Goal: Task Accomplishment & Management: Complete application form

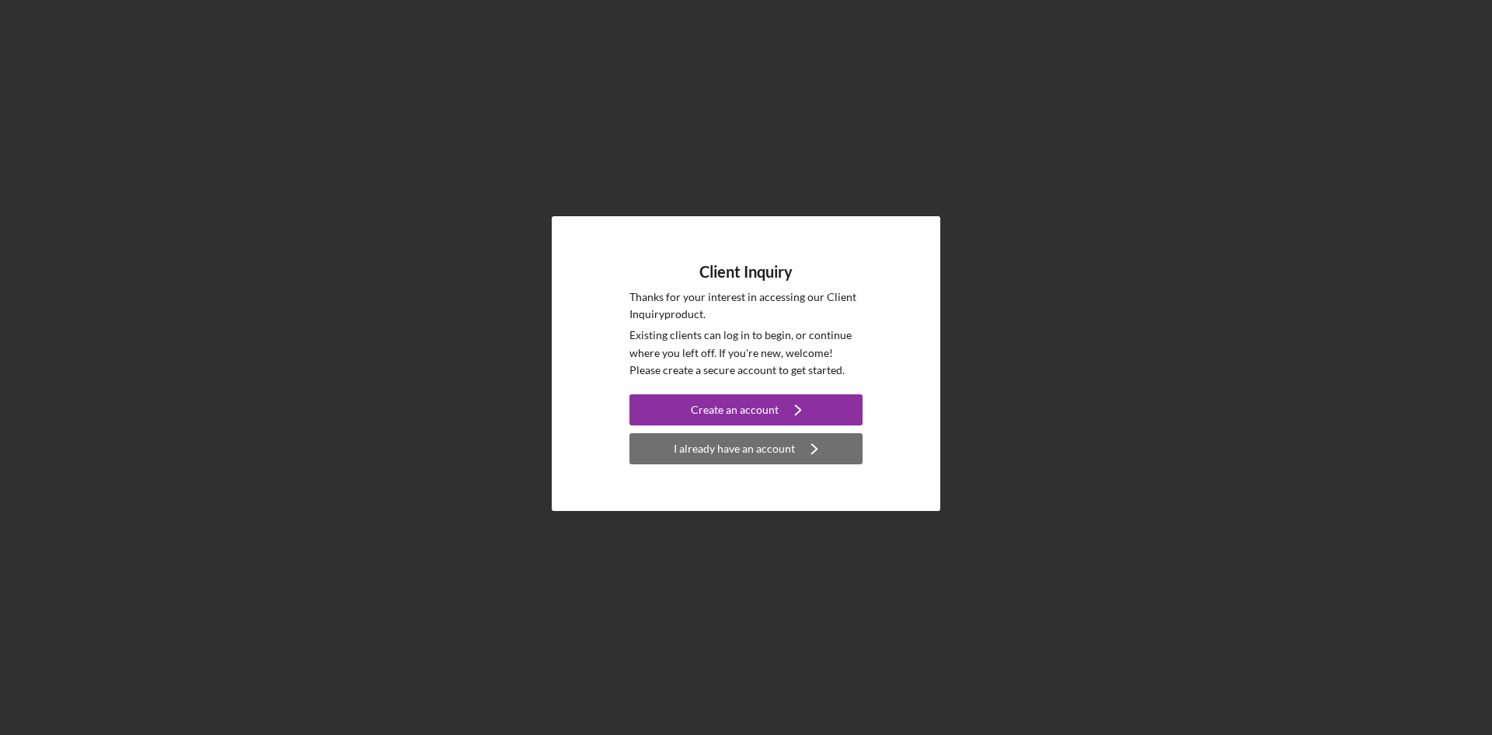
click at [849, 440] on button "I already have an account Icon/Navigate" at bounding box center [746, 448] width 233 height 31
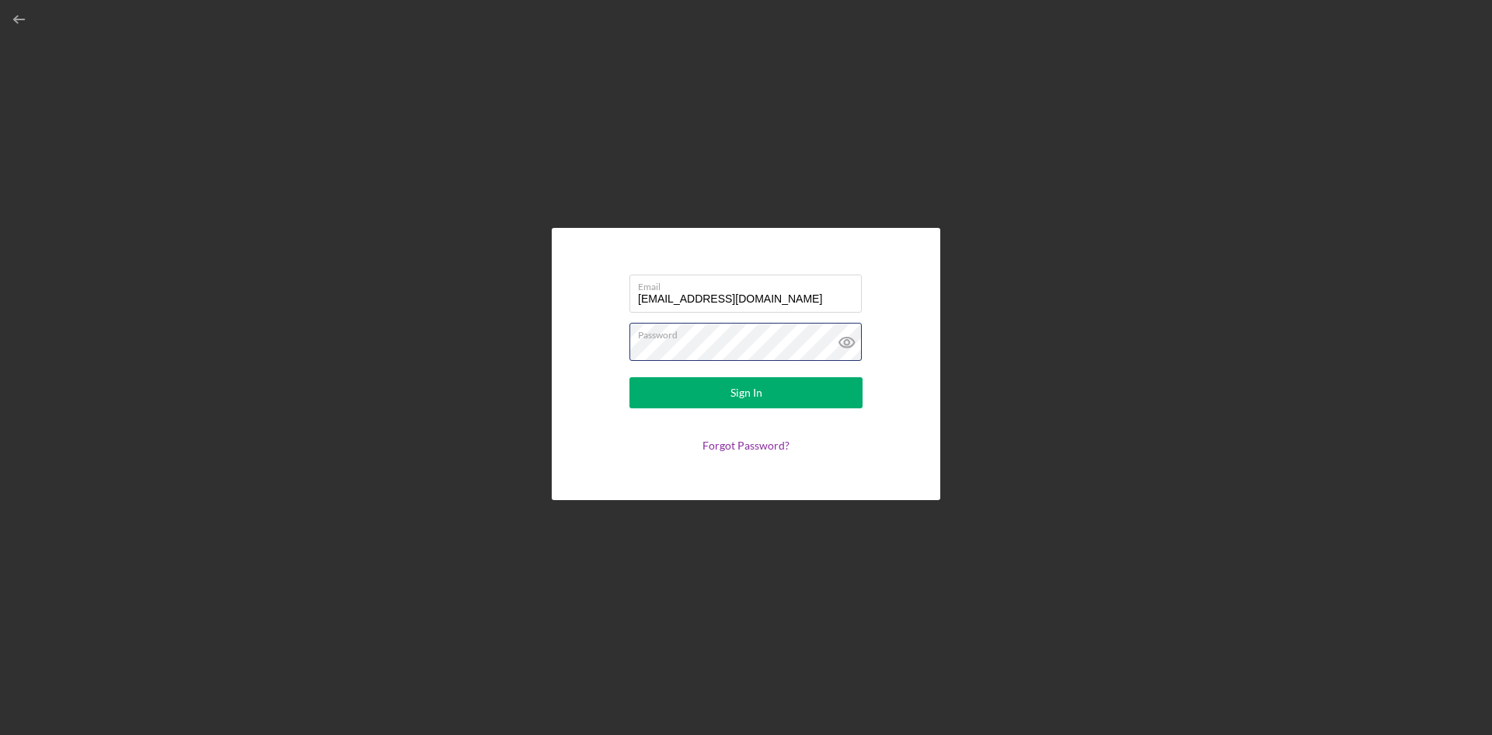
click at [630, 377] on button "Sign In" at bounding box center [746, 392] width 233 height 31
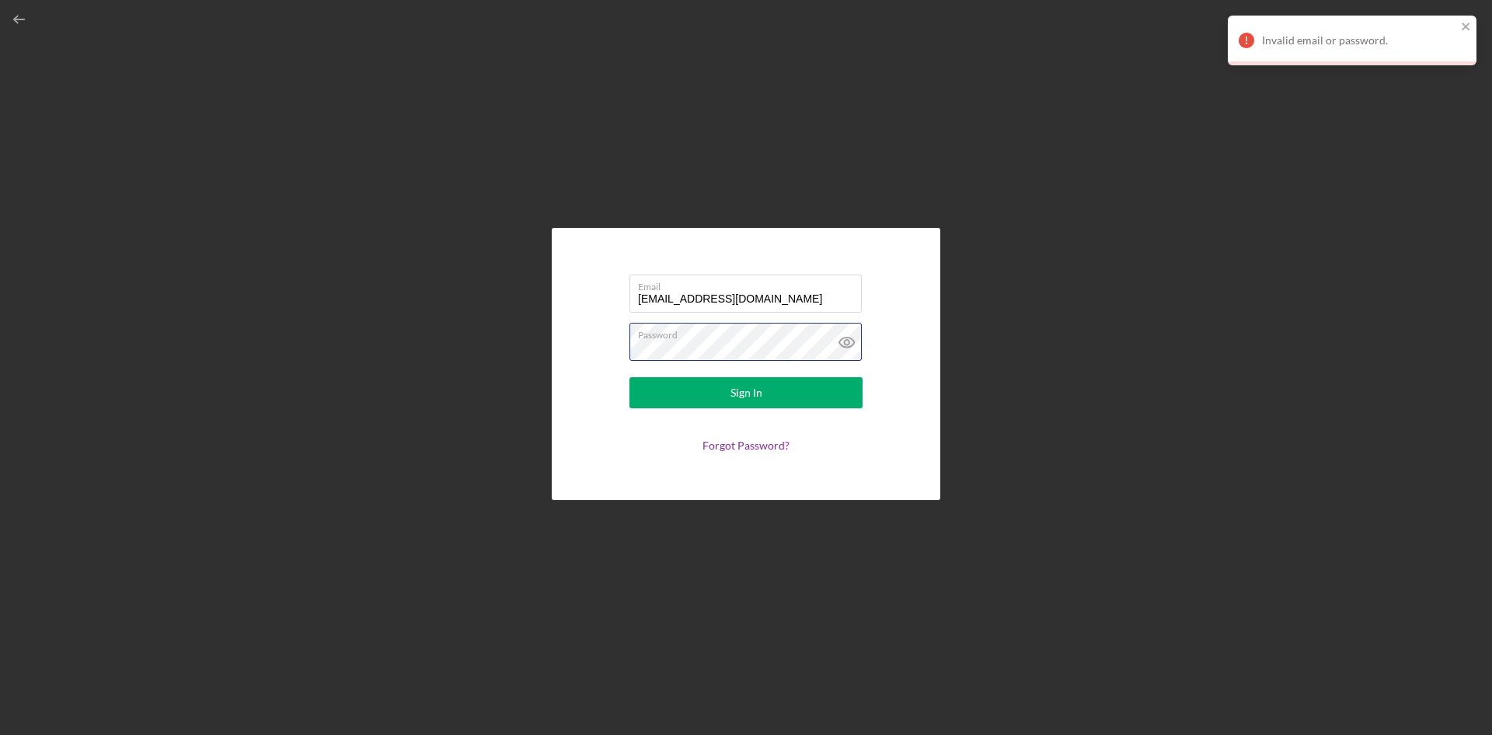
click at [630, 377] on button "Sign In" at bounding box center [746, 392] width 233 height 31
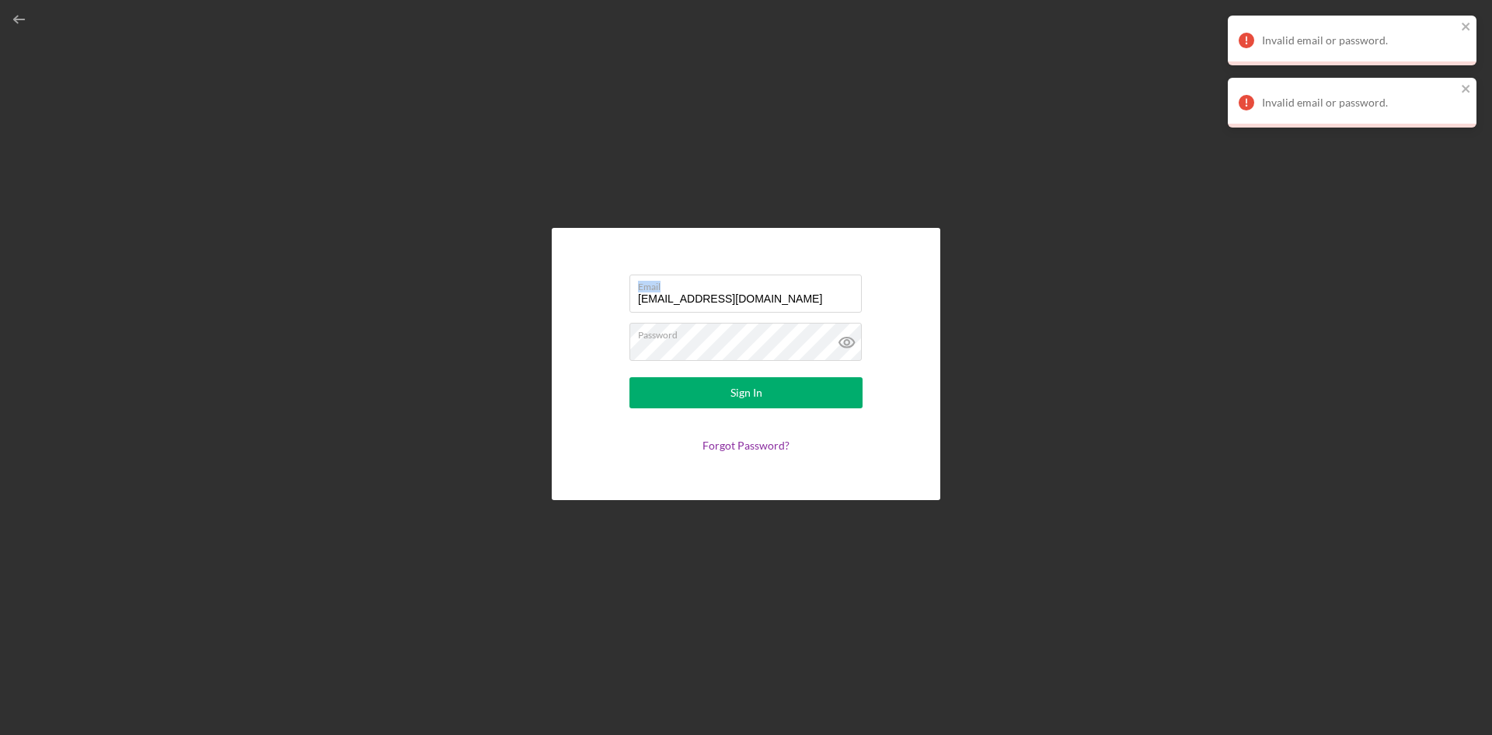
drag, startPoint x: 831, startPoint y: 286, endPoint x: 0, endPoint y: 264, distance: 831.2
click at [0, 264] on div "Email [EMAIL_ADDRESS][DOMAIN_NAME] Password Sign In Forgot Password?" at bounding box center [746, 367] width 1492 height 735
drag, startPoint x: 798, startPoint y: 306, endPoint x: 112, endPoint y: 305, distance: 686.4
click at [112, 306] on div "Email [EMAIL_ADDRESS][DOMAIN_NAME] Password Sign In Forgot Password?" at bounding box center [746, 363] width 1477 height 727
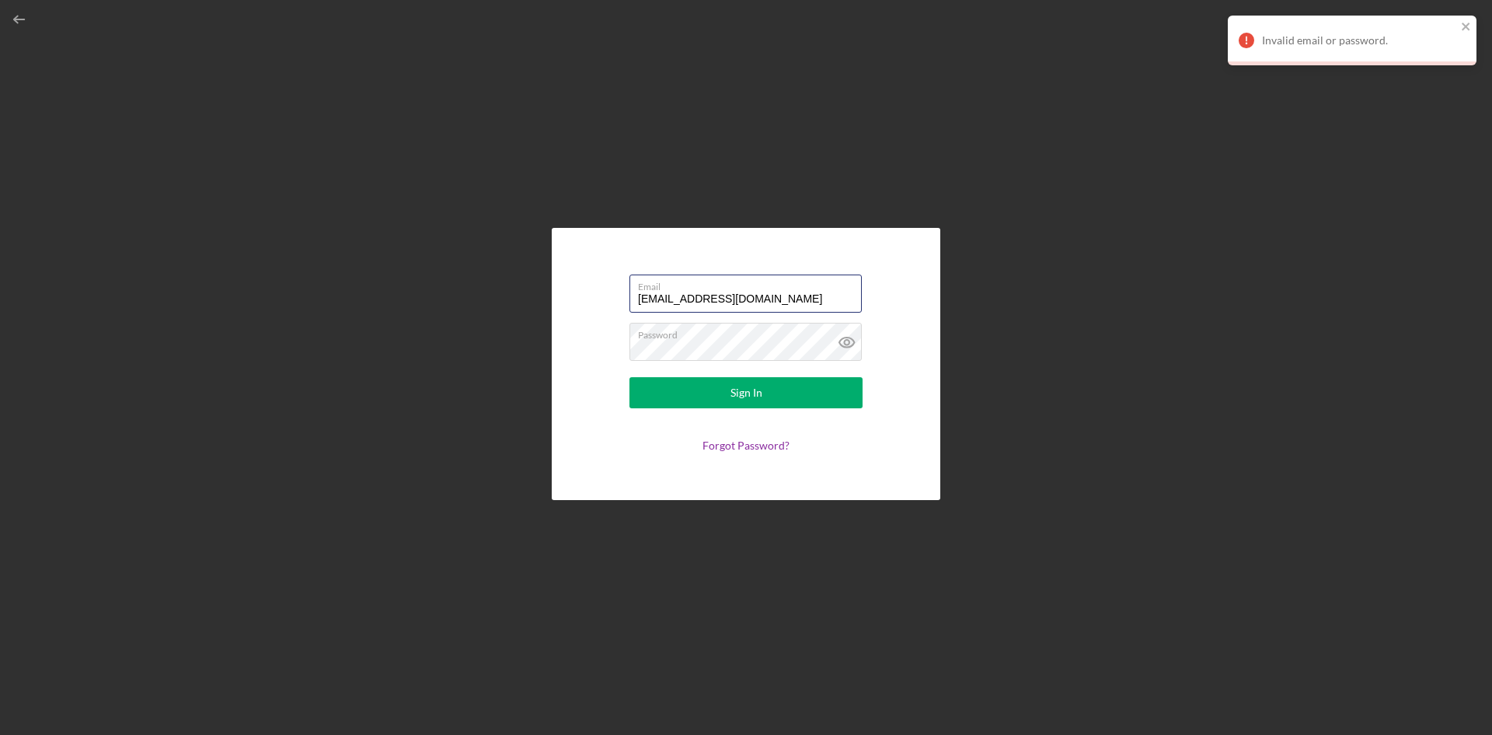
type input "[EMAIL_ADDRESS][DOMAIN_NAME]"
click at [630, 377] on button "Sign In" at bounding box center [746, 392] width 233 height 31
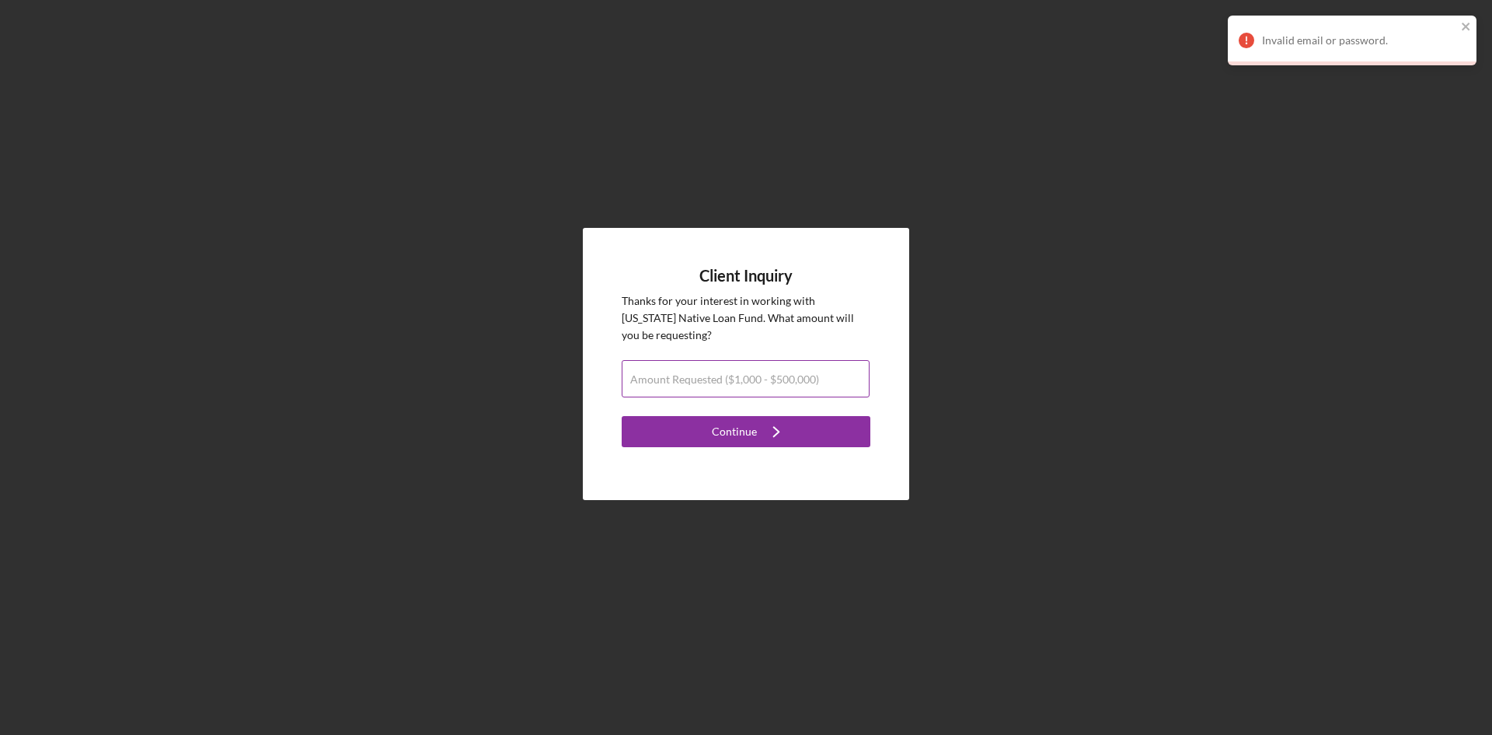
click at [792, 377] on label "Amount Requested ($1,000 - $500,000)" at bounding box center [724, 379] width 189 height 12
click at [792, 377] on input "Amount Requested ($1,000 - $500,000)" at bounding box center [746, 378] width 248 height 37
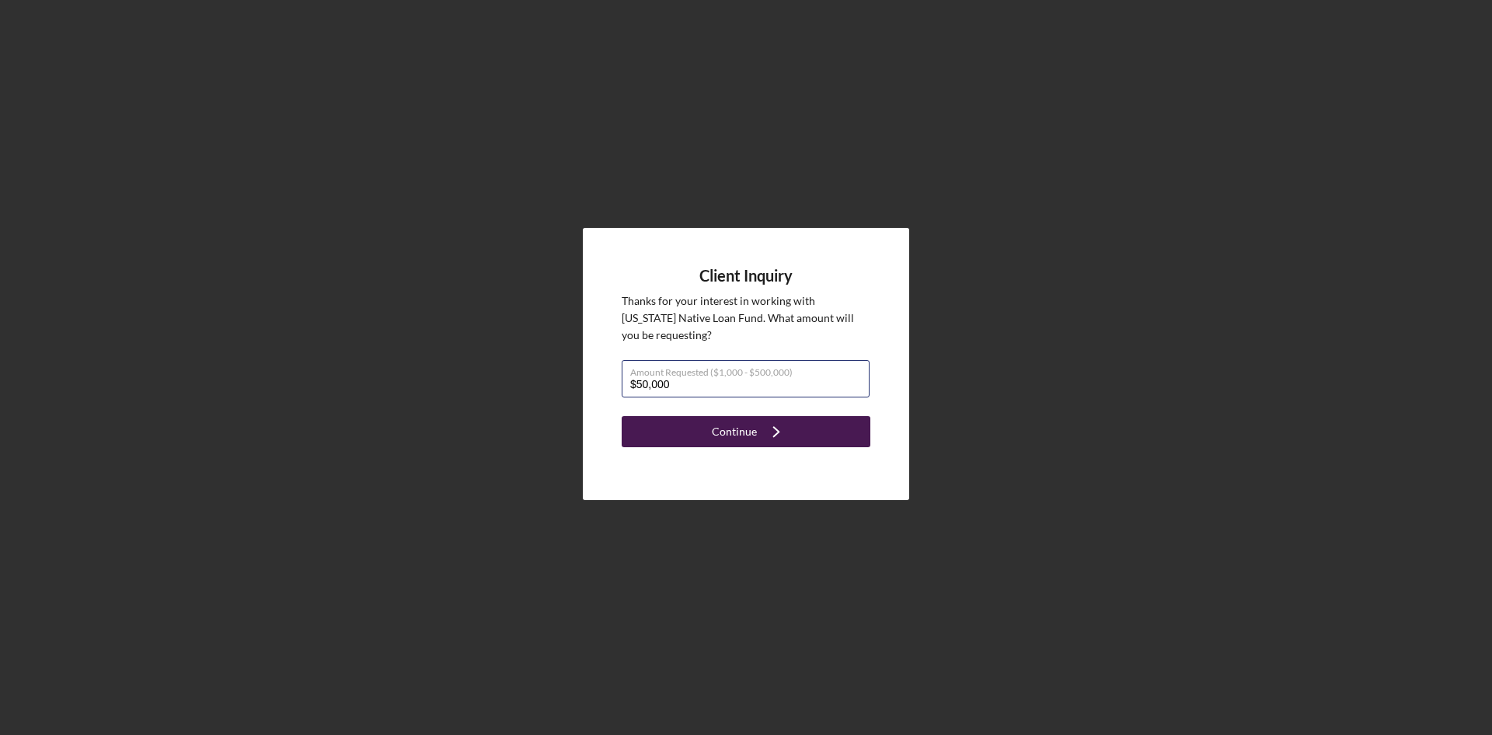
type input "$50,000"
click at [825, 438] on button "Continue Icon/Navigate" at bounding box center [746, 431] width 249 height 31
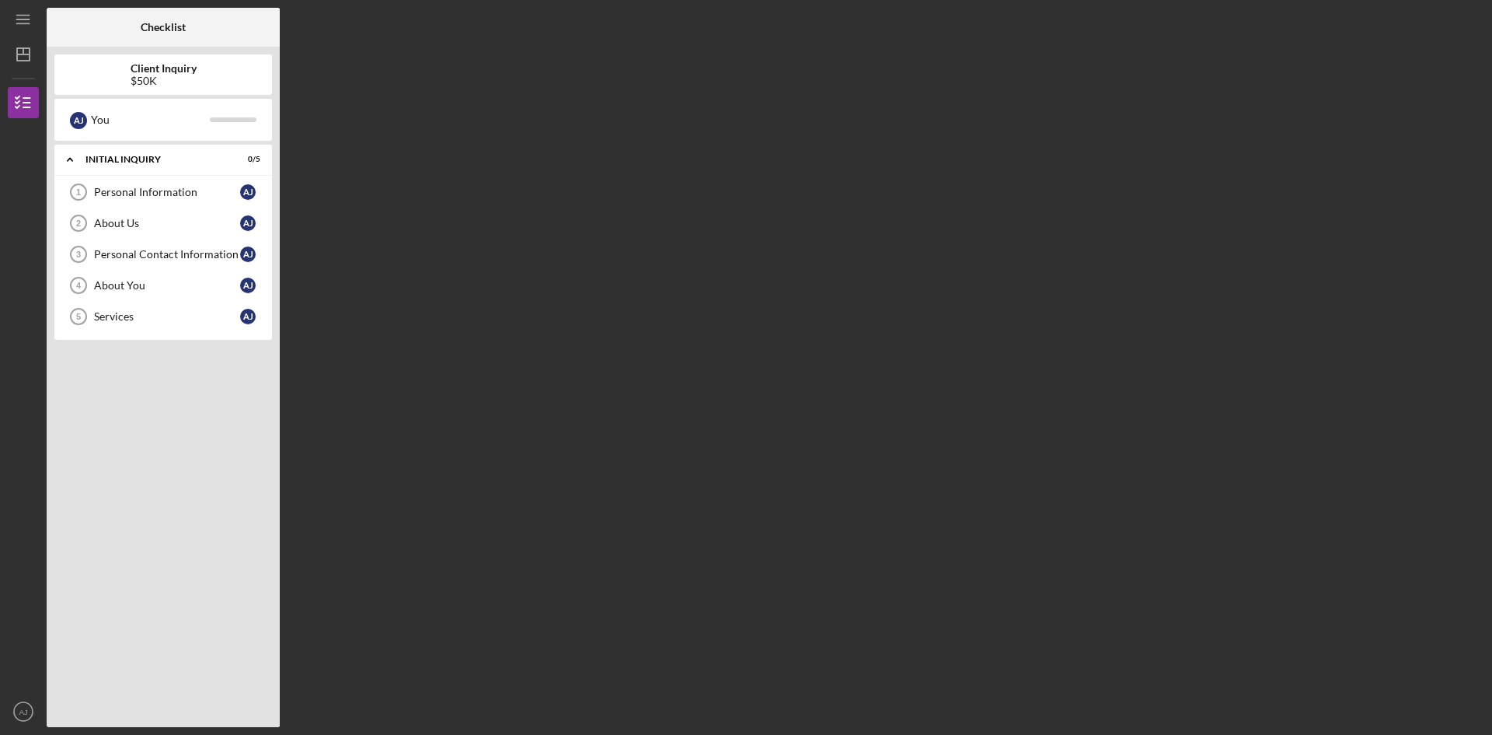
click at [173, 82] on div "$50K" at bounding box center [164, 81] width 66 height 12
click at [169, 113] on div "You" at bounding box center [150, 119] width 119 height 26
click at [171, 165] on div "Icon/Expander Initial Inquiry 0 / 5" at bounding box center [163, 160] width 218 height 32
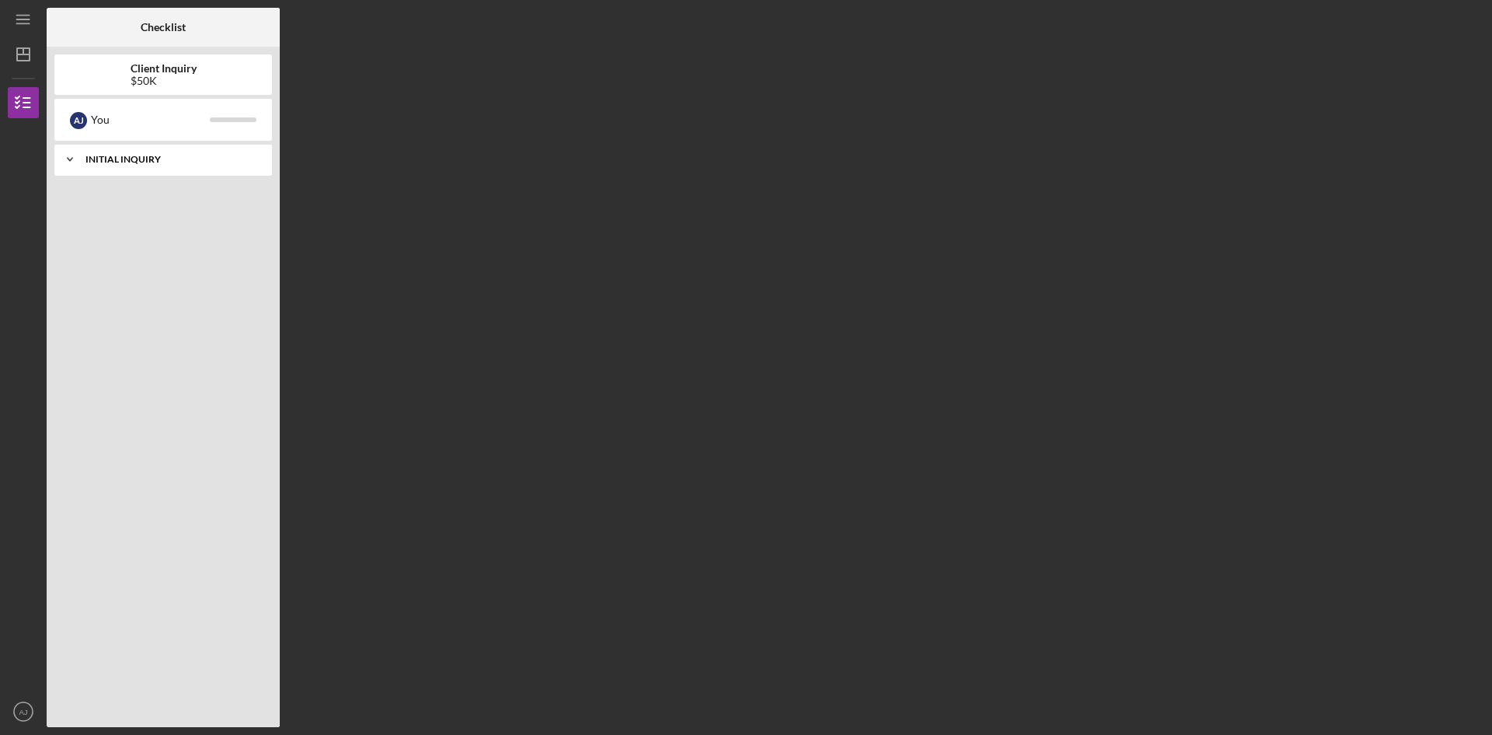
click at [171, 165] on div "Icon/Expander Initial Inquiry 0 / 5" at bounding box center [163, 159] width 218 height 31
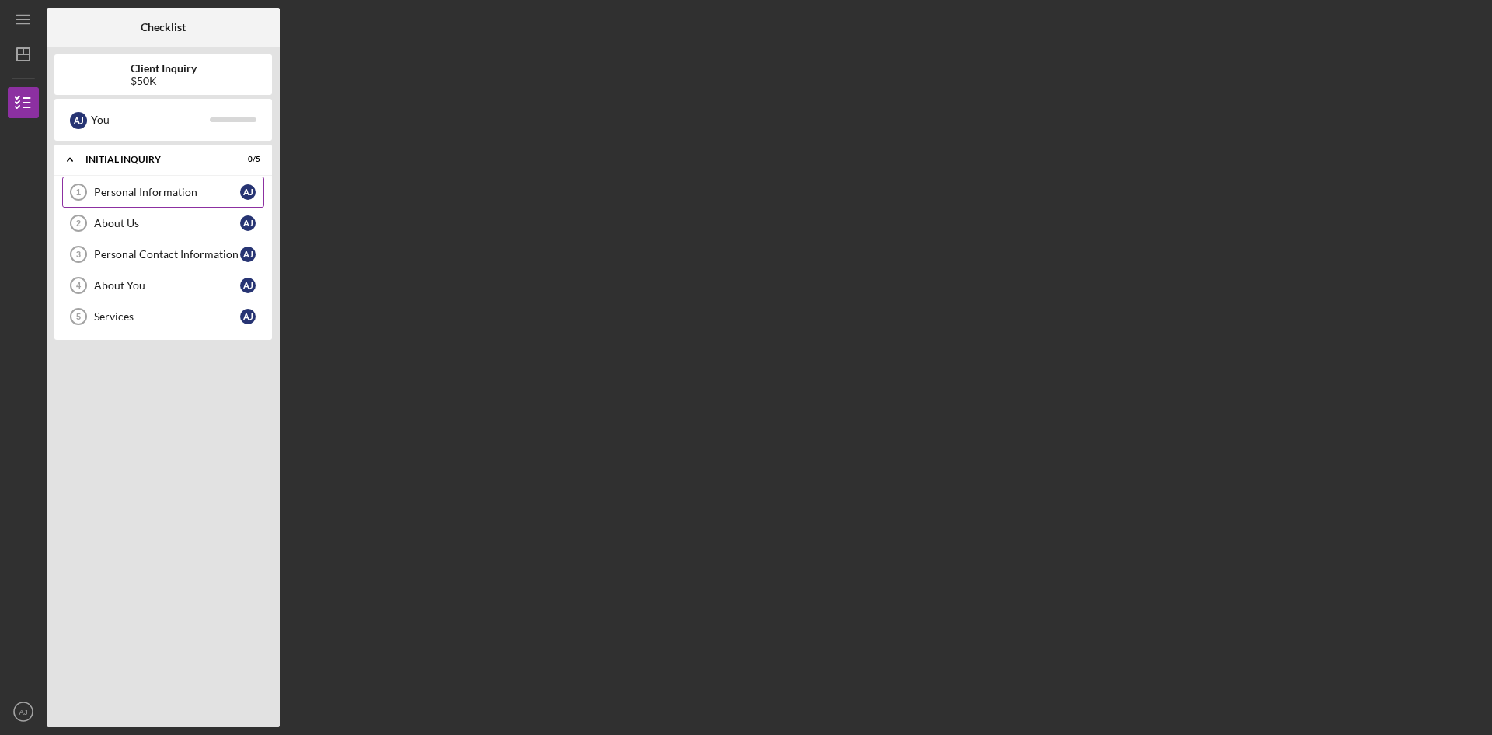
click at [169, 186] on div "Personal Information" at bounding box center [167, 192] width 146 height 12
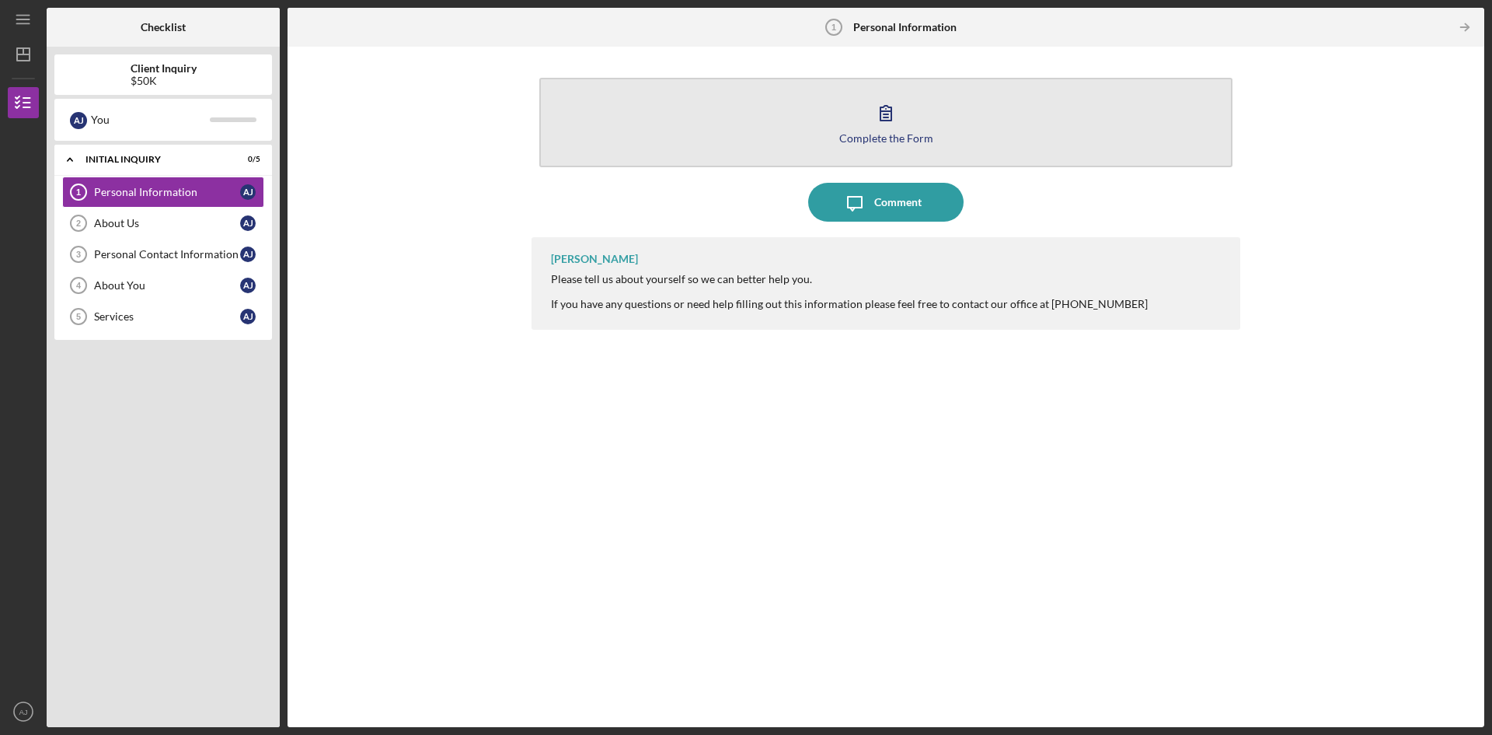
click at [925, 127] on button "Complete the Form Form" at bounding box center [885, 122] width 693 height 89
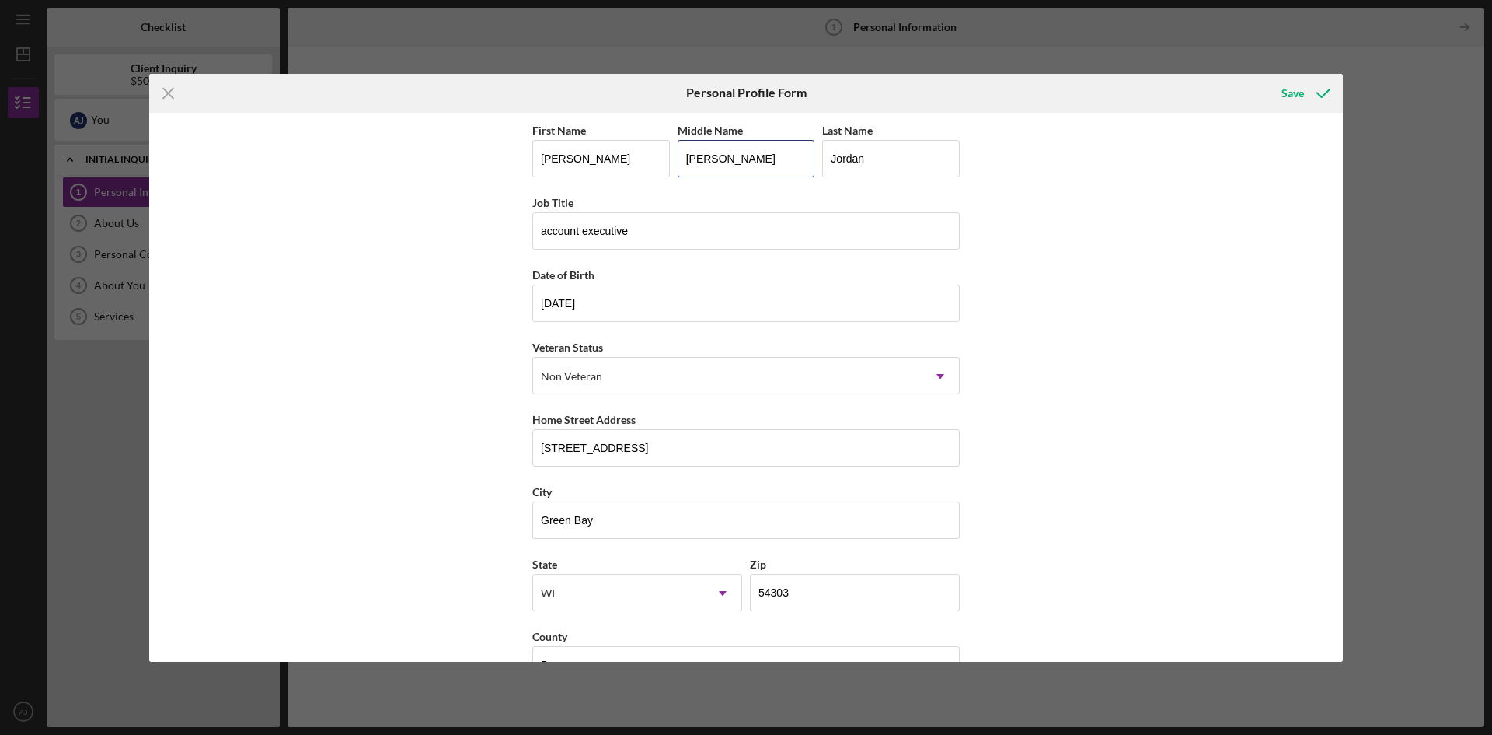
drag, startPoint x: 743, startPoint y: 155, endPoint x: 389, endPoint y: 147, distance: 353.8
click at [391, 147] on div "First Name [PERSON_NAME] Middle Name [PERSON_NAME] Last Name [PERSON_NAME] Job …" at bounding box center [746, 387] width 1194 height 549
type input "[PERSON_NAME]"
type input "n"
type input "Owner"
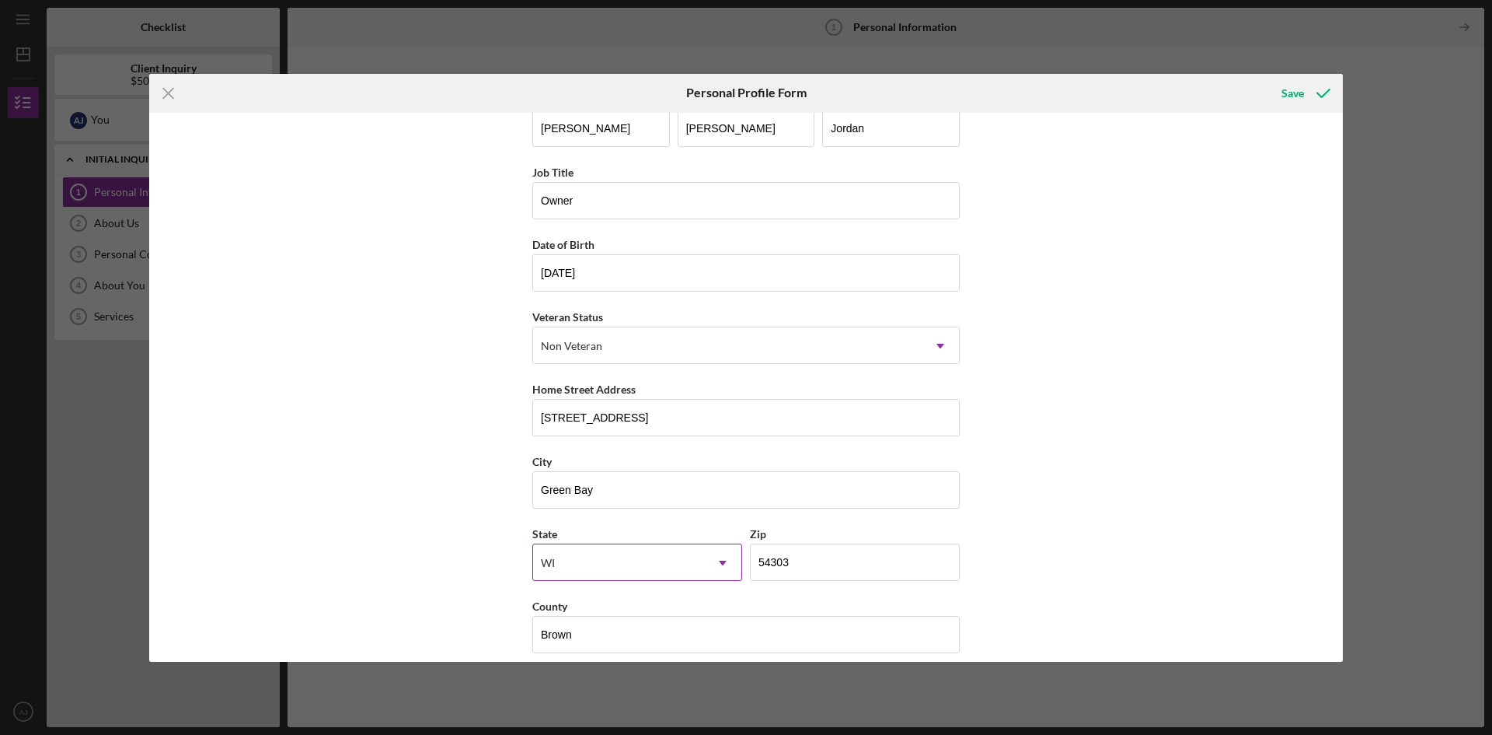
scroll to position [45, 0]
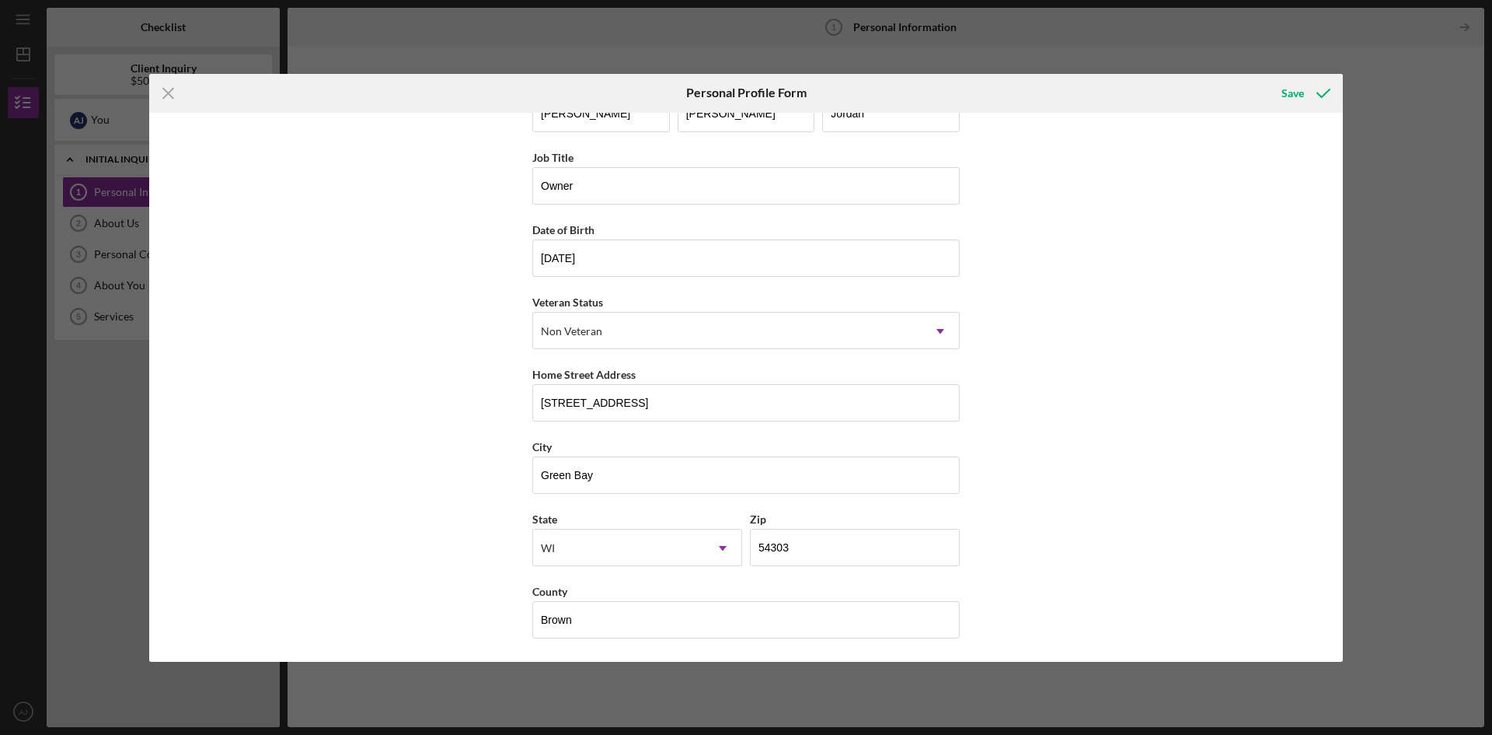
click at [1108, 428] on div "First Name [PERSON_NAME] Middle Name [PERSON_NAME] Last Name [PERSON_NAME] Job …" at bounding box center [746, 387] width 1194 height 549
click at [1276, 88] on button "Save" at bounding box center [1304, 93] width 77 height 31
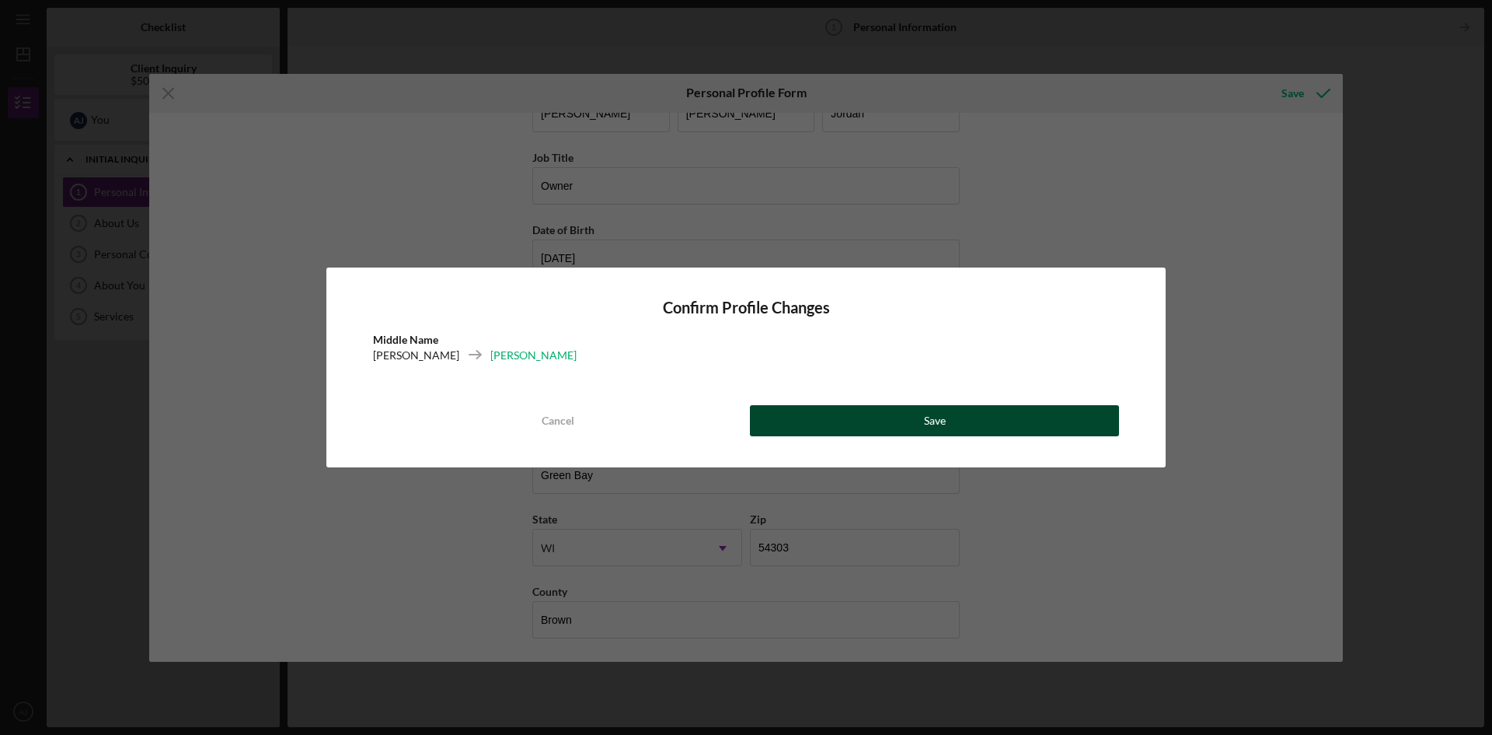
click at [824, 428] on button "Save" at bounding box center [934, 420] width 369 height 31
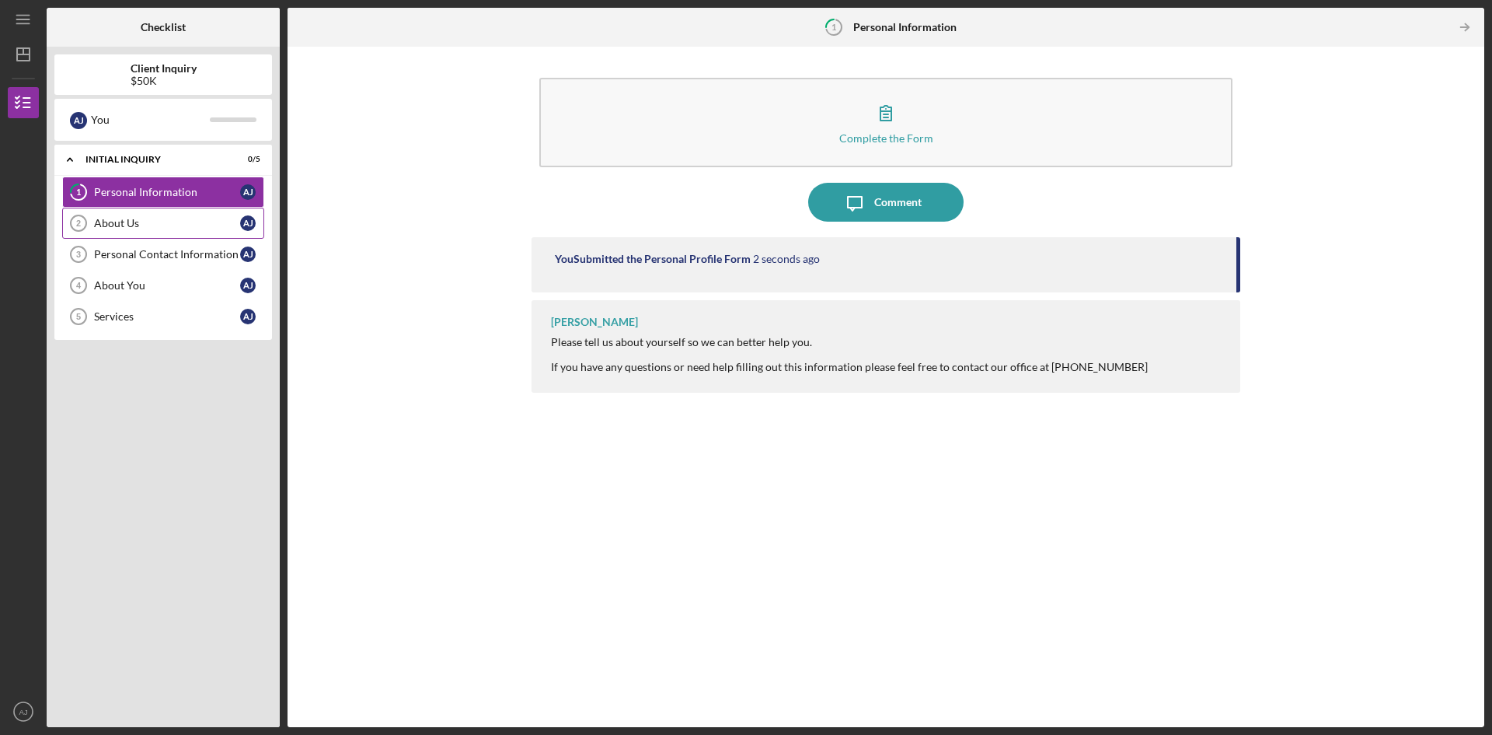
click at [143, 225] on div "About Us" at bounding box center [167, 223] width 146 height 12
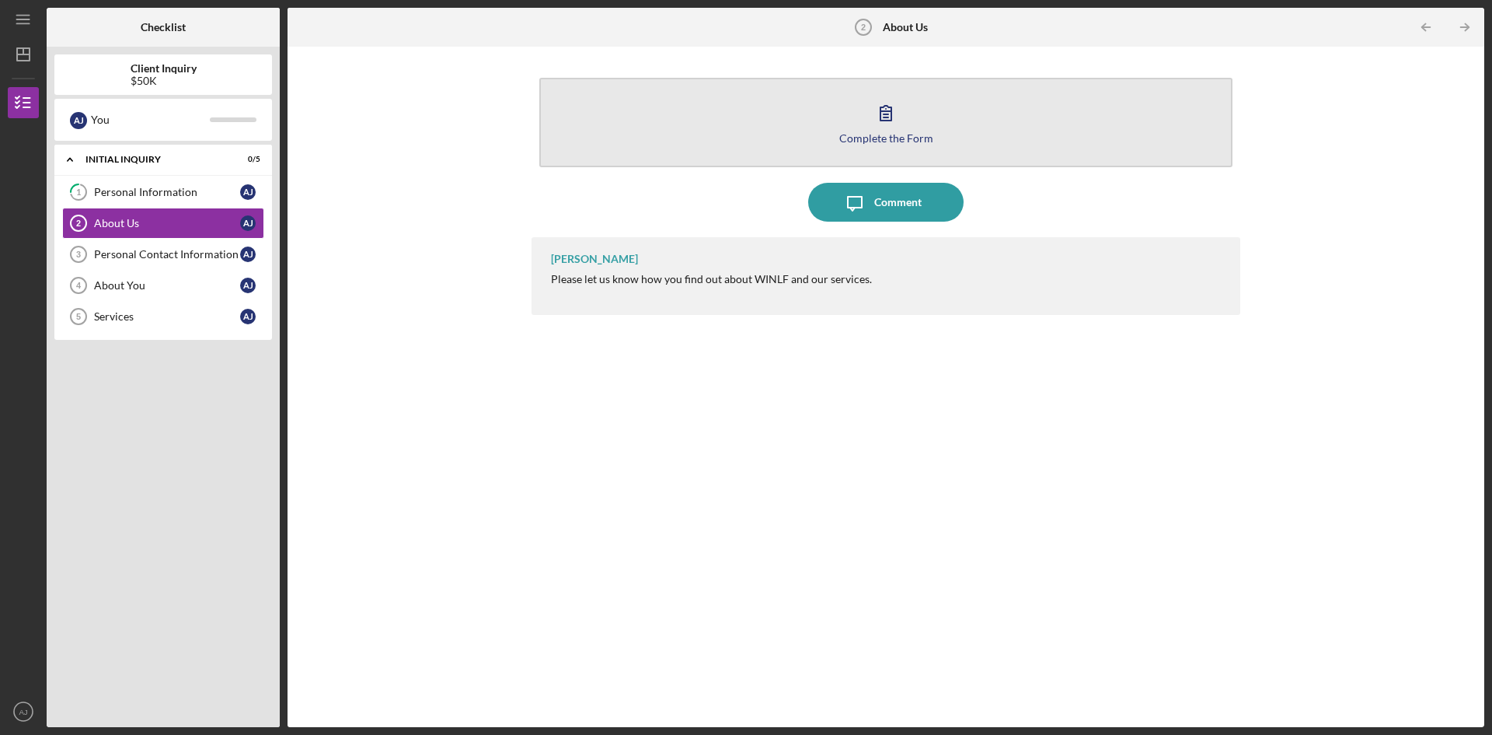
click at [876, 111] on icon "button" at bounding box center [886, 112] width 39 height 39
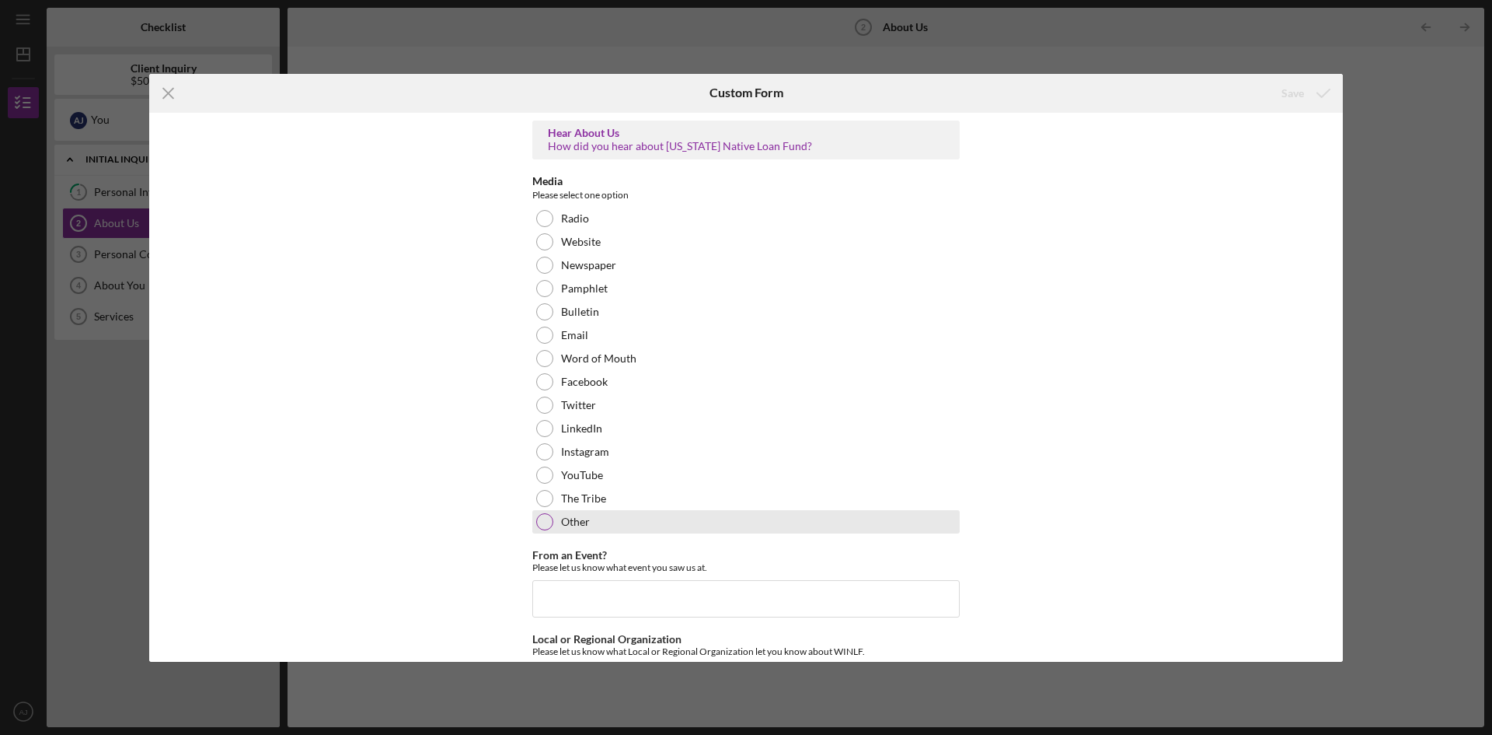
click at [545, 518] on div at bounding box center [544, 521] width 17 height 17
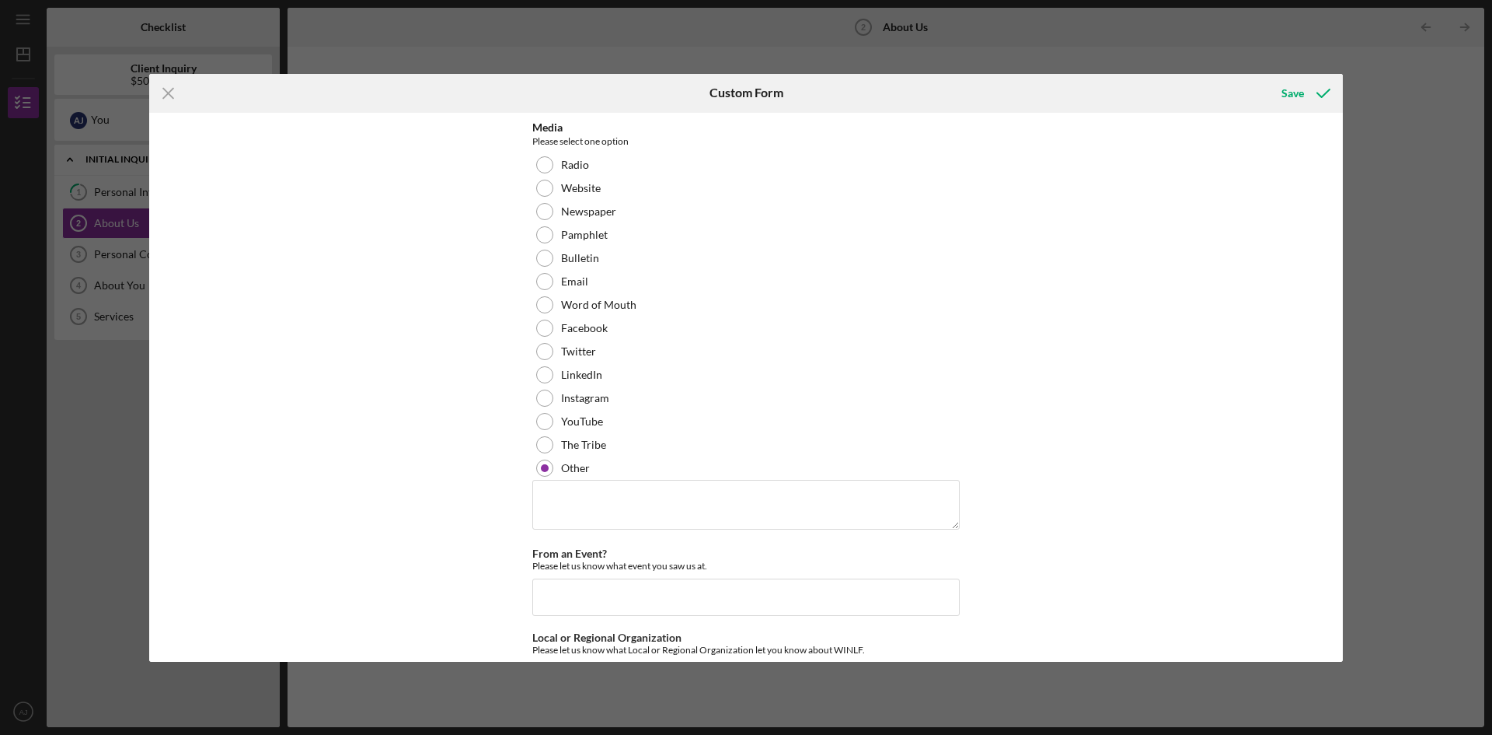
scroll to position [78, 0]
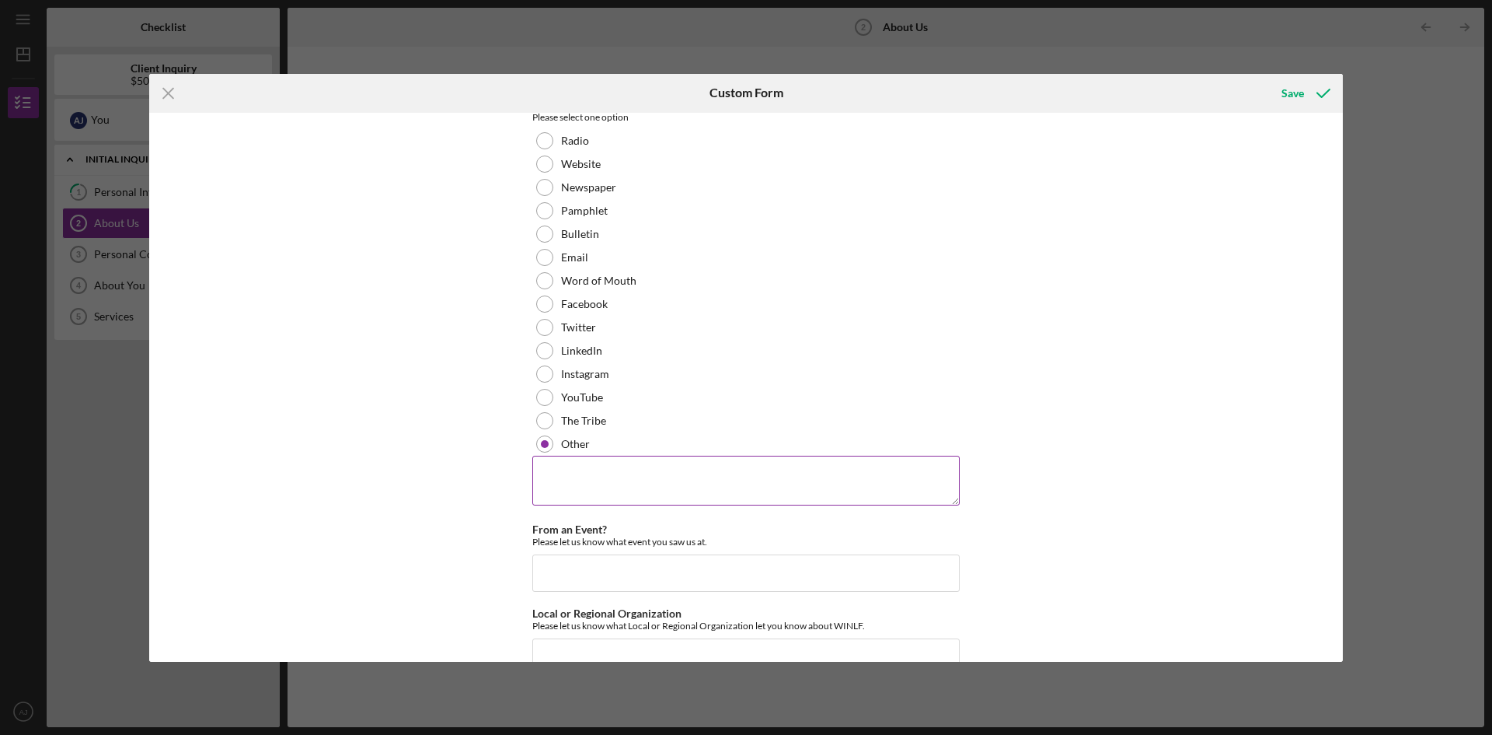
click at [650, 488] on textarea at bounding box center [746, 481] width 428 height 50
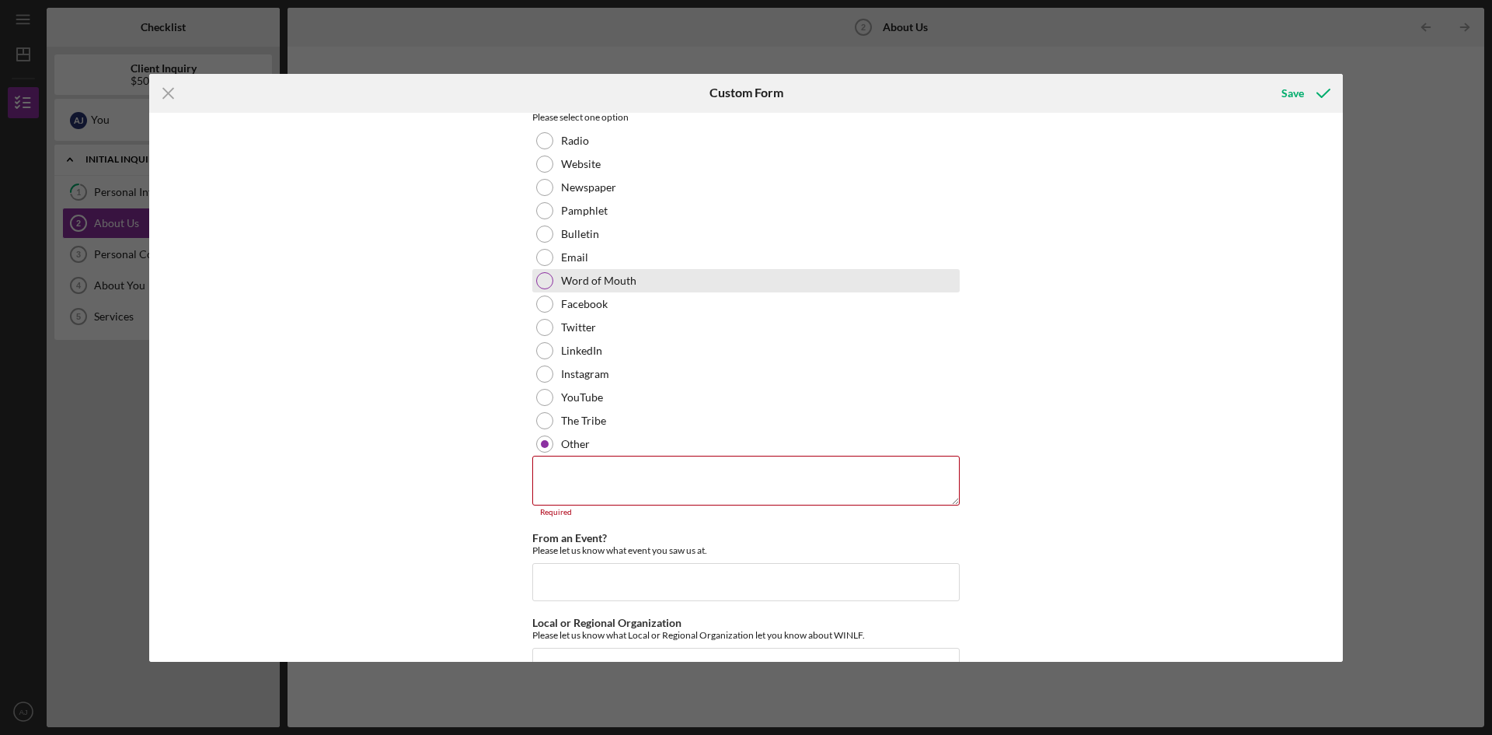
click at [594, 273] on div "Word of Mouth" at bounding box center [746, 280] width 428 height 23
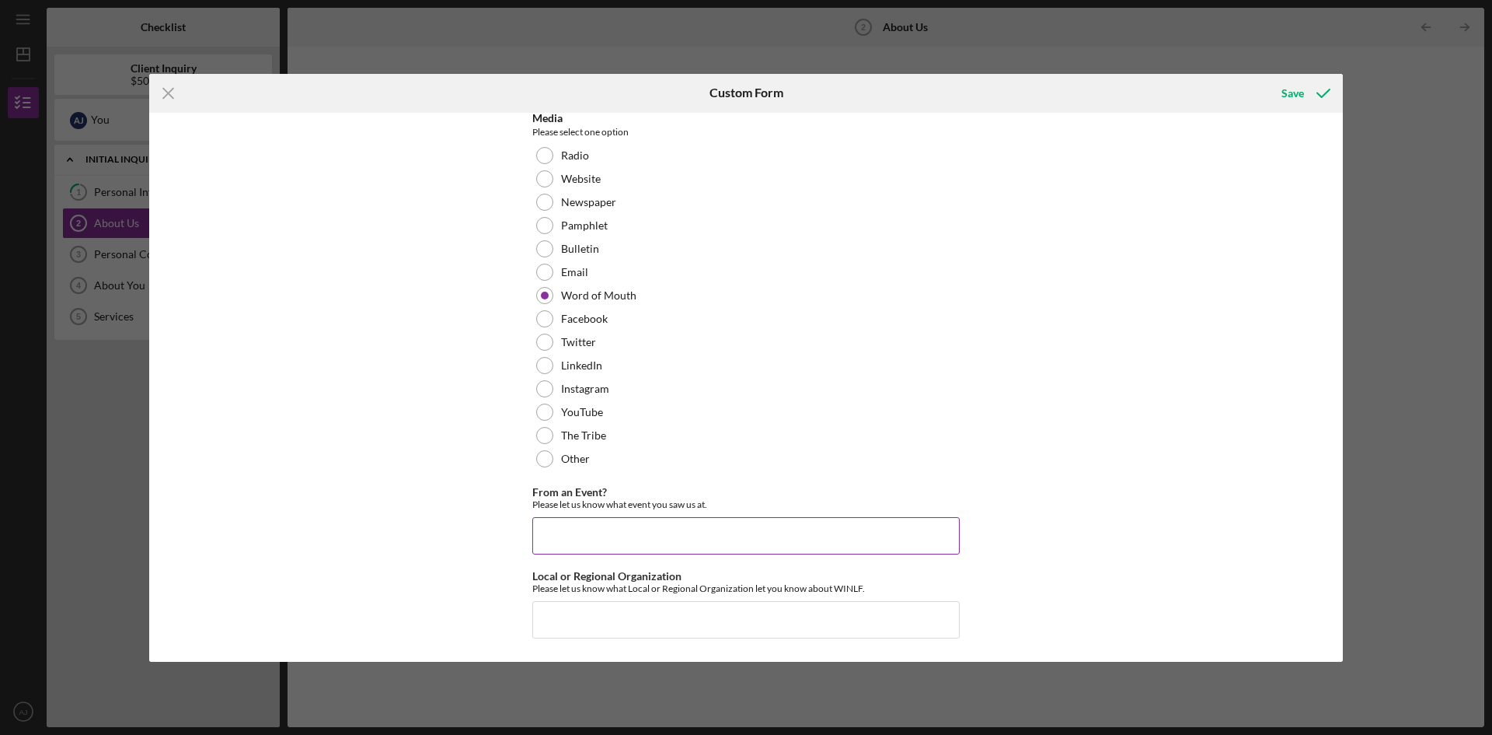
click at [593, 551] on input "From an Event?" at bounding box center [746, 535] width 428 height 37
click at [593, 613] on input "Local or Regional Organization" at bounding box center [746, 619] width 428 height 37
type input "local"
click at [1294, 96] on div "Save" at bounding box center [1293, 93] width 23 height 31
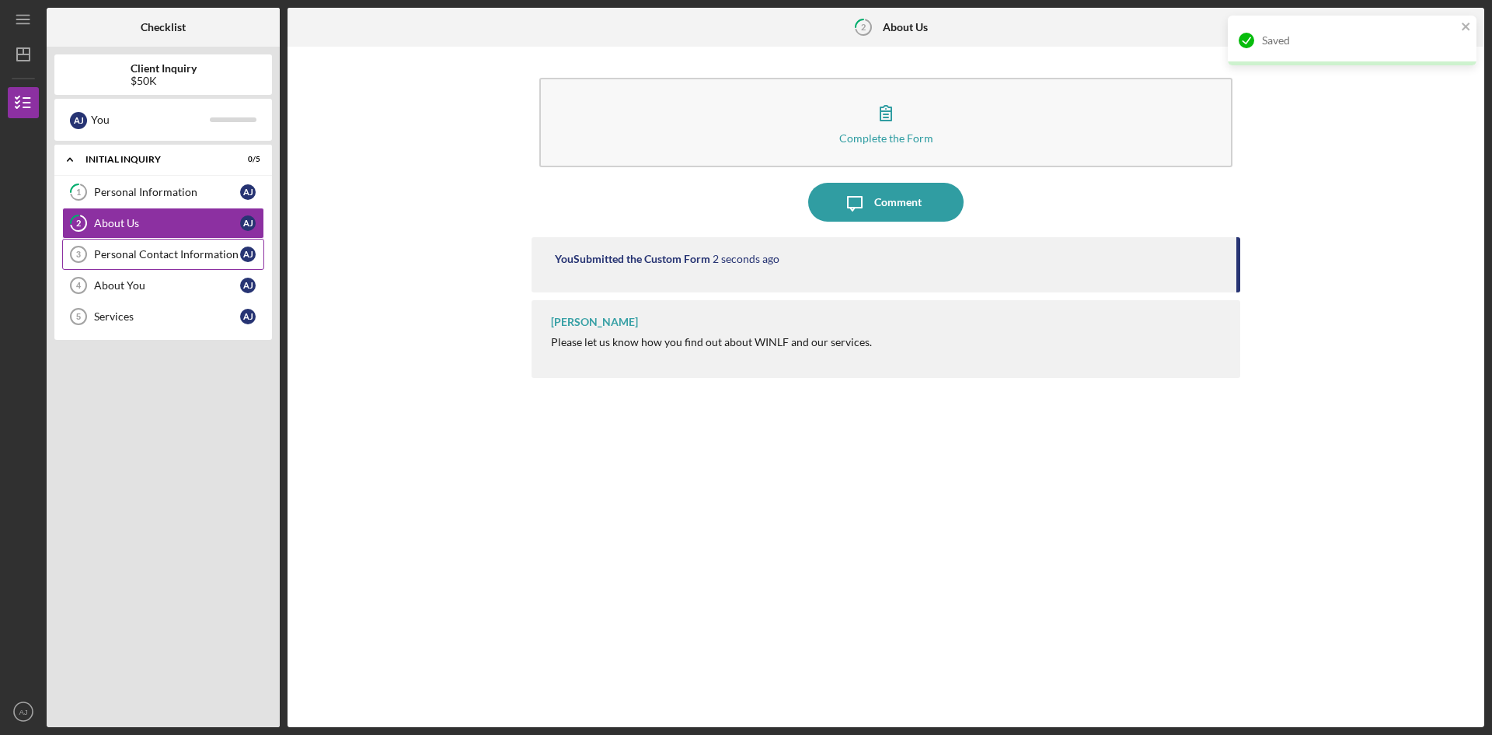
click at [163, 257] on div "Personal Contact Information" at bounding box center [167, 254] width 146 height 12
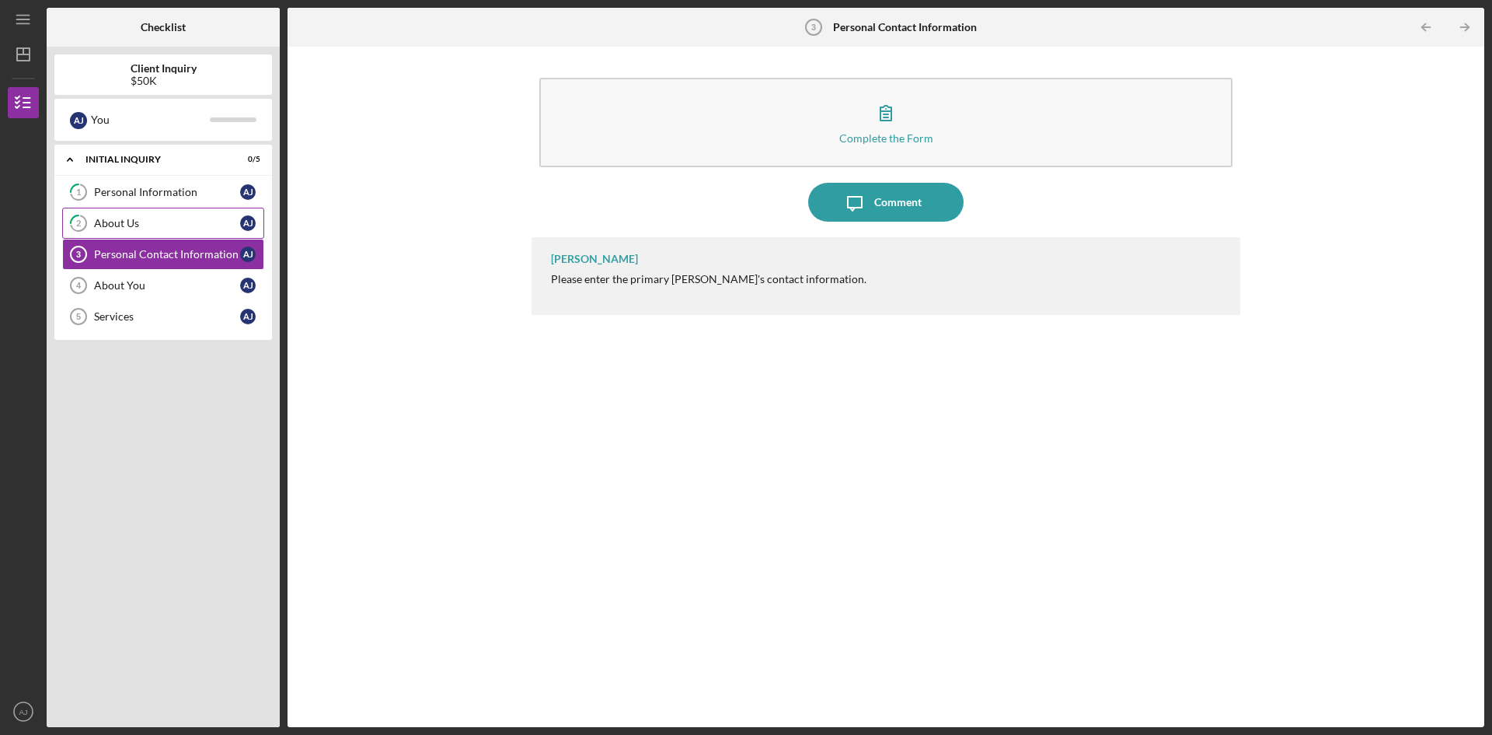
click at [164, 225] on div "About Us" at bounding box center [167, 223] width 146 height 12
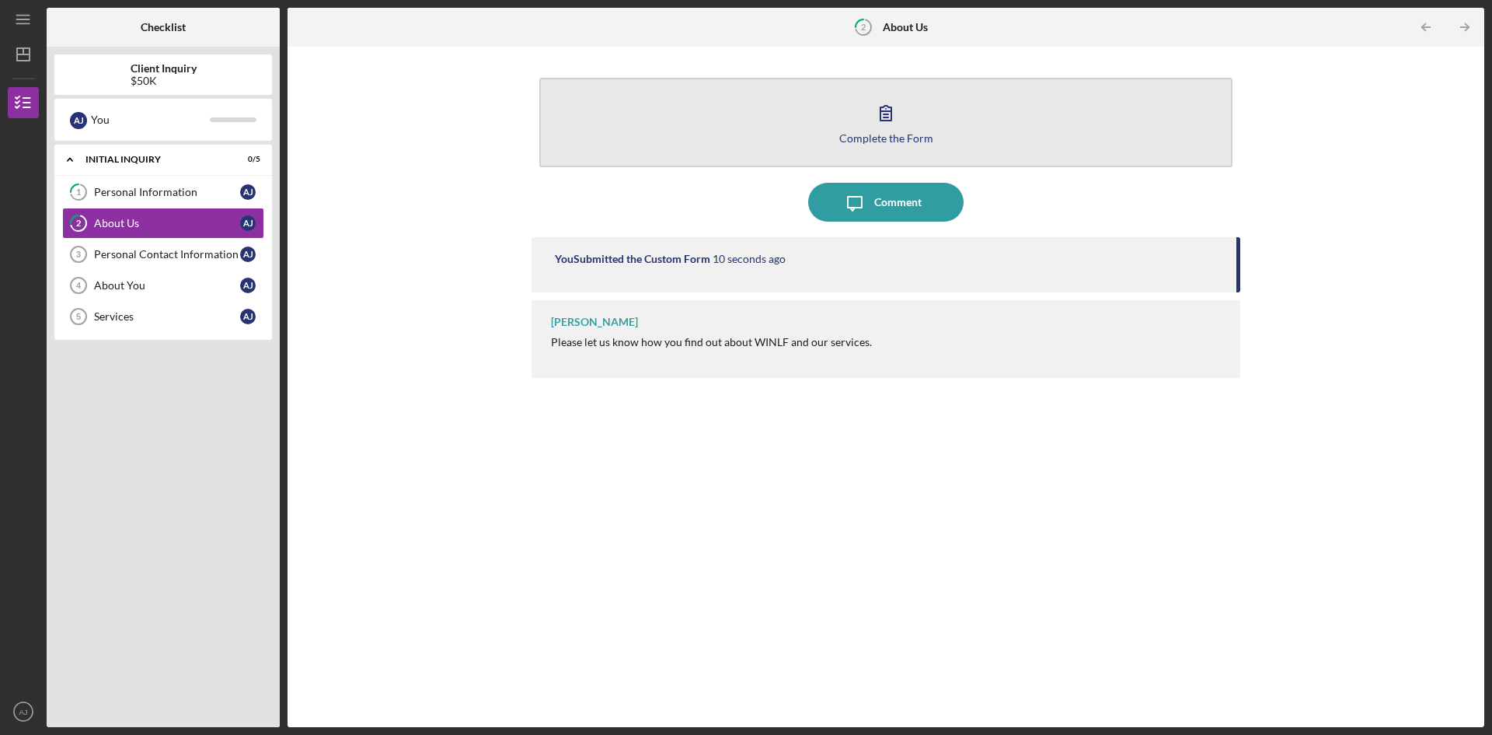
click at [916, 138] on div "Complete the Form" at bounding box center [887, 138] width 94 height 12
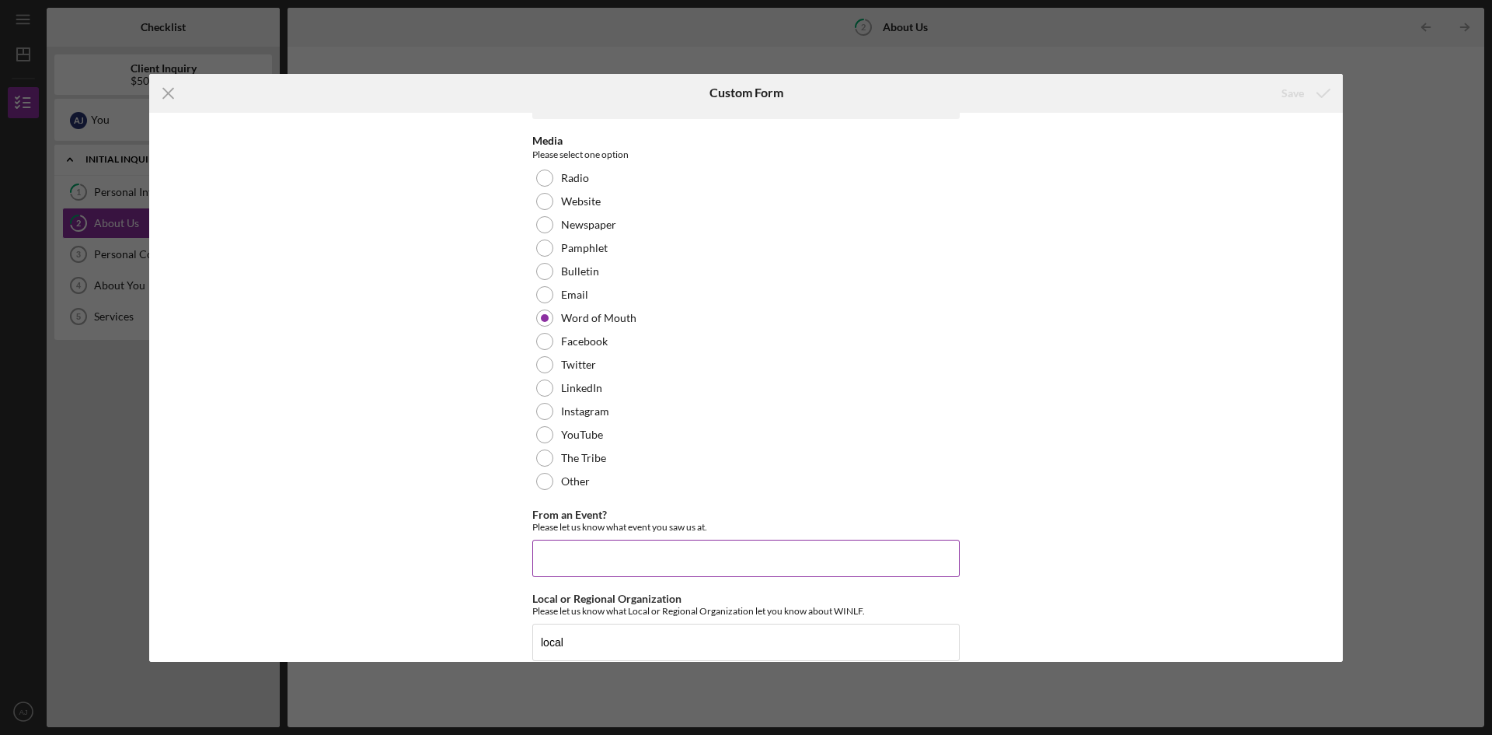
scroll to position [63, 0]
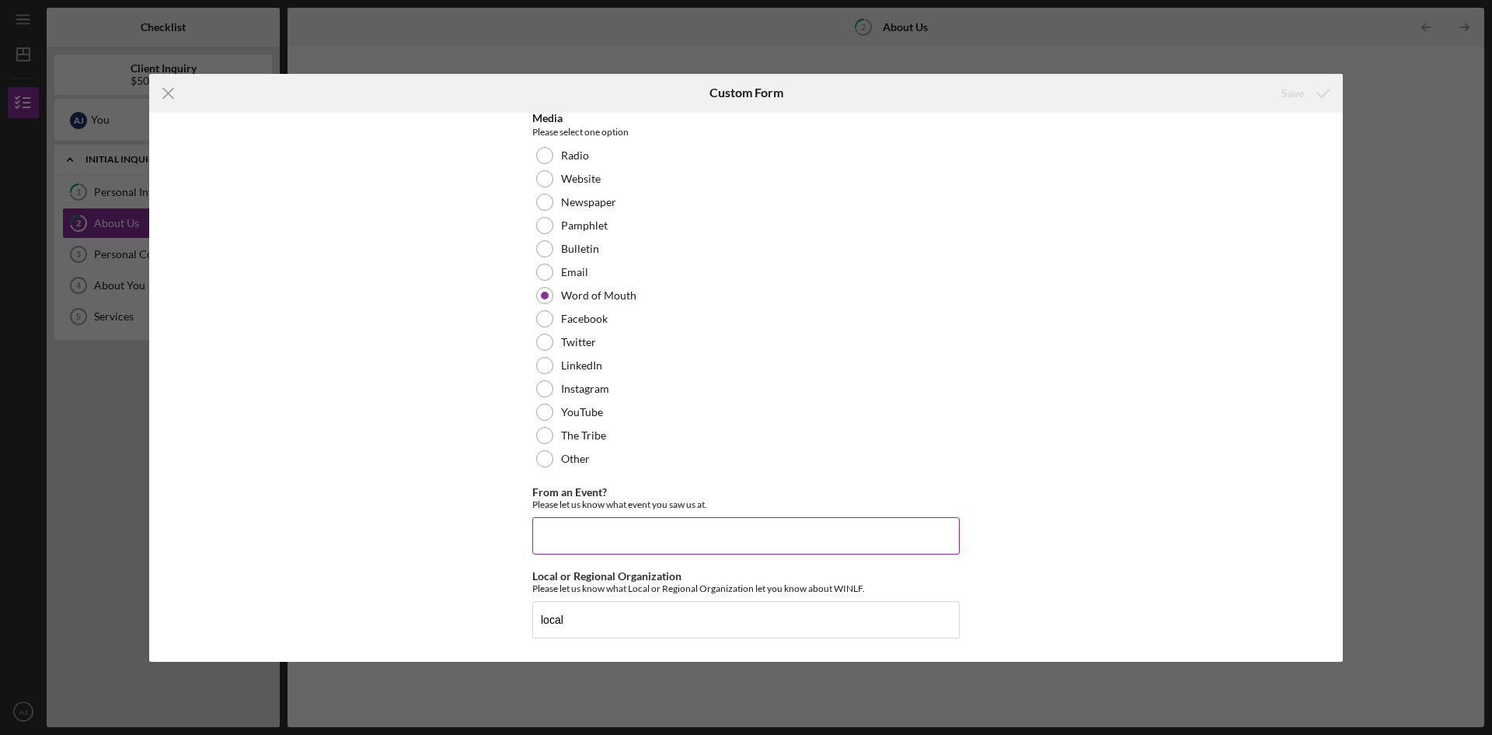
click at [680, 513] on div "From an Event? Please let us know what event you saw us at." at bounding box center [746, 520] width 428 height 68
click at [681, 529] on input "From an Event?" at bounding box center [746, 535] width 428 height 37
type input "na"
click at [703, 622] on input "local" at bounding box center [746, 619] width 428 height 37
click at [1304, 94] on icon "submit" at bounding box center [1323, 93] width 39 height 39
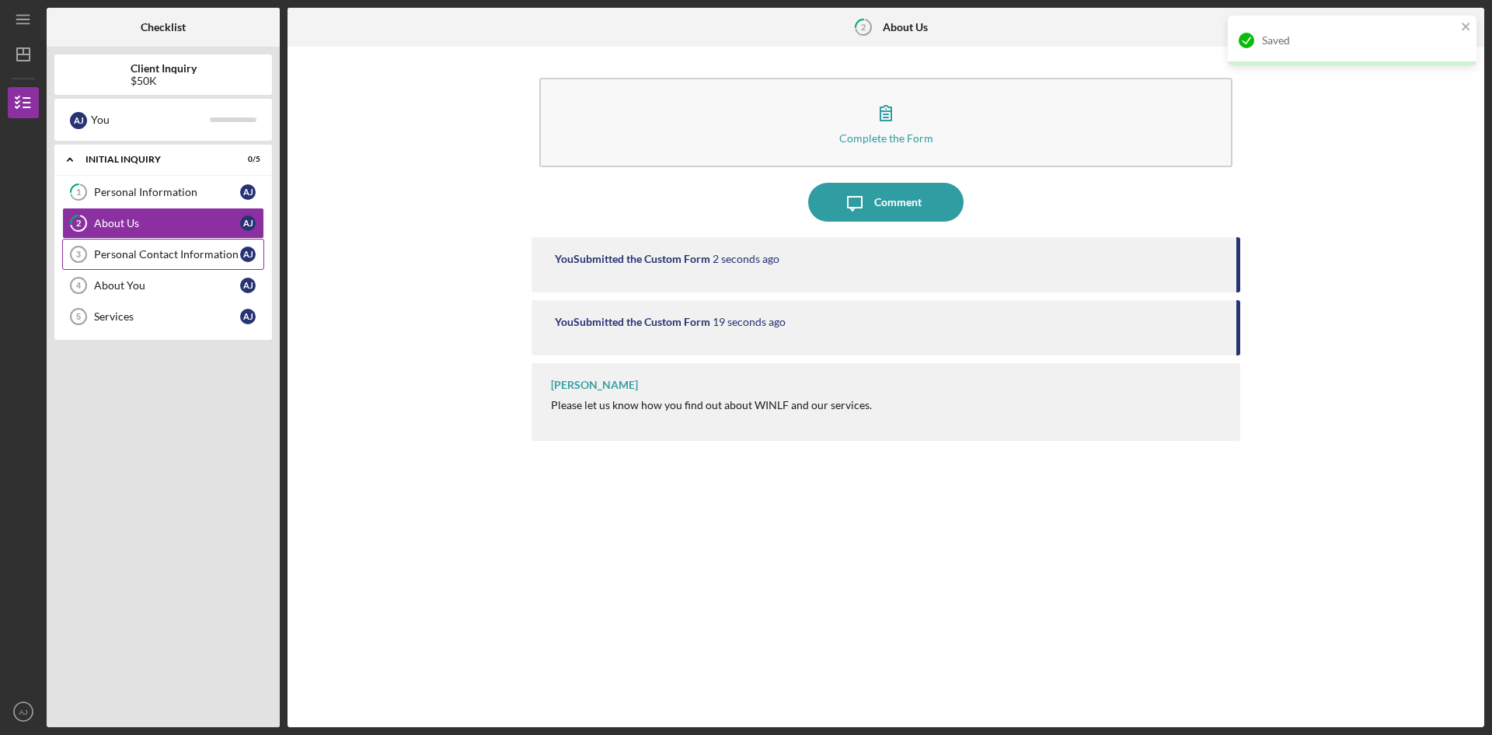
click at [96, 245] on icon "Personal Contact Information 3" at bounding box center [78, 254] width 39 height 39
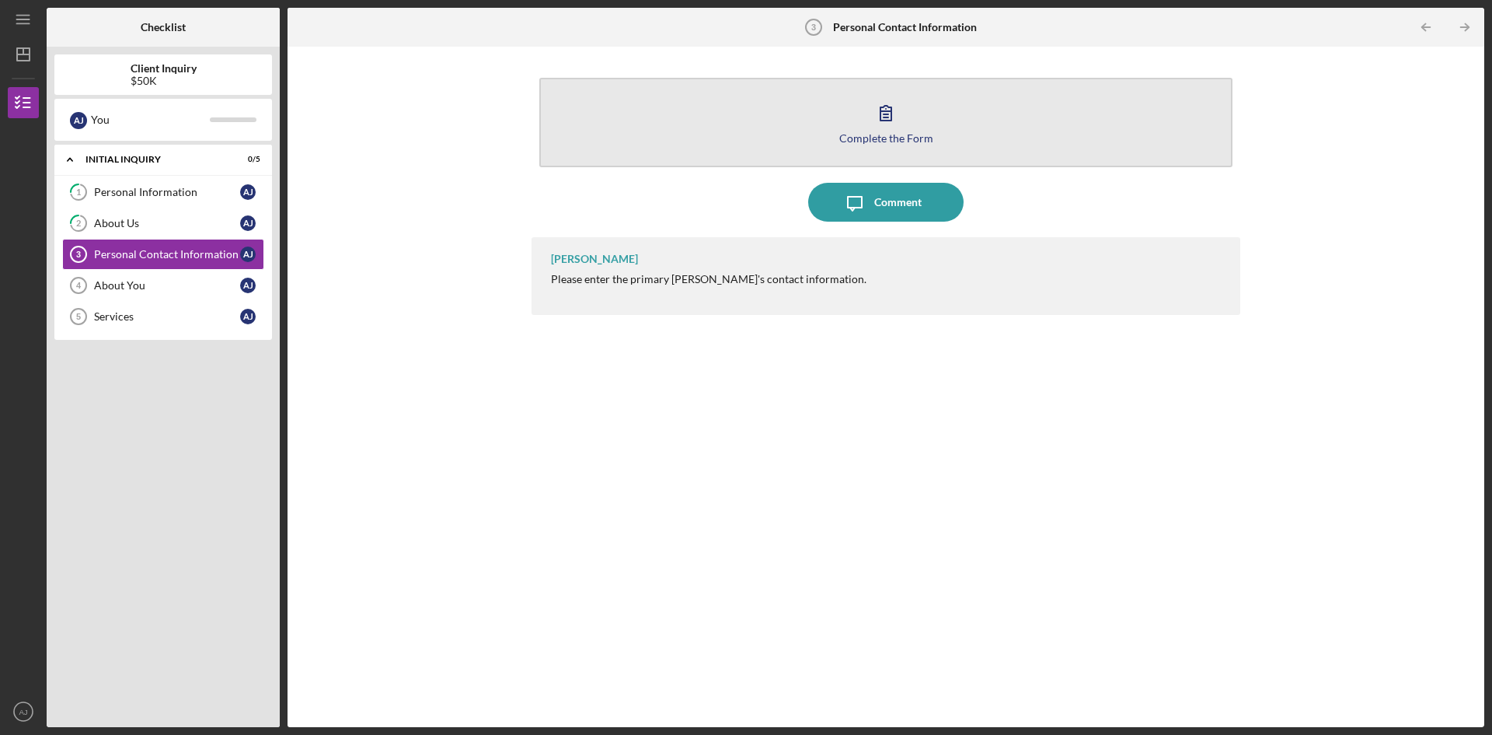
click at [937, 137] on button "Complete the Form Form" at bounding box center [885, 122] width 693 height 89
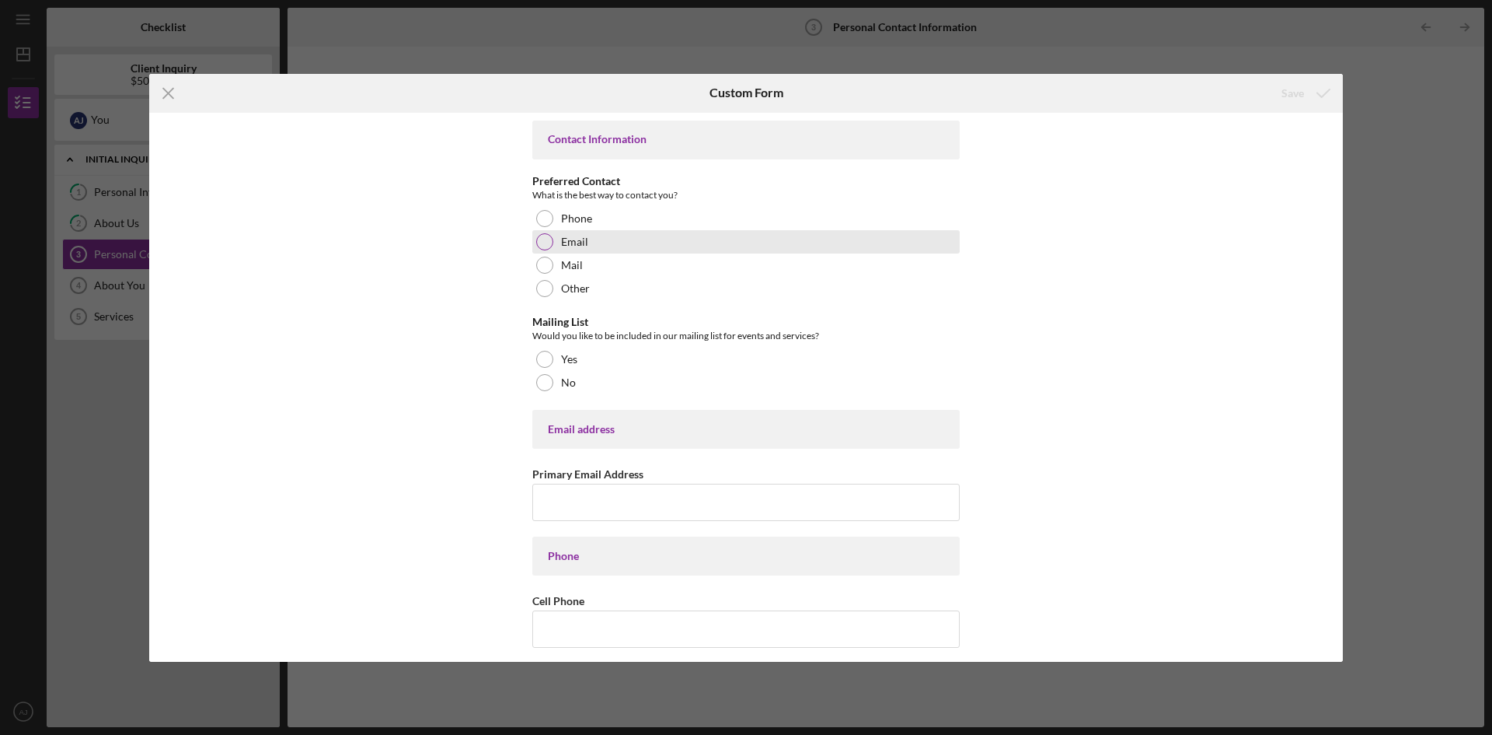
click at [537, 246] on div at bounding box center [544, 241] width 17 height 17
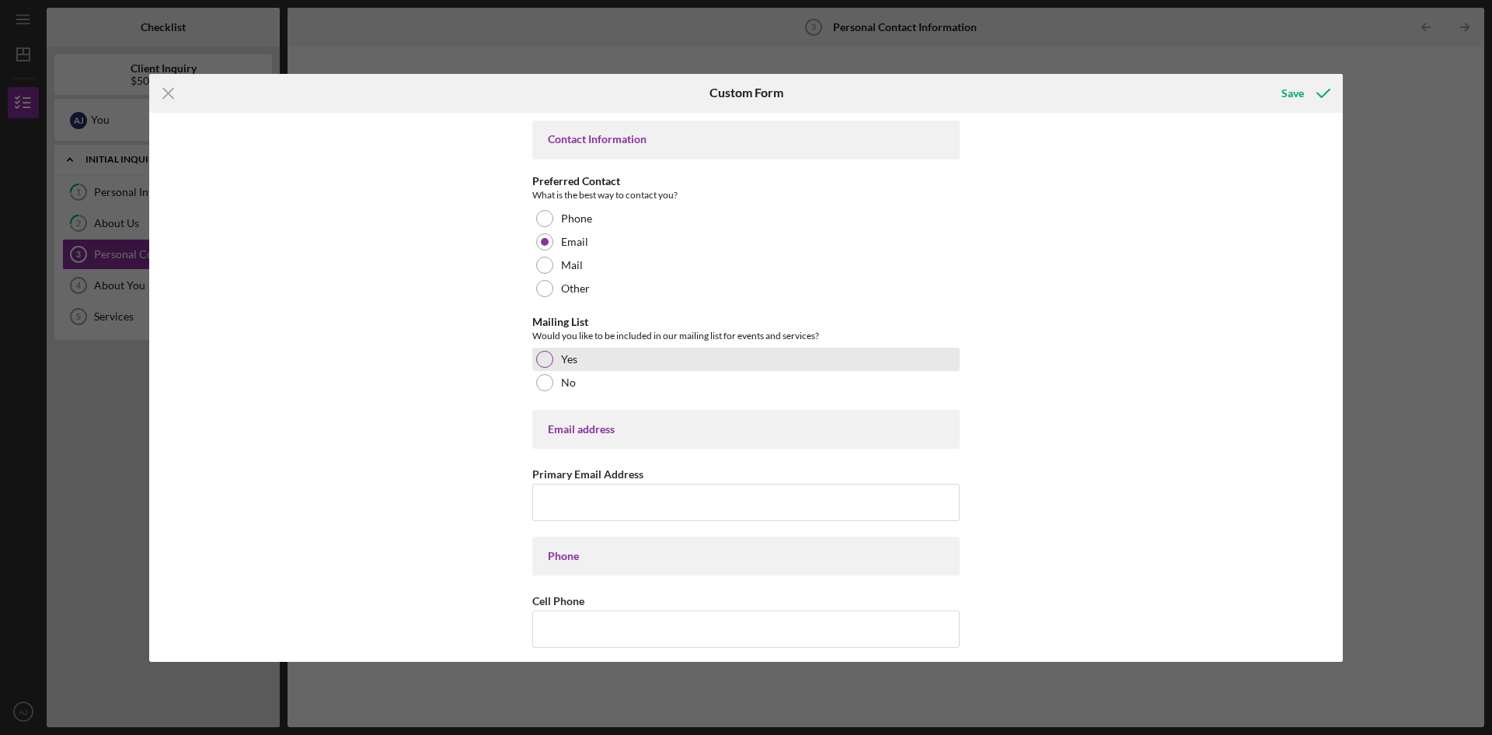
click at [538, 358] on div at bounding box center [544, 359] width 17 height 17
click at [661, 436] on div "Email address" at bounding box center [746, 429] width 428 height 39
click at [674, 444] on div "Email address" at bounding box center [746, 429] width 428 height 39
click at [677, 428] on div "Email address" at bounding box center [746, 429] width 396 height 12
click at [689, 511] on input "Primary Email Address" at bounding box center [746, 501] width 428 height 37
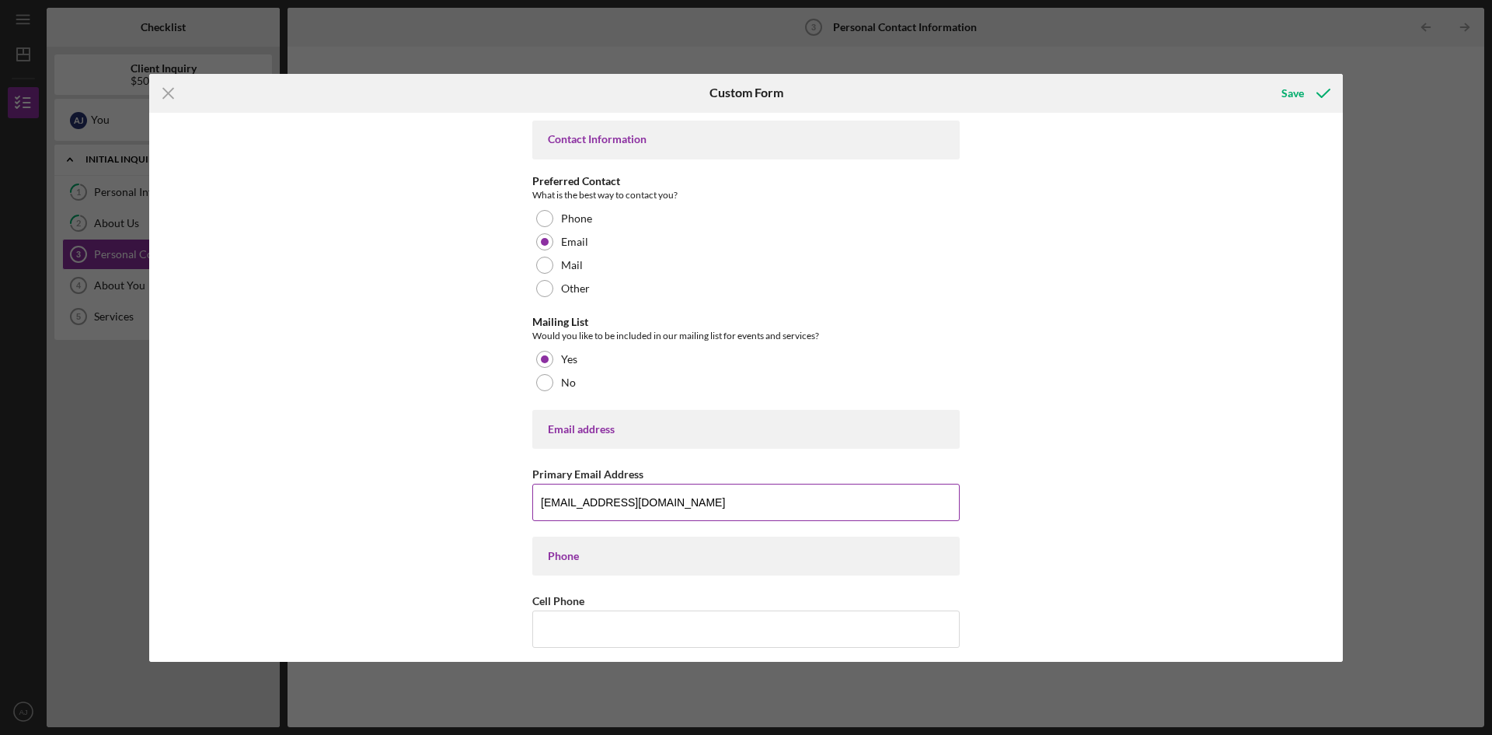
type input "[EMAIL_ADDRESS][DOMAIN_NAME]"
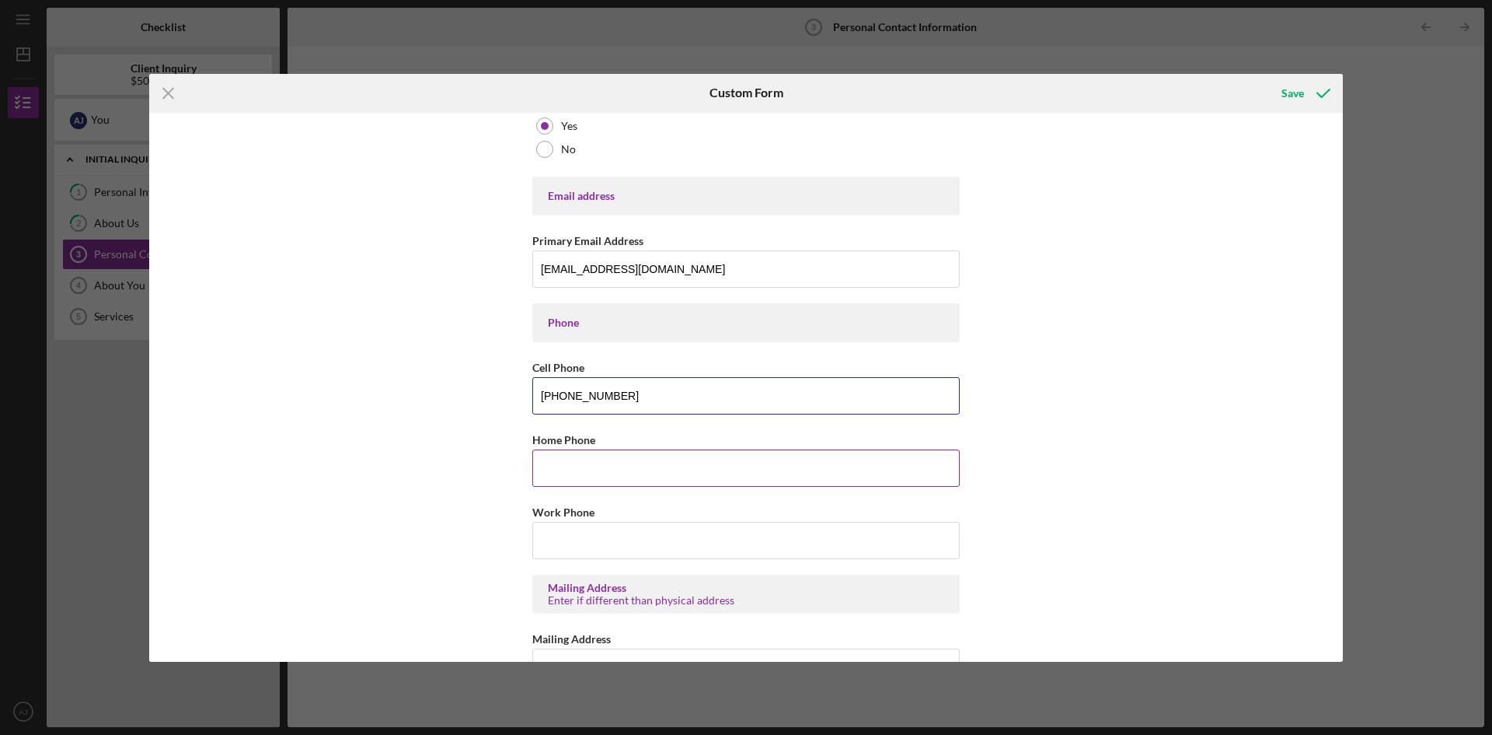
type input "[PHONE_NUMBER]"
click at [679, 453] on input "Home Phone" at bounding box center [746, 467] width 428 height 37
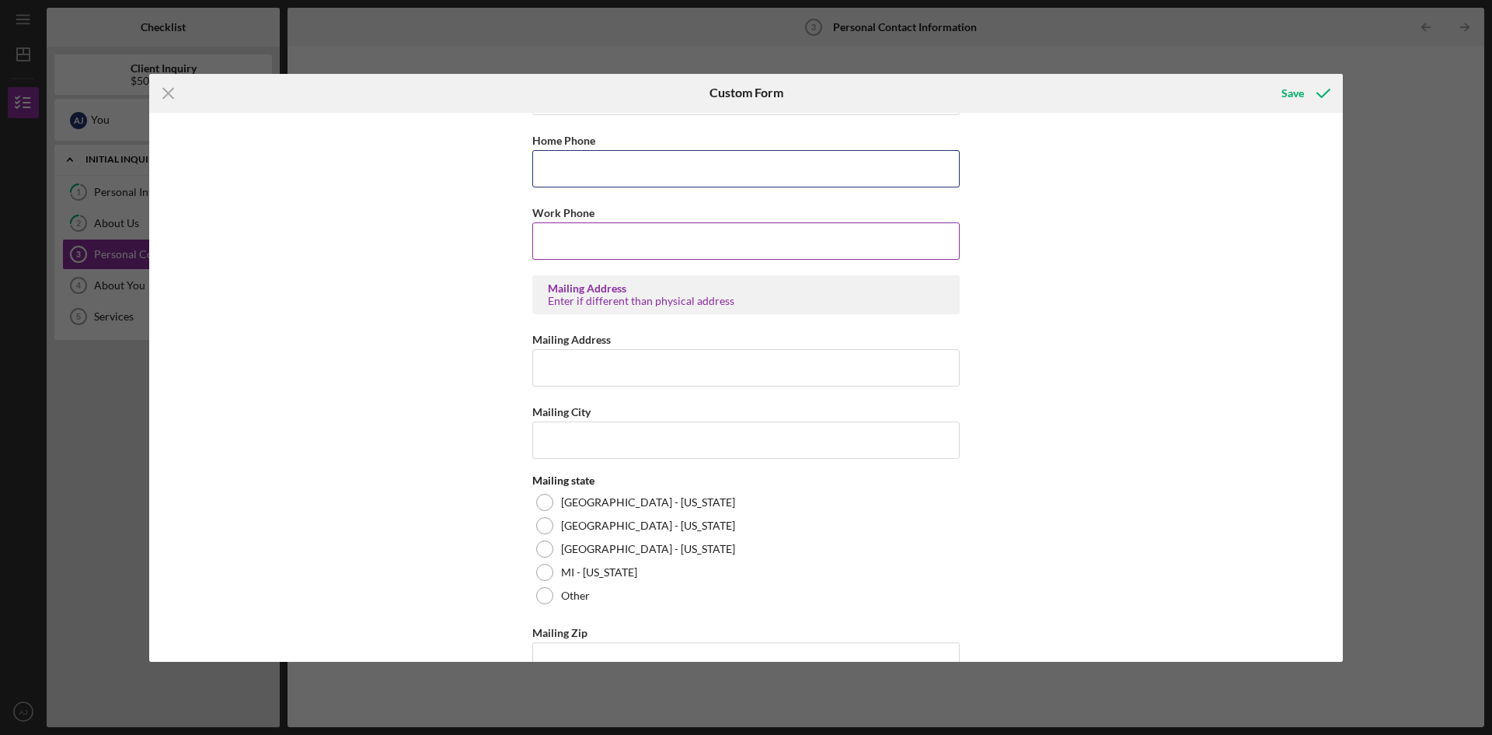
scroll to position [544, 0]
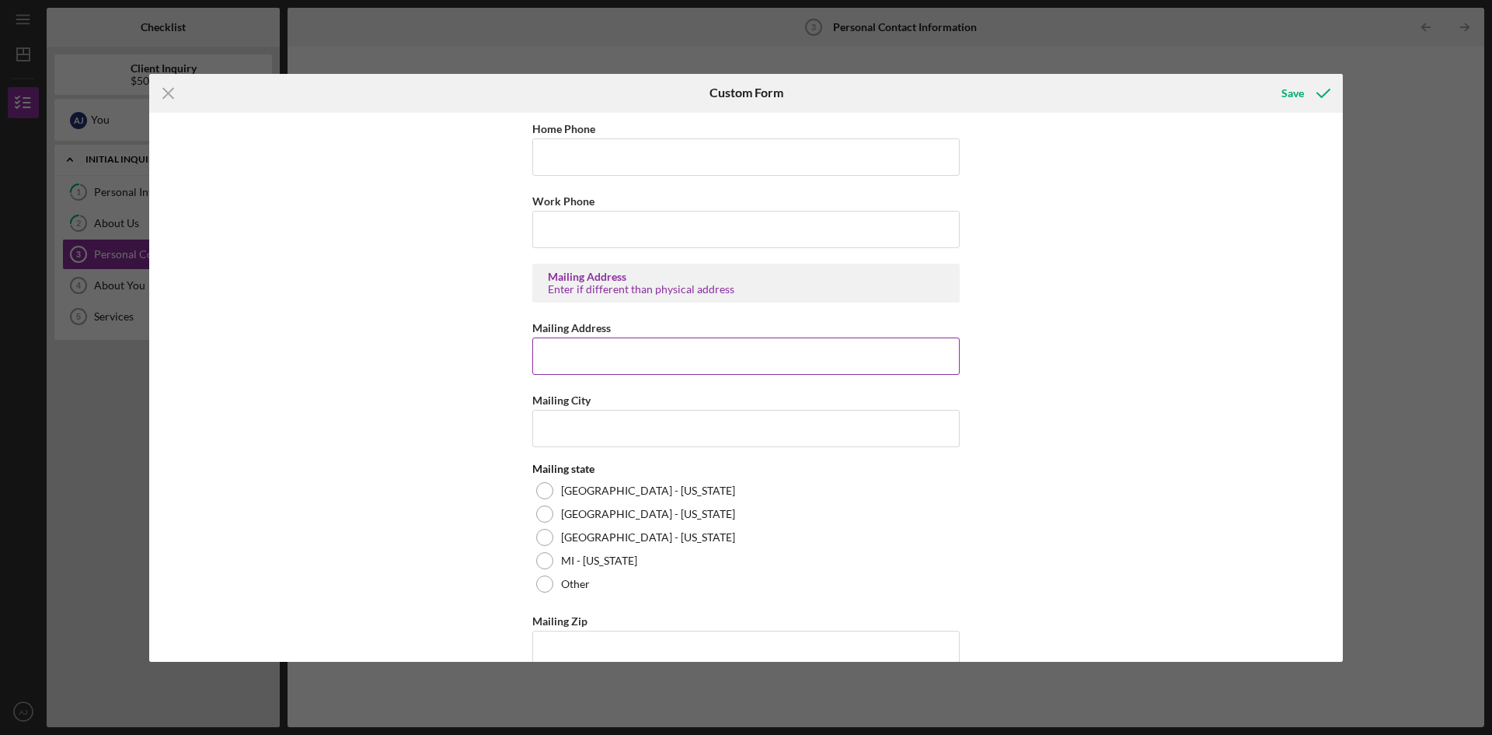
click at [671, 334] on div "Mailing Address" at bounding box center [746, 327] width 428 height 19
click at [585, 488] on label "[GEOGRAPHIC_DATA] - [US_STATE]" at bounding box center [648, 490] width 174 height 12
click at [610, 348] on input "Mailing Address" at bounding box center [746, 355] width 428 height 37
type input "2"
type input "[STREET_ADDRESS]"
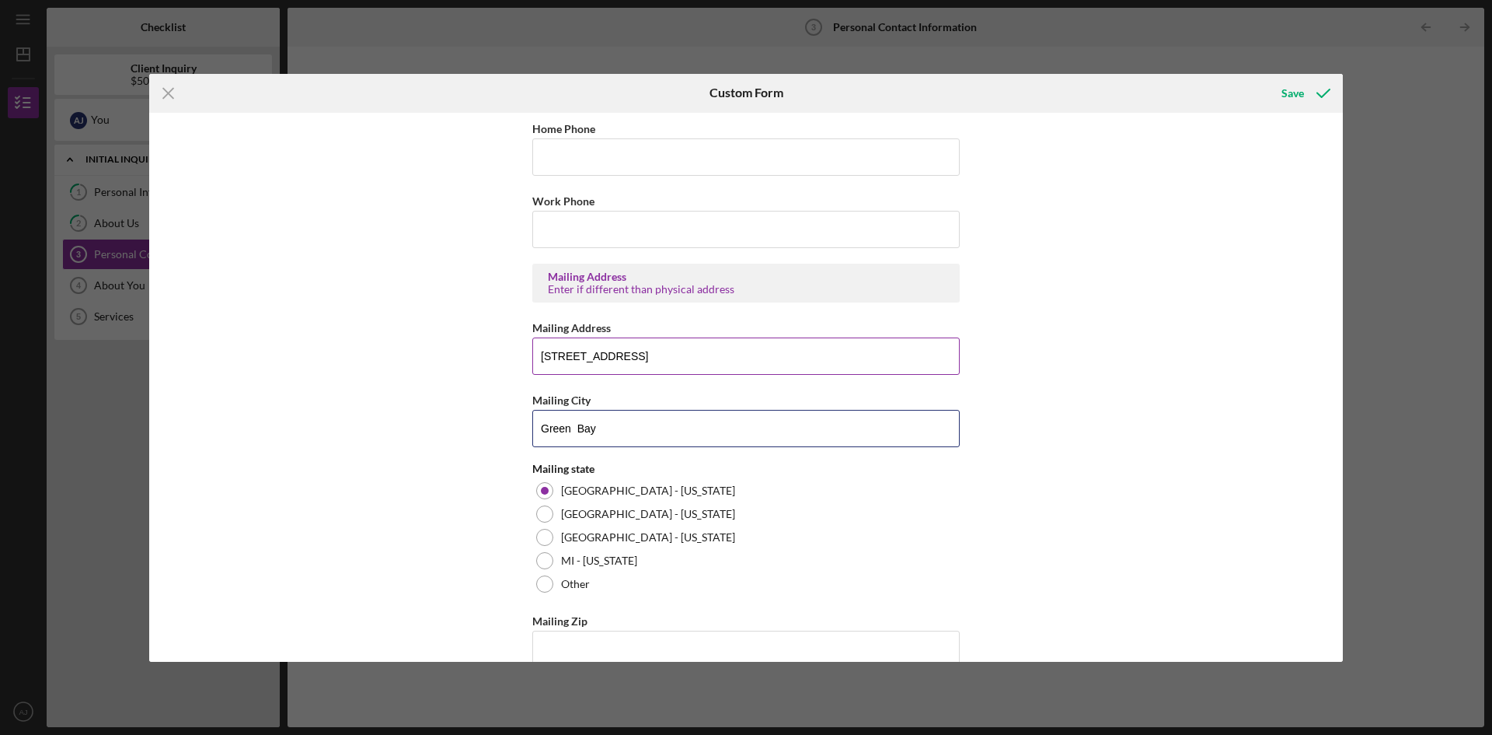
type input "Green Bay"
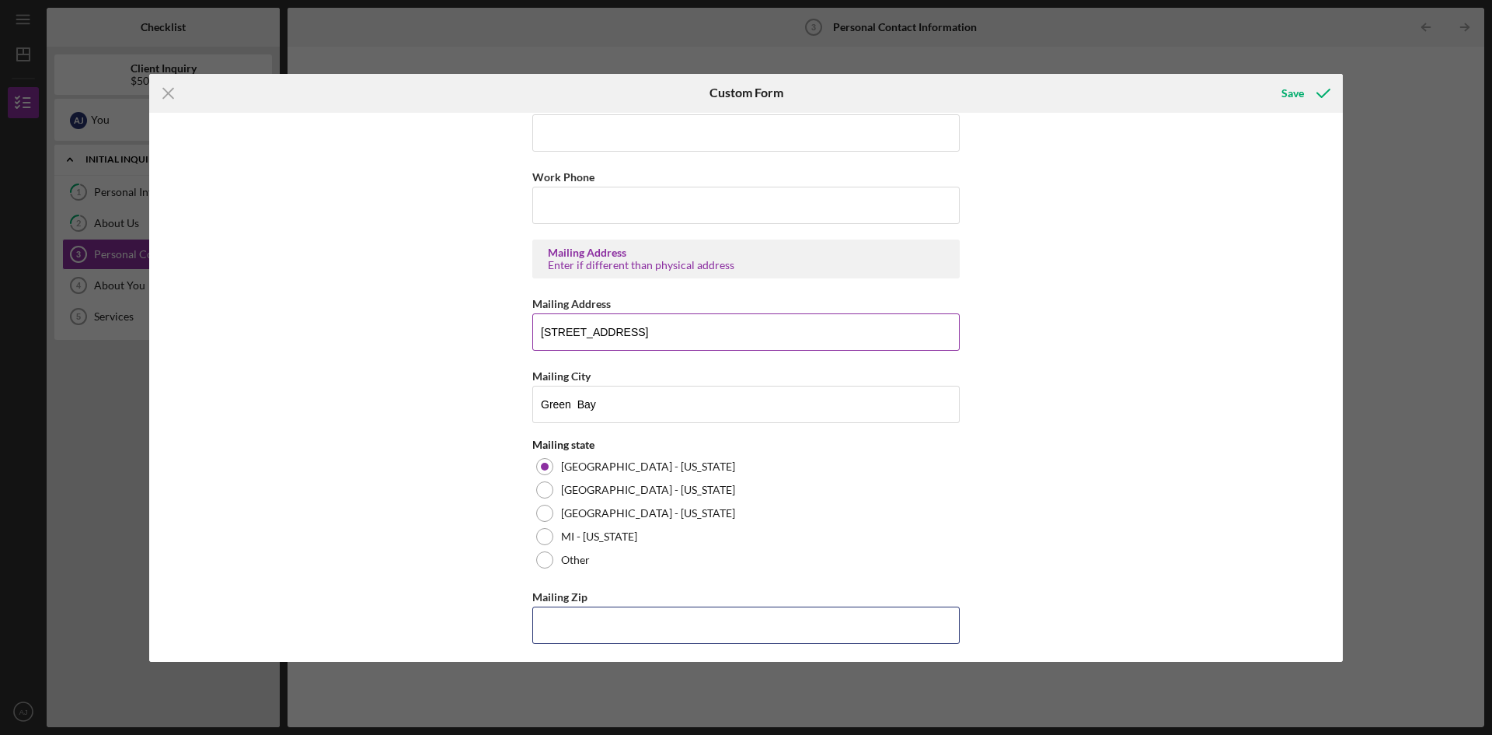
scroll to position [574, 0]
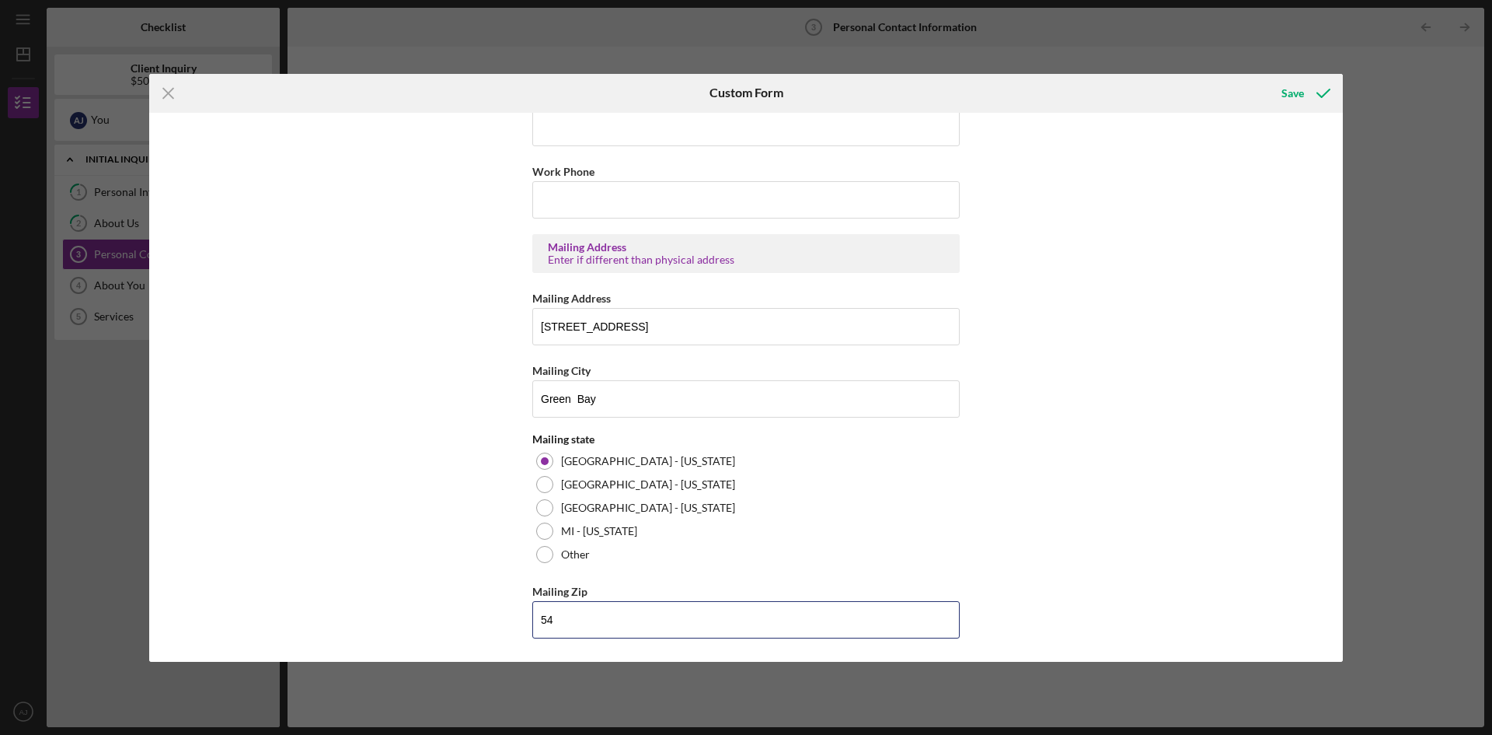
type input "5"
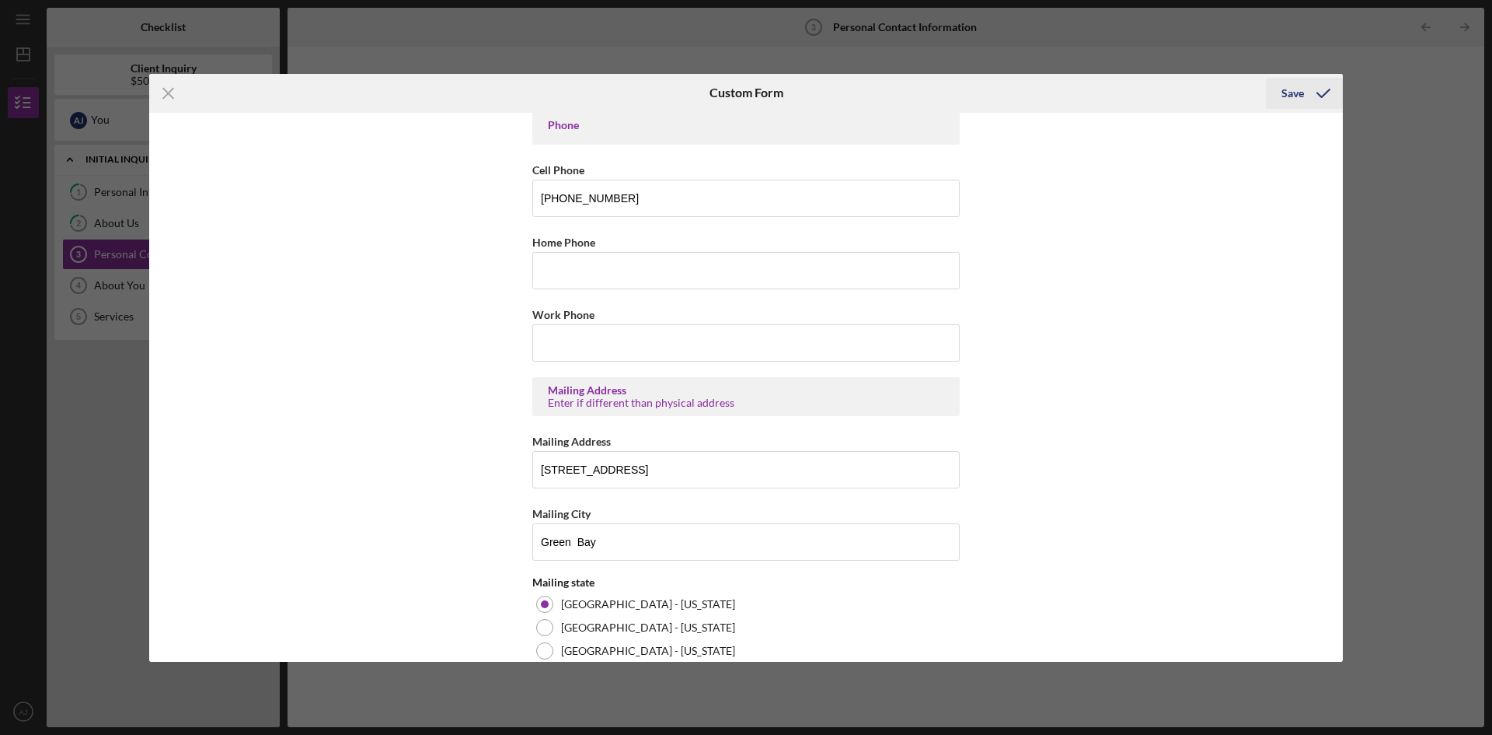
scroll to position [185, 0]
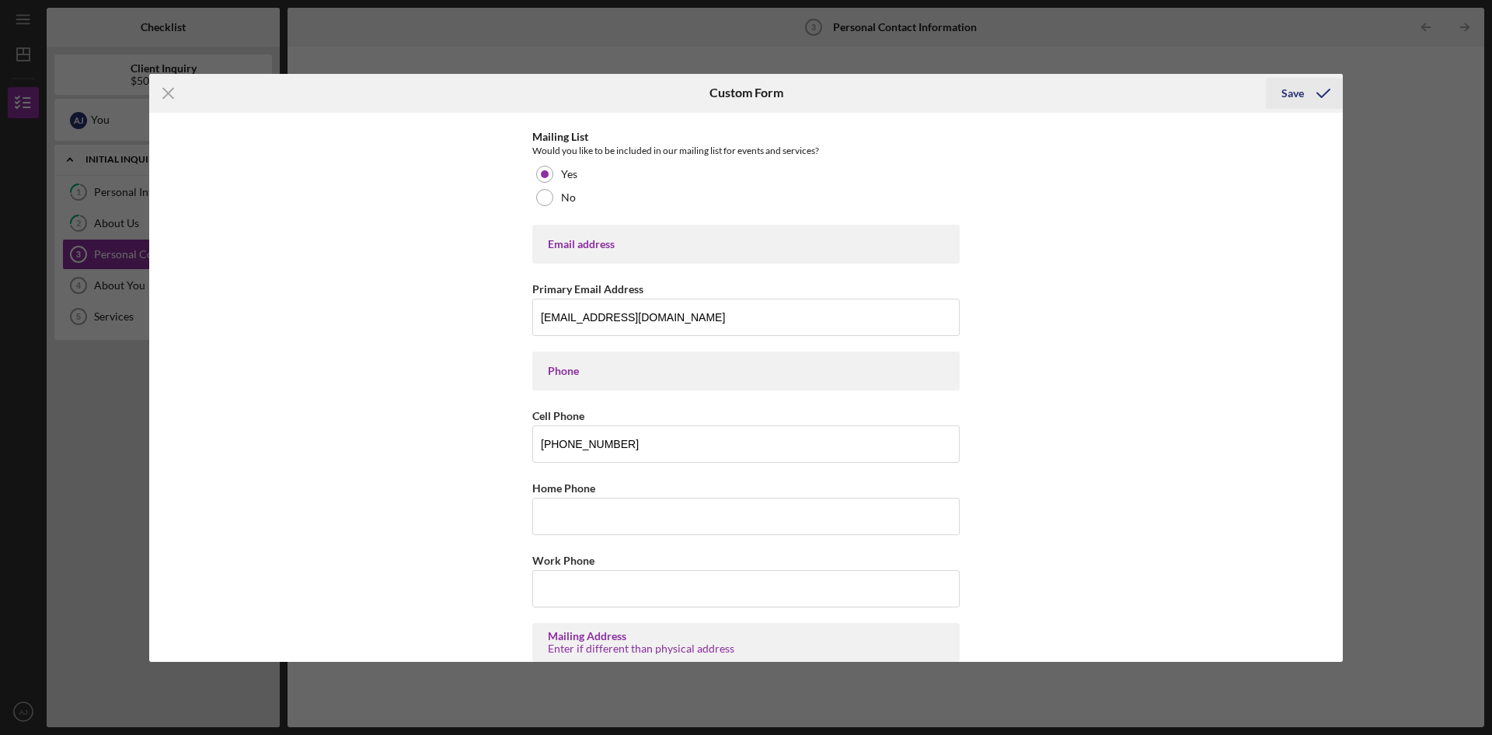
type input "54,303"
click at [1305, 83] on icon "submit" at bounding box center [1323, 93] width 39 height 39
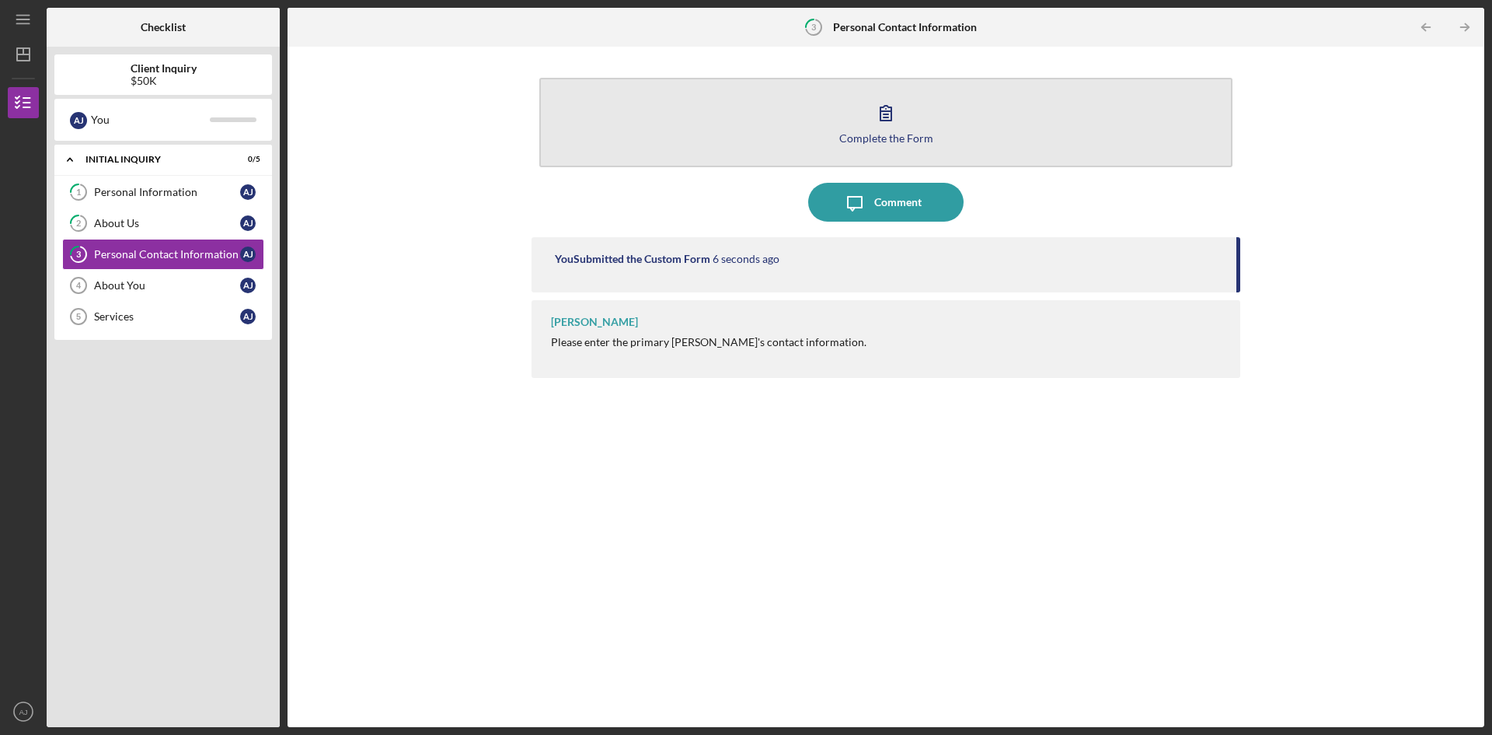
click at [853, 138] on div "Complete the Form" at bounding box center [887, 138] width 94 height 12
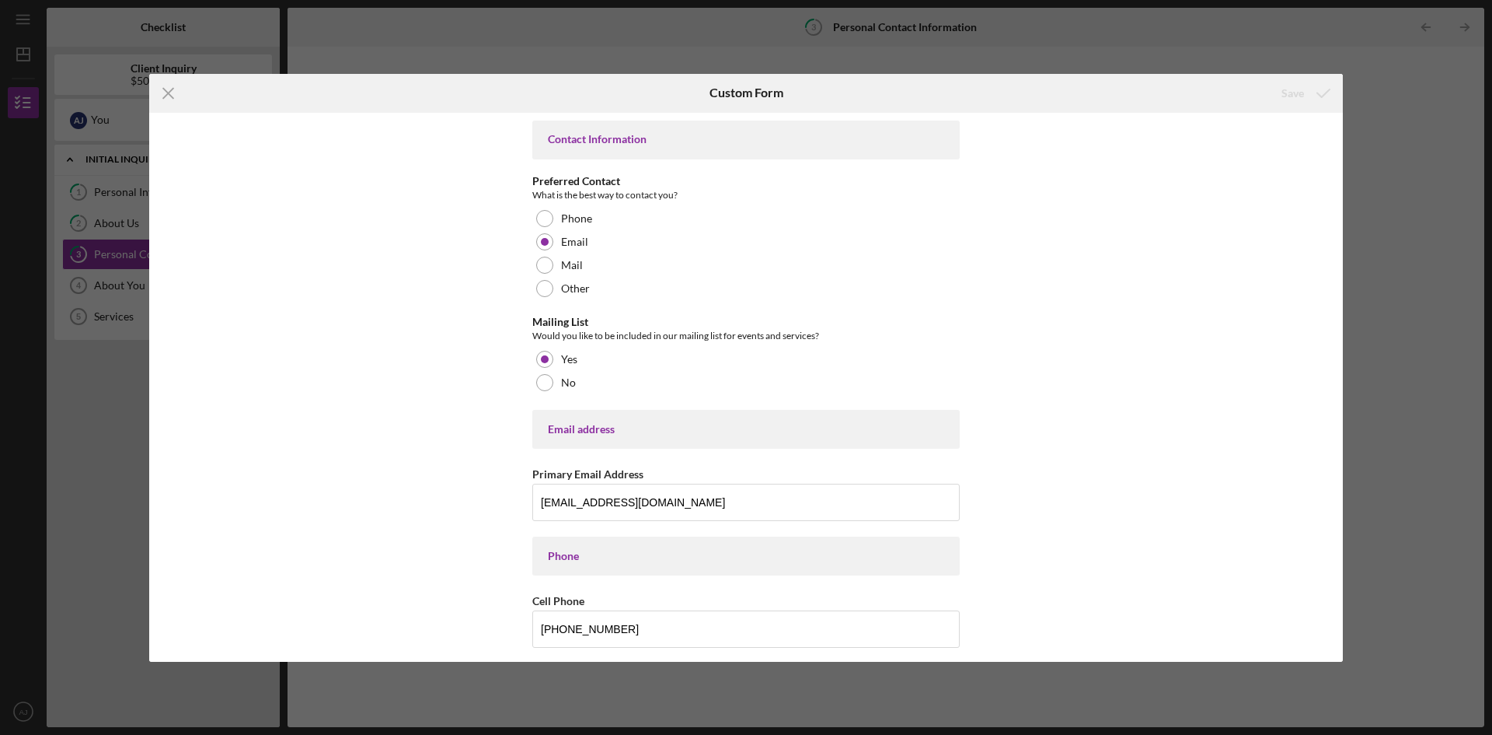
click at [1230, 238] on div "Contact Information Preferred Contact What is the best way to contact you? Phon…" at bounding box center [746, 387] width 1194 height 549
click at [630, 68] on div "Icon/Menu Close Custom Form Save Contact Information Preferred Contact What is …" at bounding box center [746, 367] width 1492 height 735
click at [168, 95] on icon "Icon/Menu Close" at bounding box center [168, 93] width 39 height 39
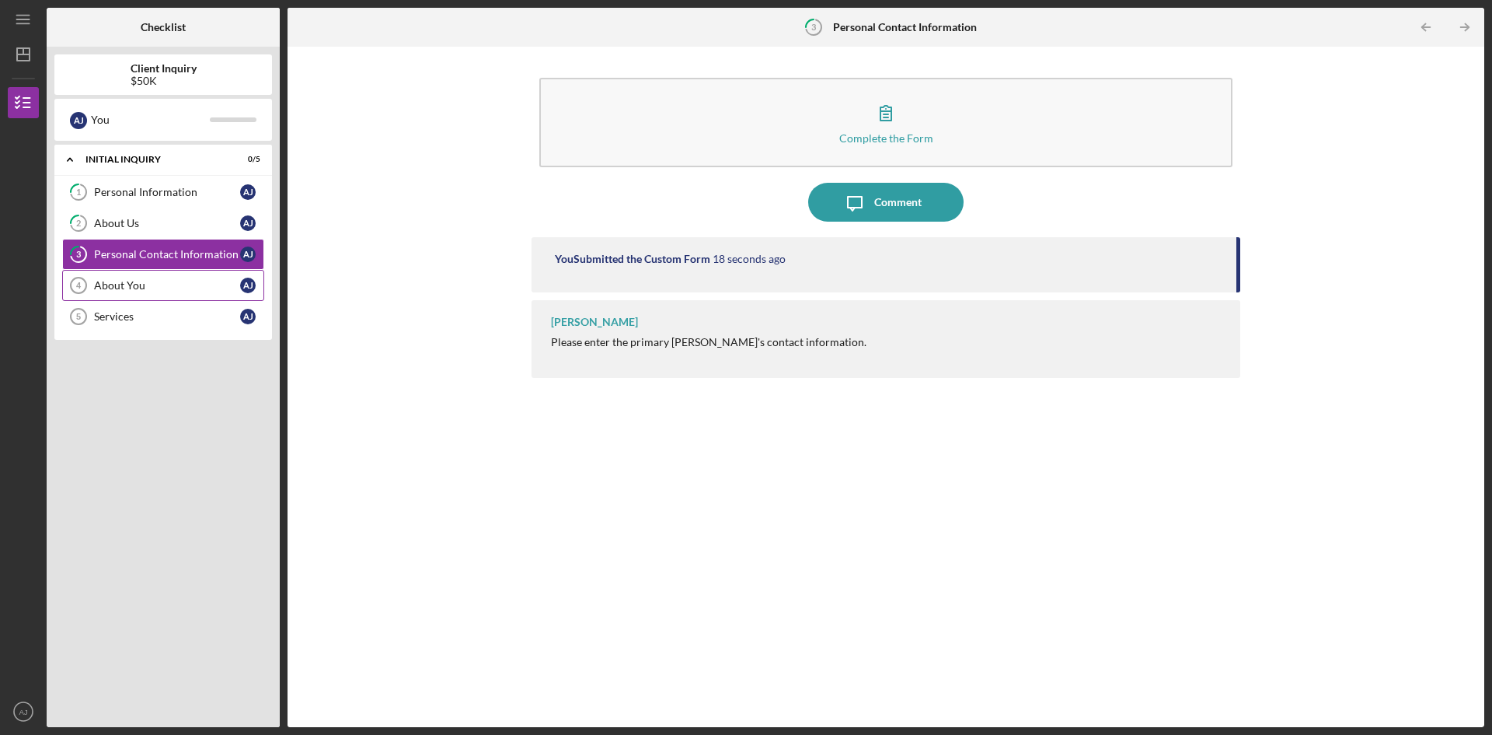
click at [134, 278] on link "About You 4 About You A J" at bounding box center [163, 285] width 202 height 31
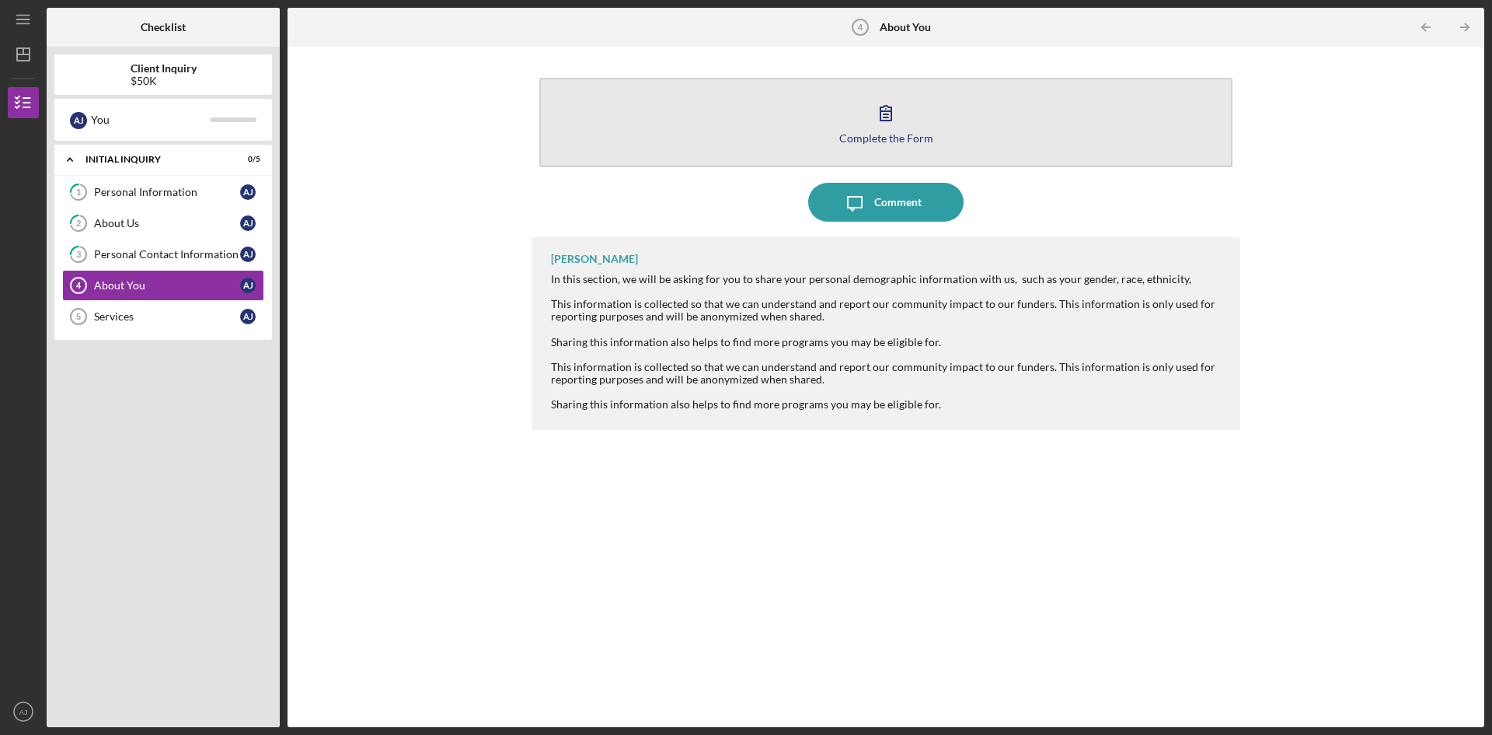
click at [885, 116] on icon "button" at bounding box center [886, 112] width 39 height 39
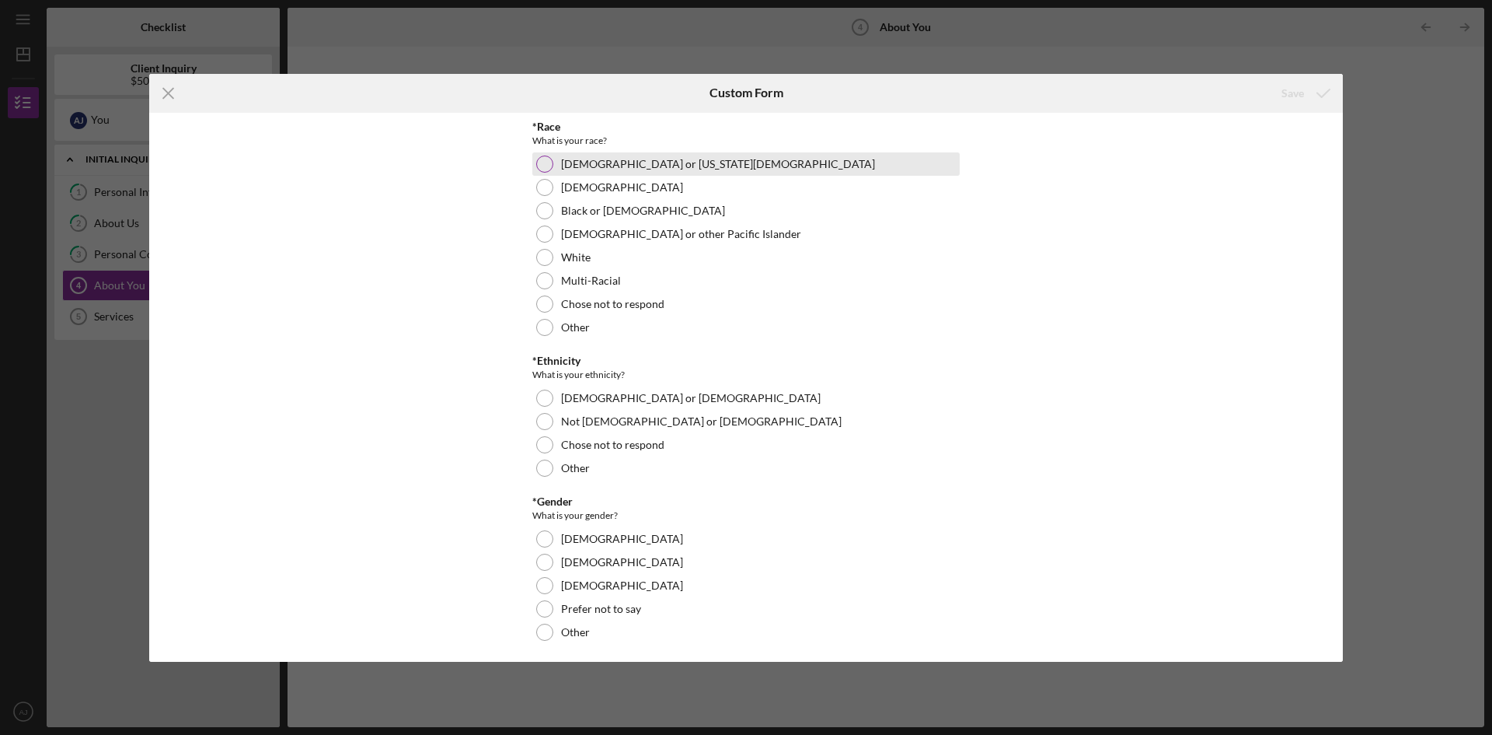
click at [537, 162] on div at bounding box center [544, 163] width 17 height 17
click at [550, 264] on div "White" at bounding box center [746, 257] width 428 height 23
click at [536, 162] on div at bounding box center [544, 163] width 17 height 17
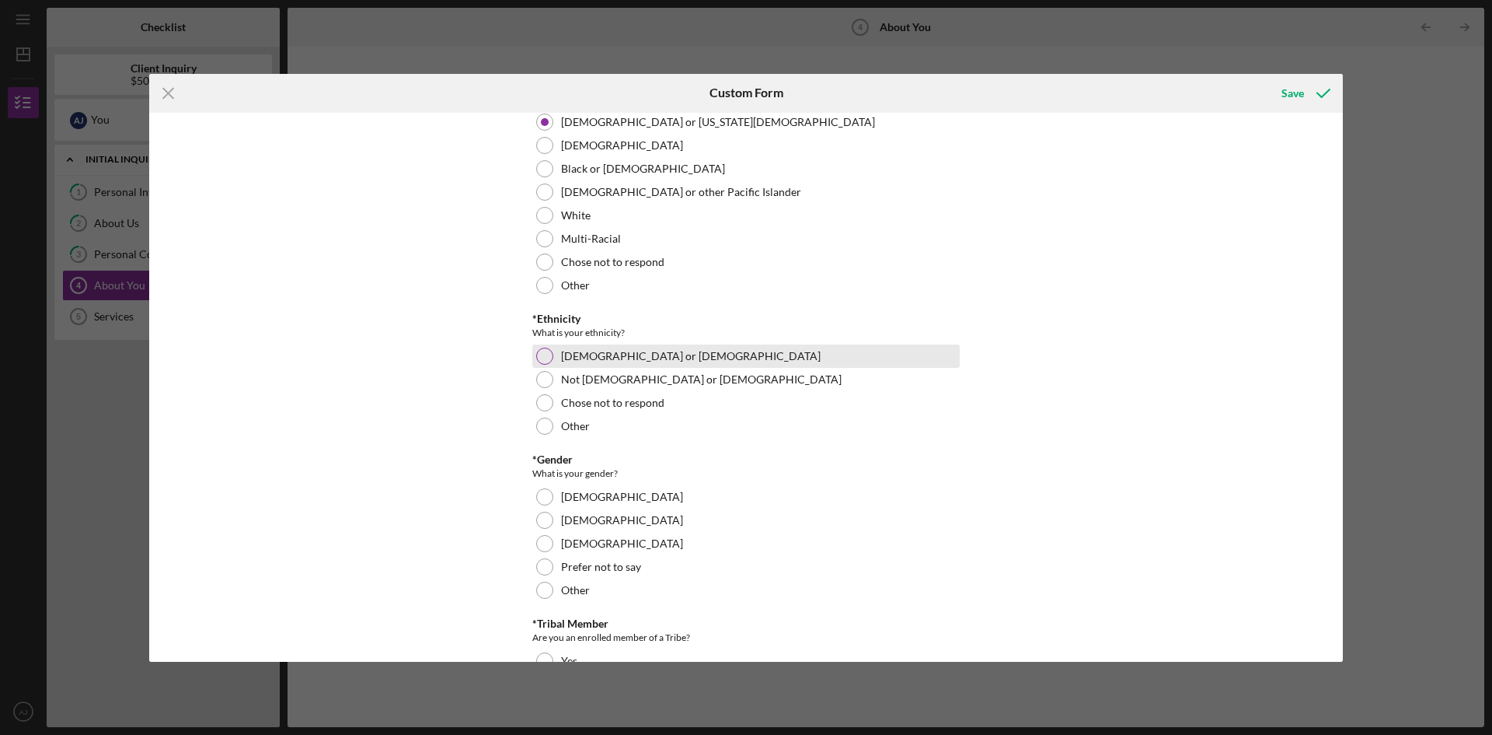
scroll to position [78, 0]
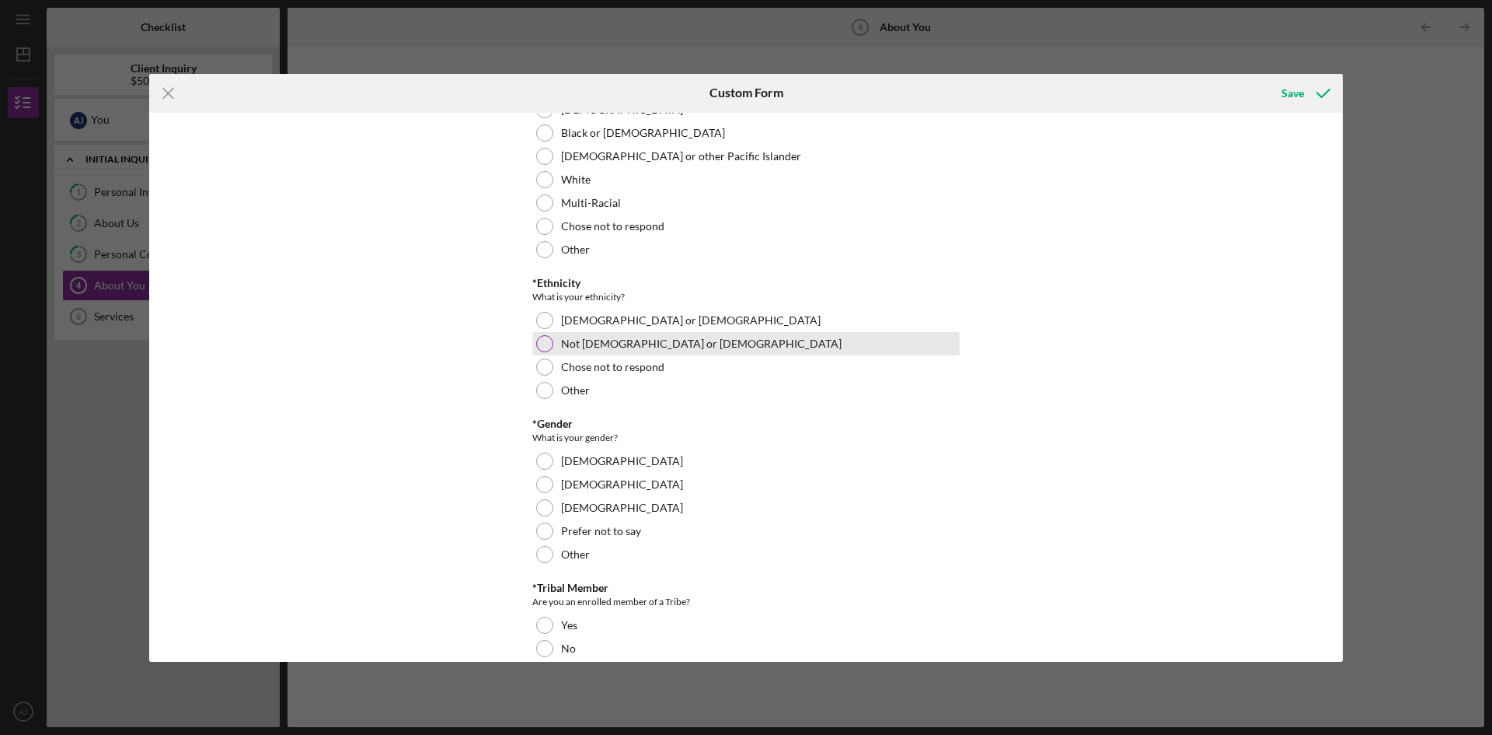
click at [546, 349] on div at bounding box center [544, 343] width 17 height 17
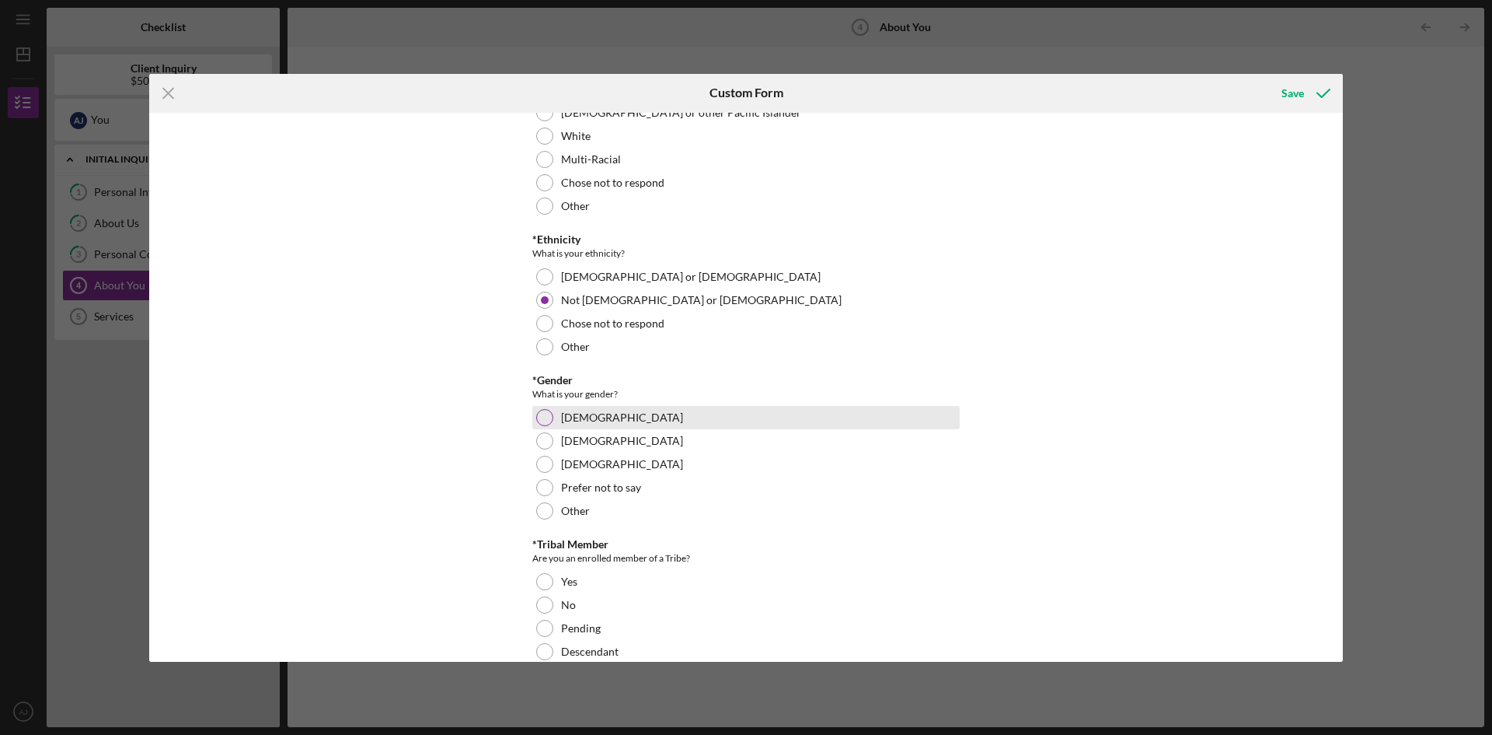
scroll to position [155, 0]
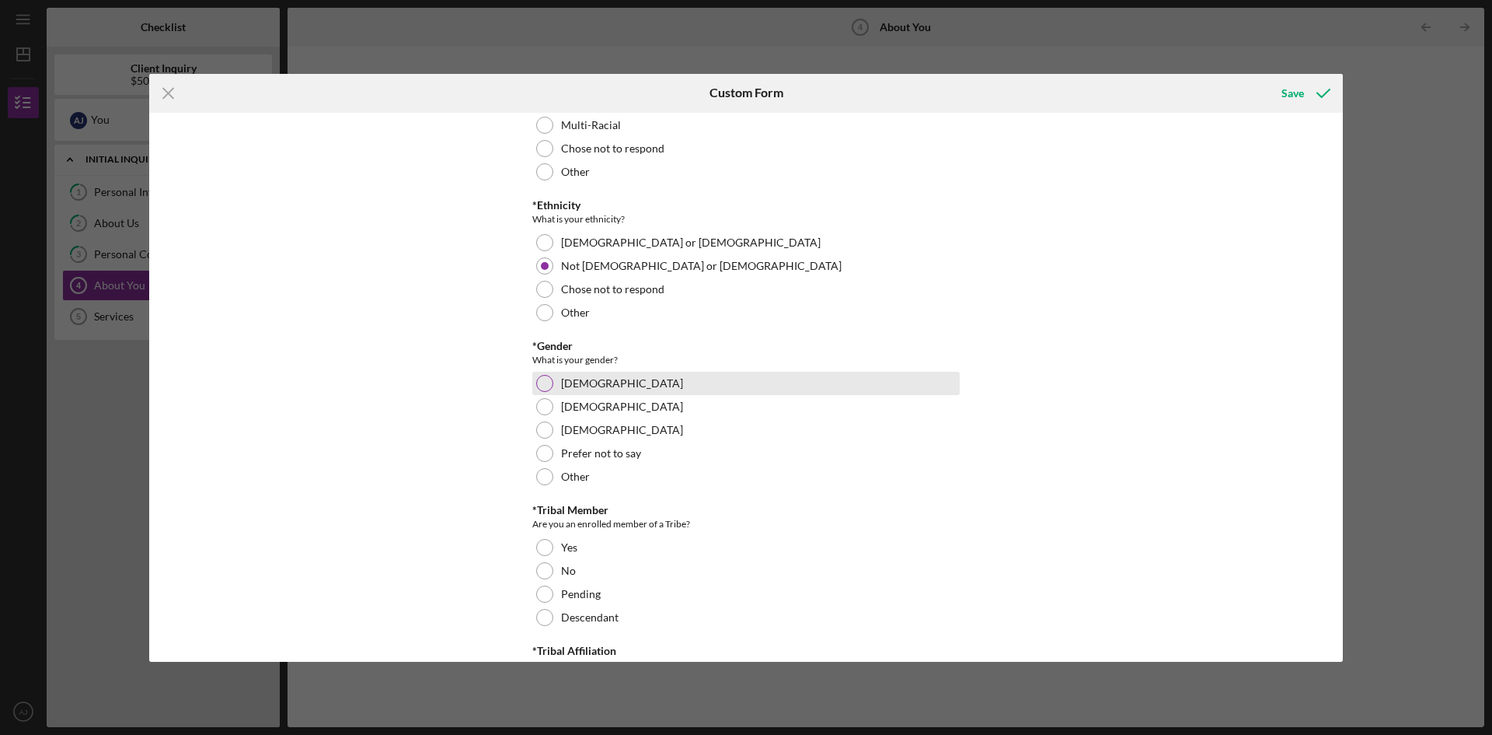
click at [540, 387] on div at bounding box center [544, 383] width 17 height 17
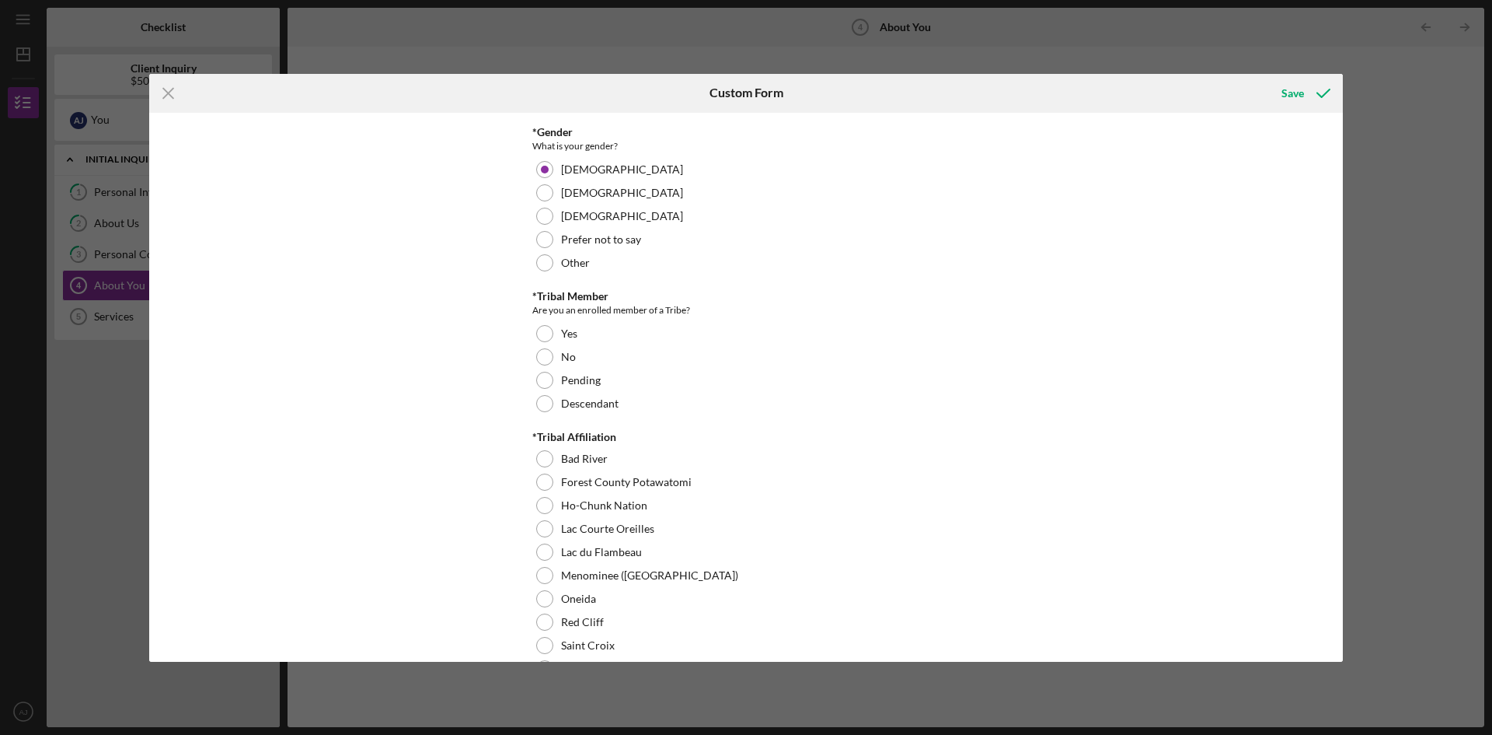
scroll to position [389, 0]
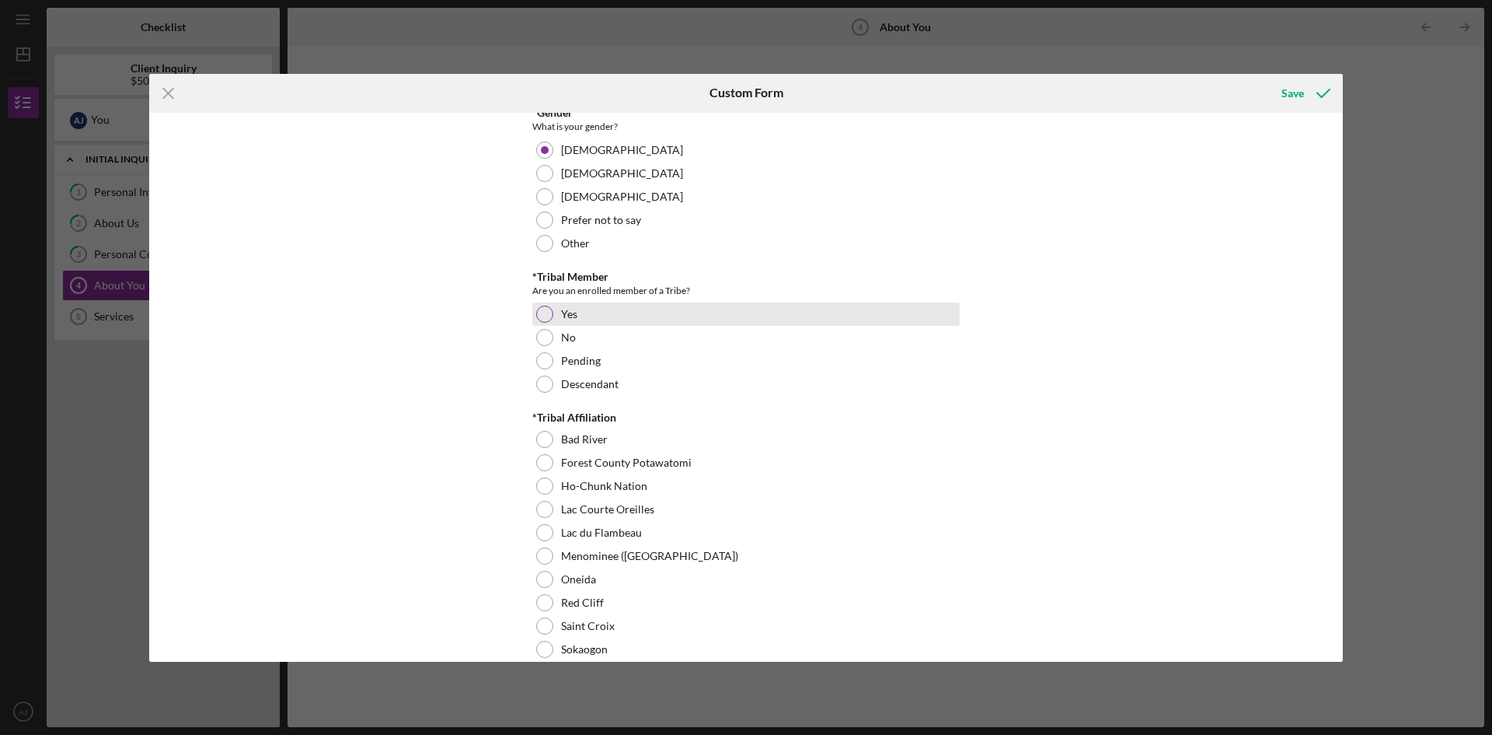
click at [540, 310] on div at bounding box center [544, 313] width 17 height 17
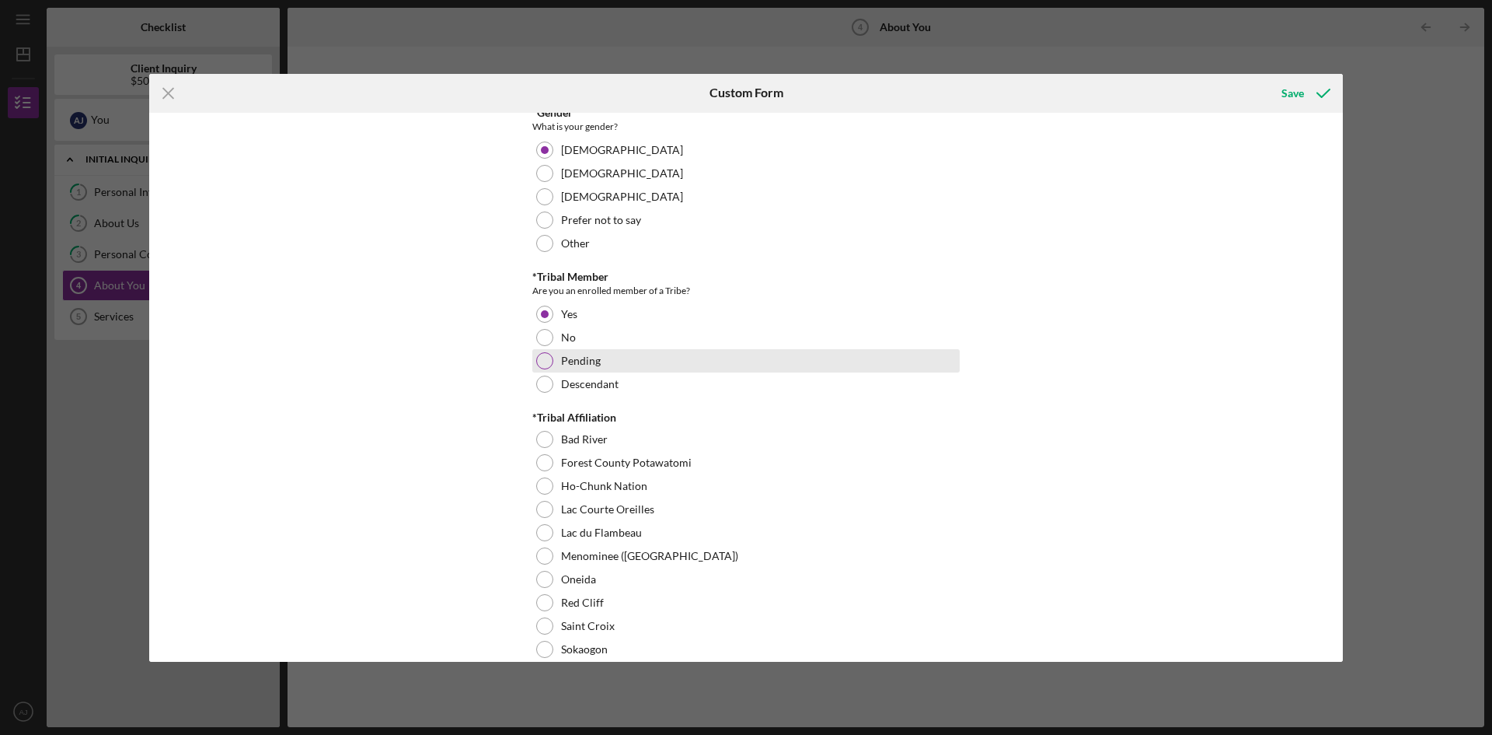
scroll to position [466, 0]
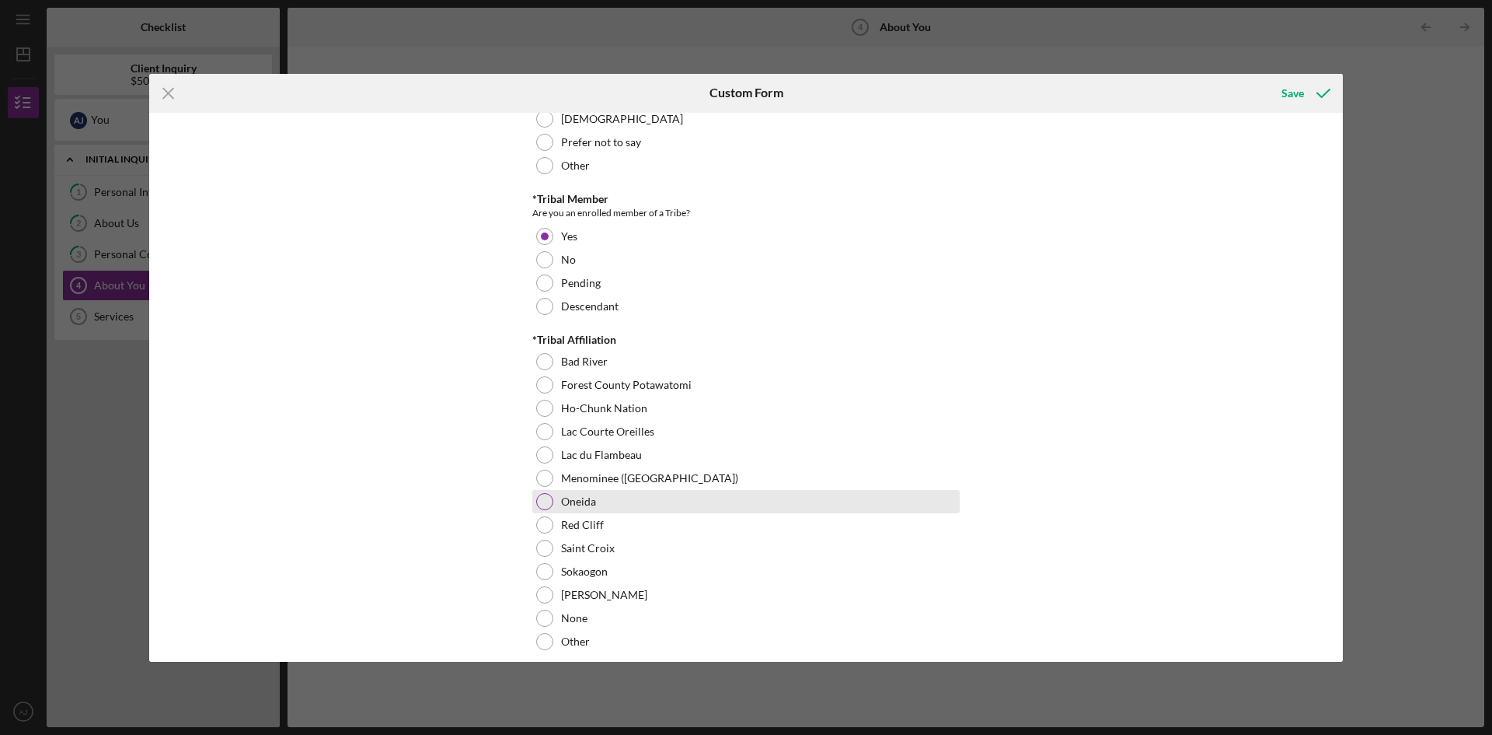
click at [536, 502] on div at bounding box center [544, 501] width 17 height 17
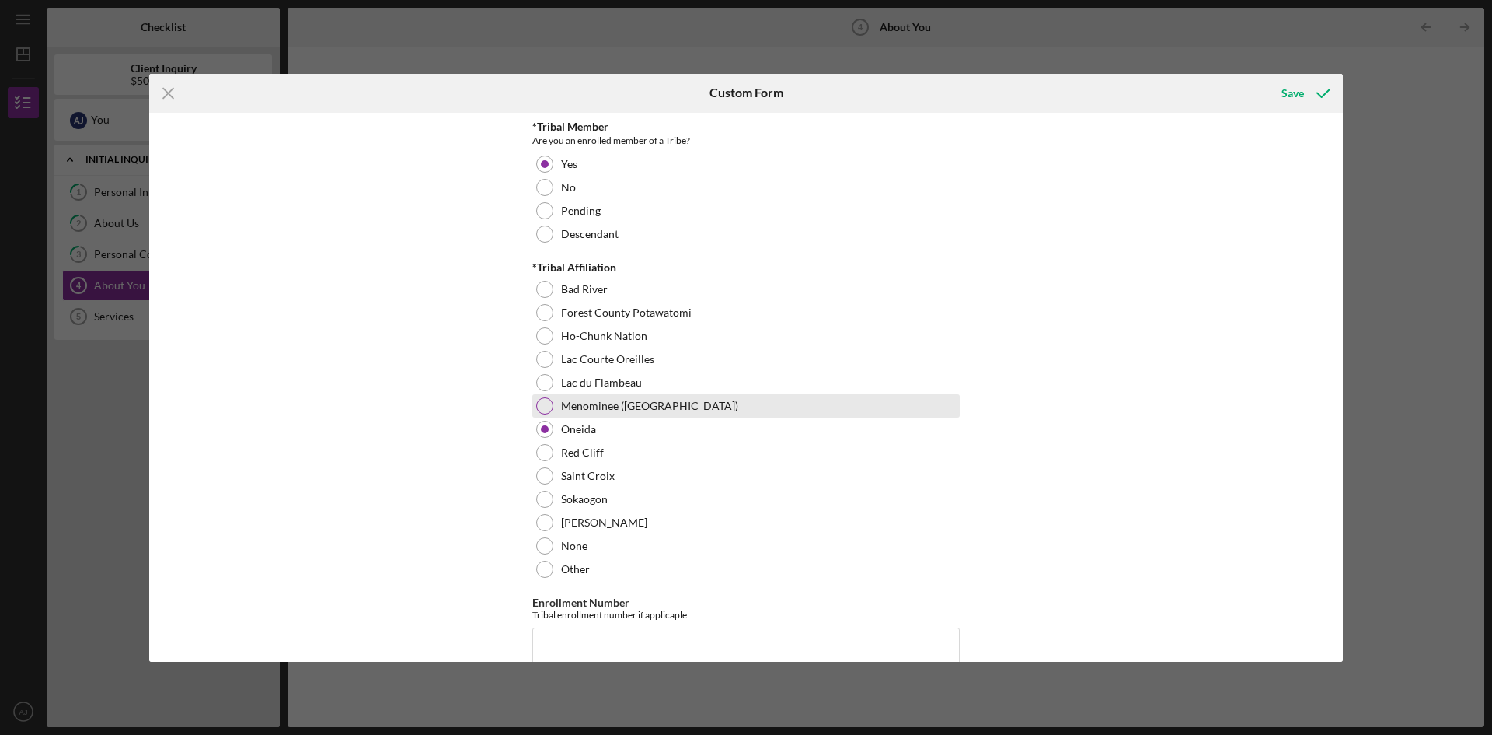
scroll to position [700, 0]
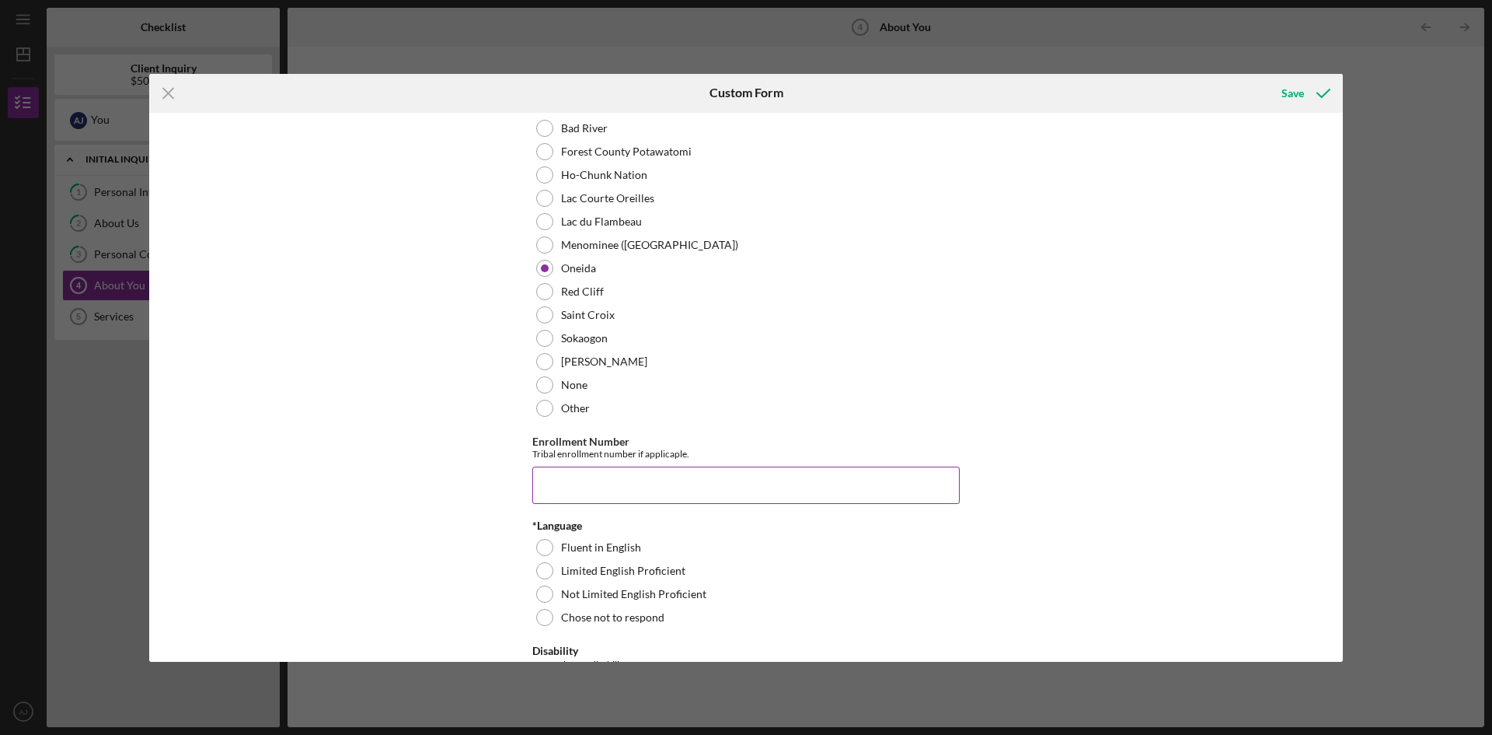
click at [709, 495] on input "Enrollment Number" at bounding box center [746, 484] width 428 height 37
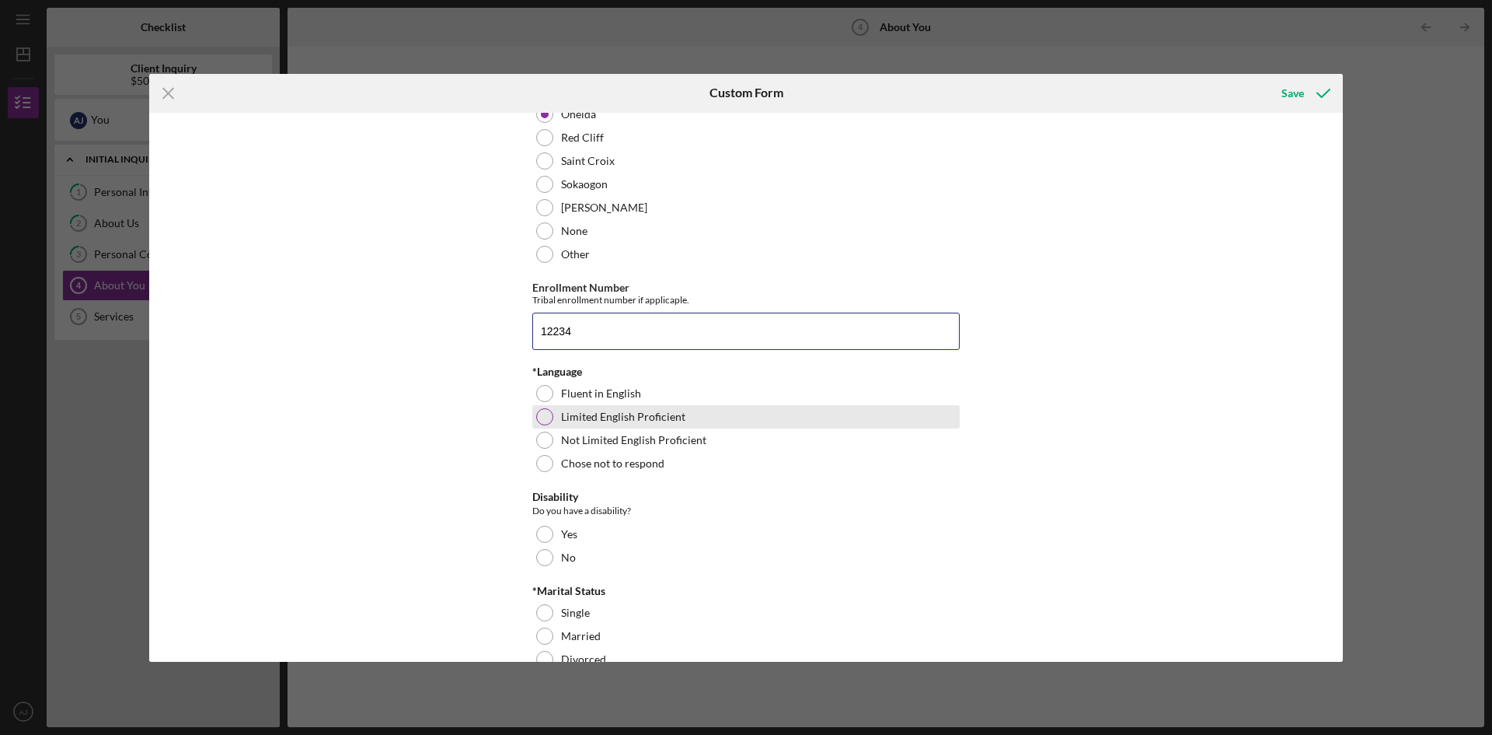
scroll to position [855, 0]
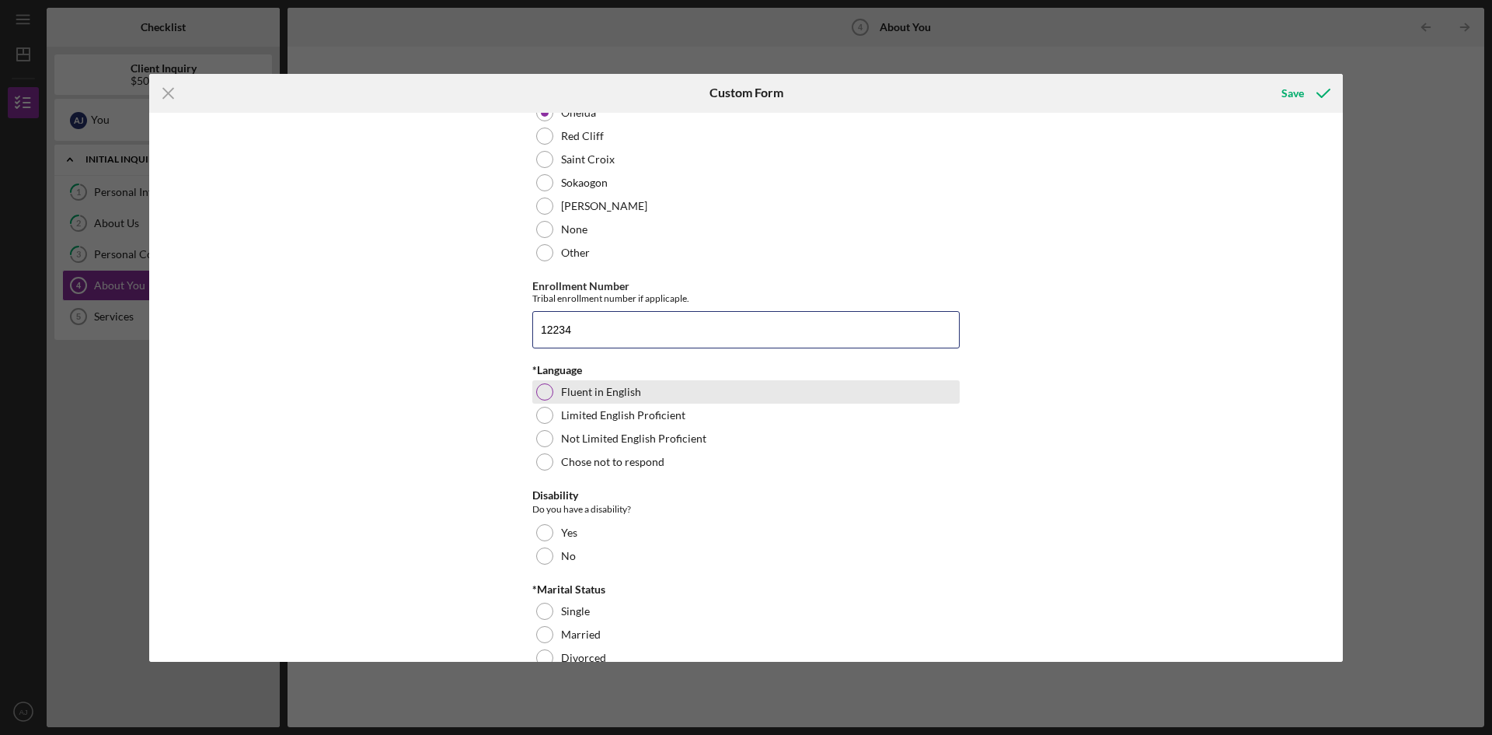
type input "12234"
click at [536, 386] on div at bounding box center [544, 391] width 17 height 17
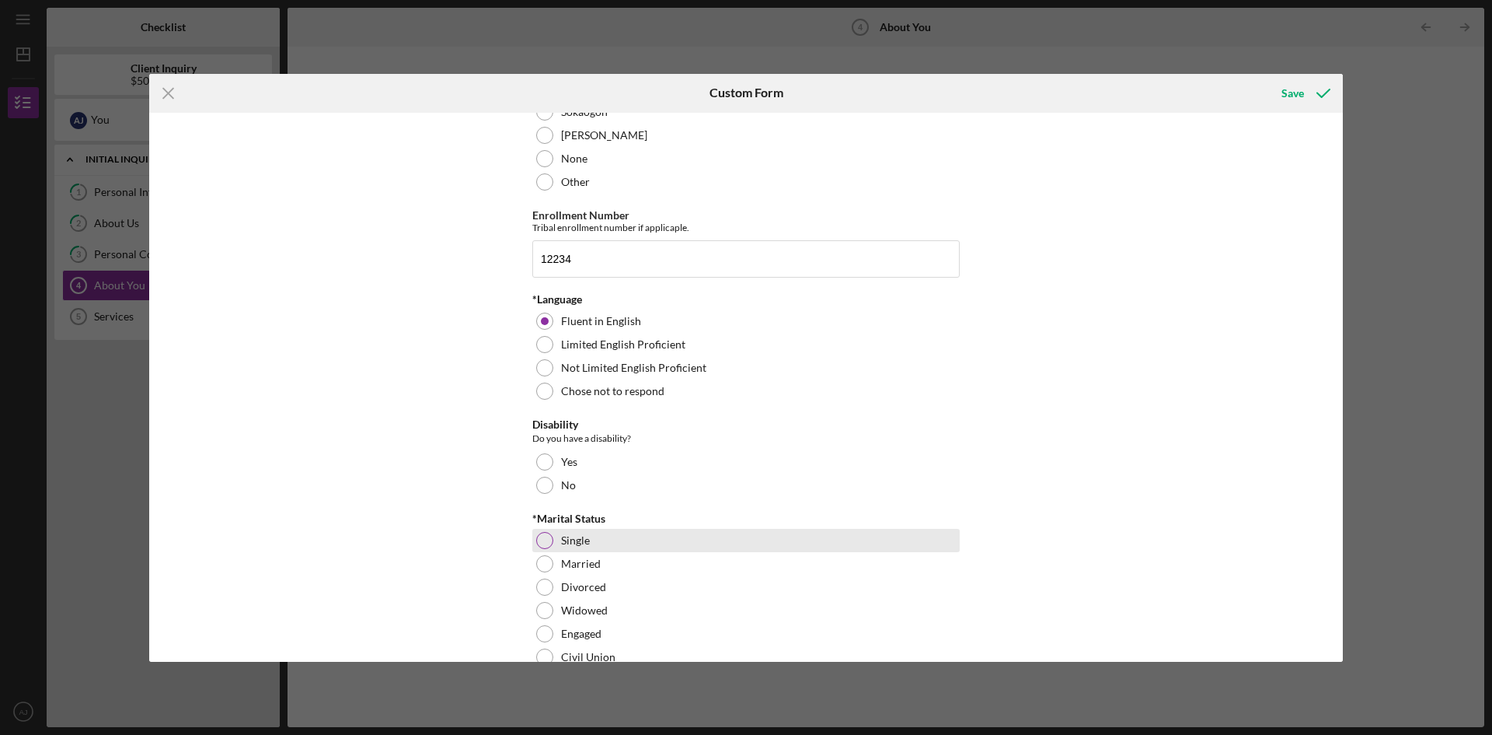
scroll to position [1011, 0]
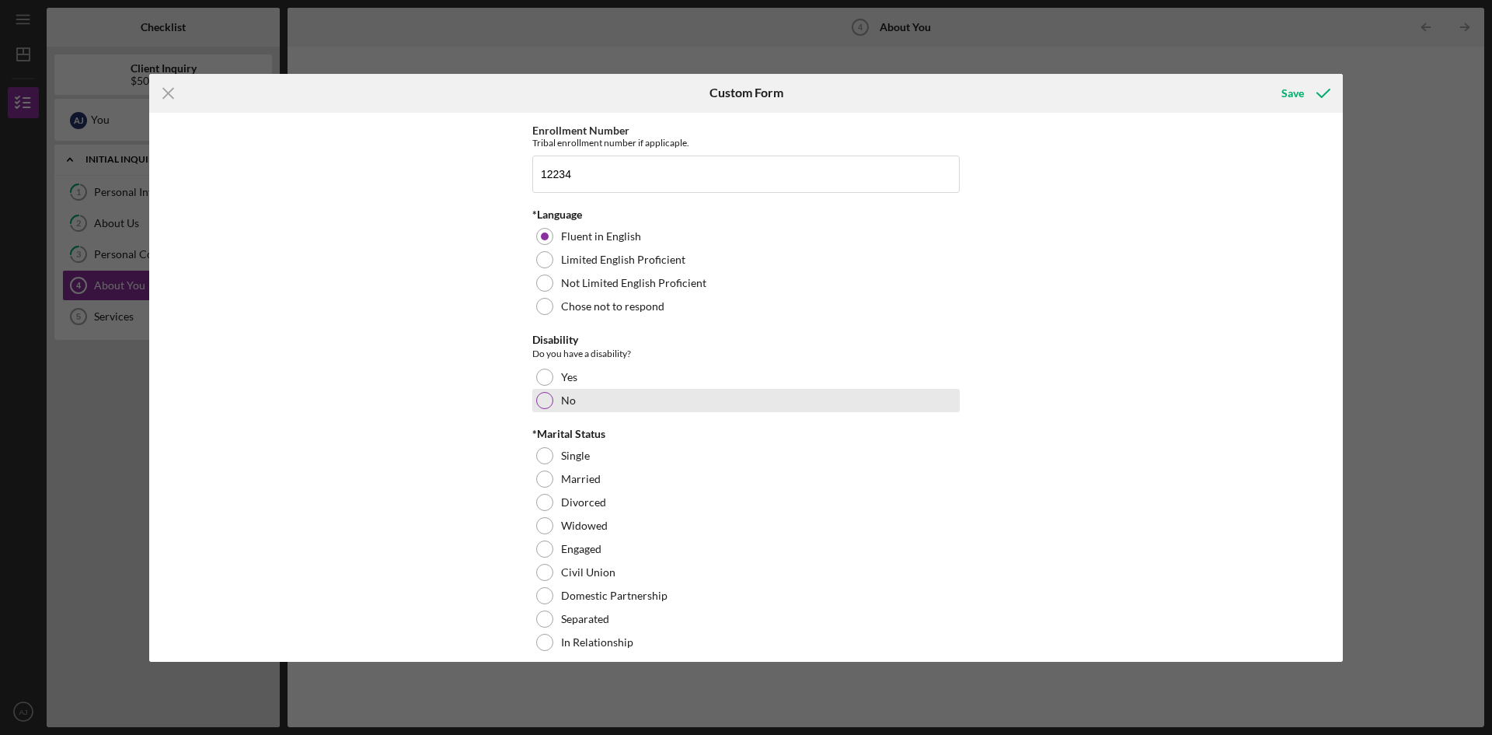
click at [545, 402] on div at bounding box center [544, 400] width 17 height 17
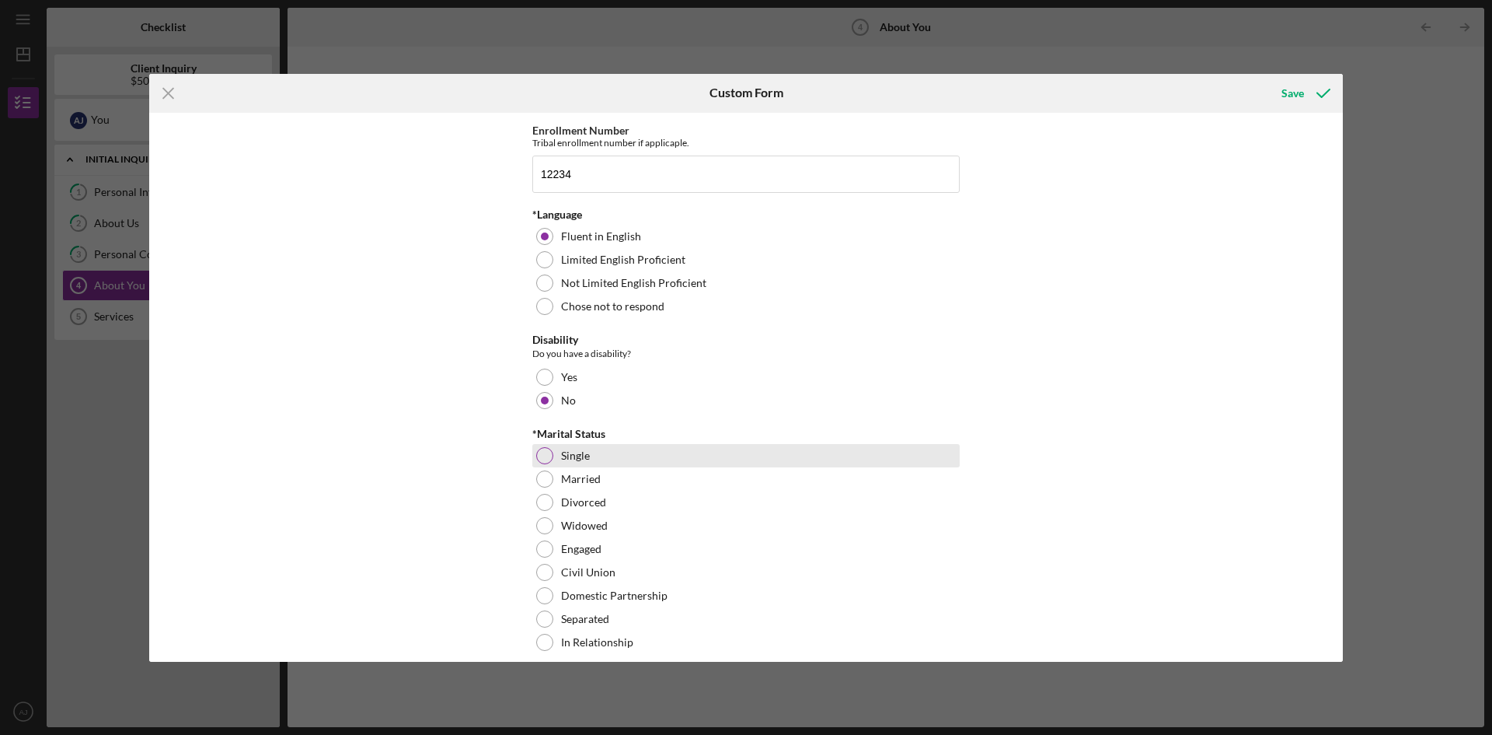
click at [546, 456] on div at bounding box center [544, 455] width 17 height 17
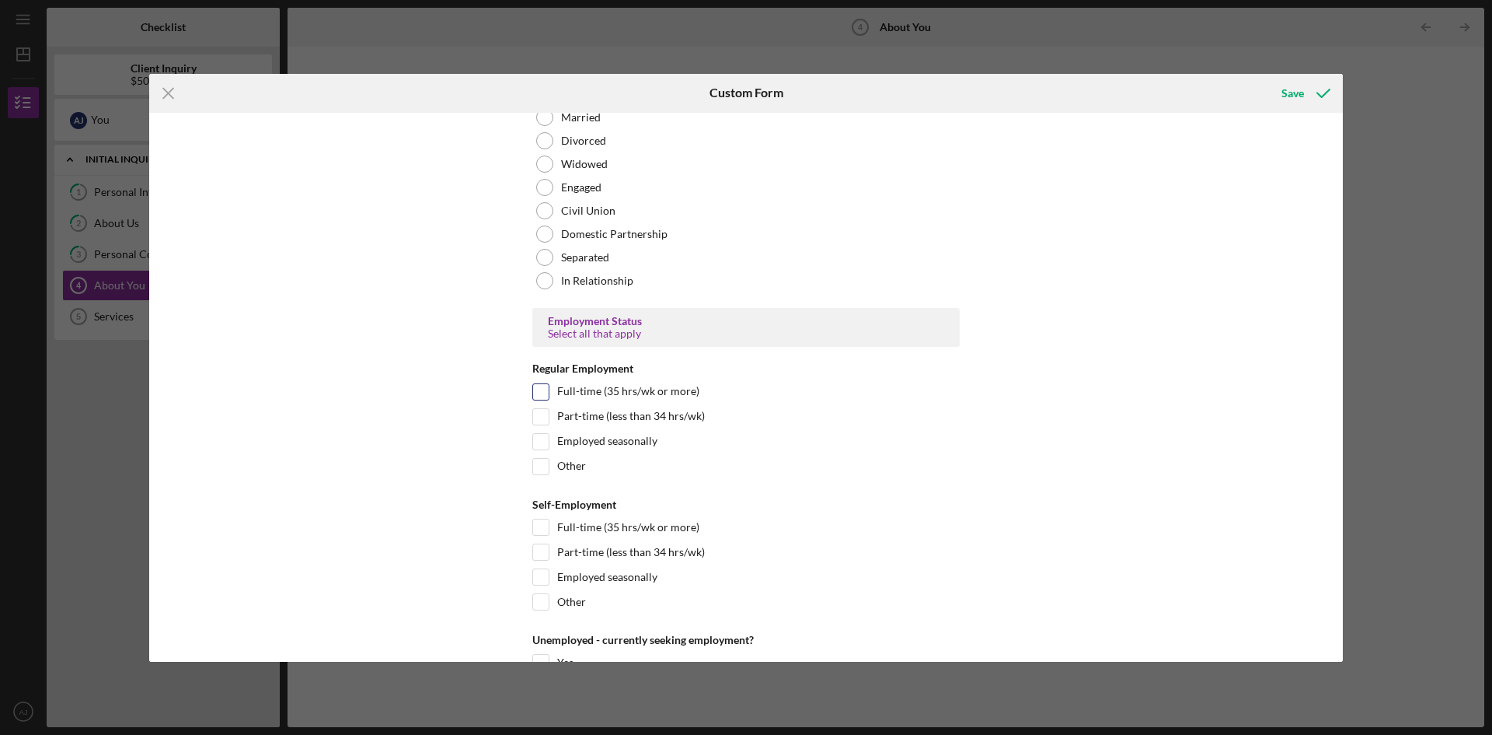
scroll to position [1399, 0]
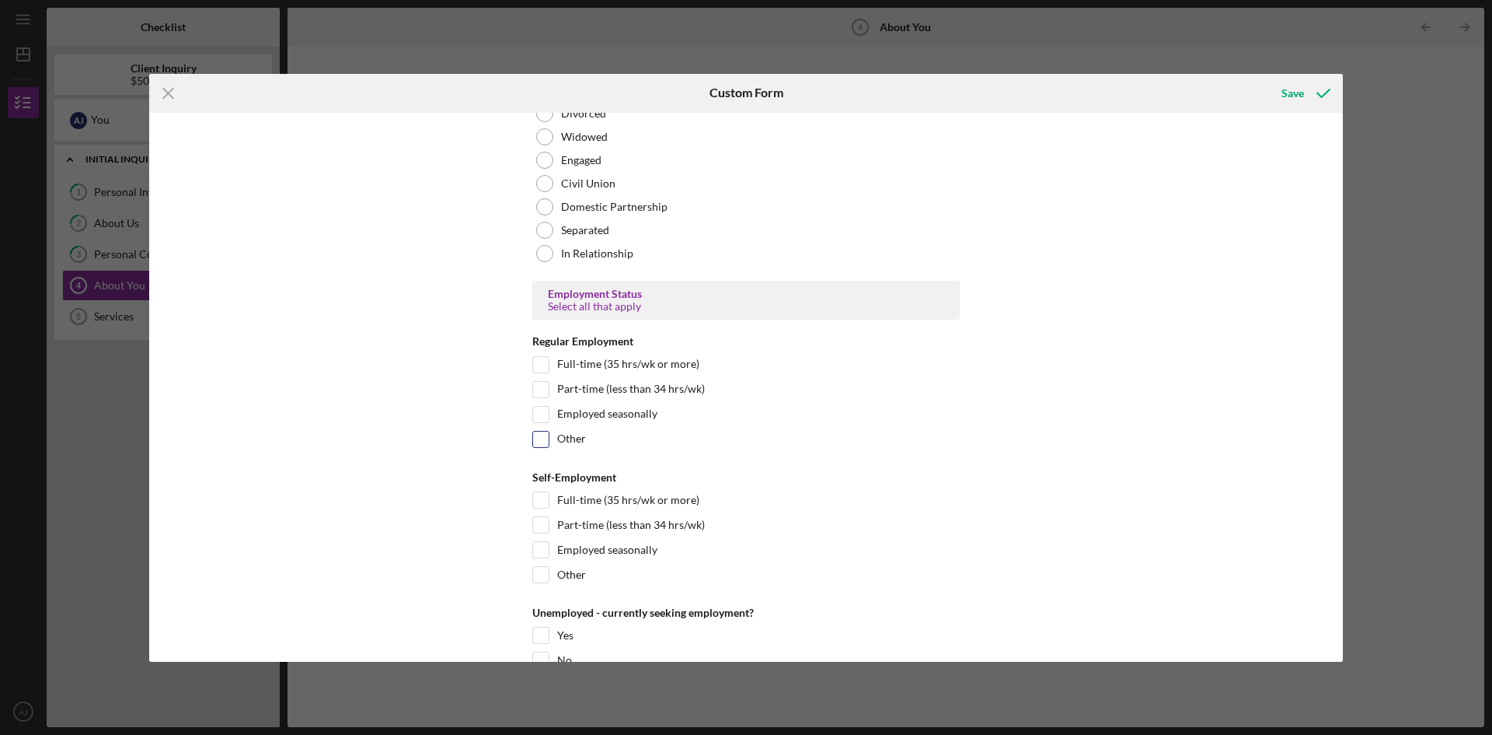
click at [539, 435] on input "Other" at bounding box center [541, 439] width 16 height 16
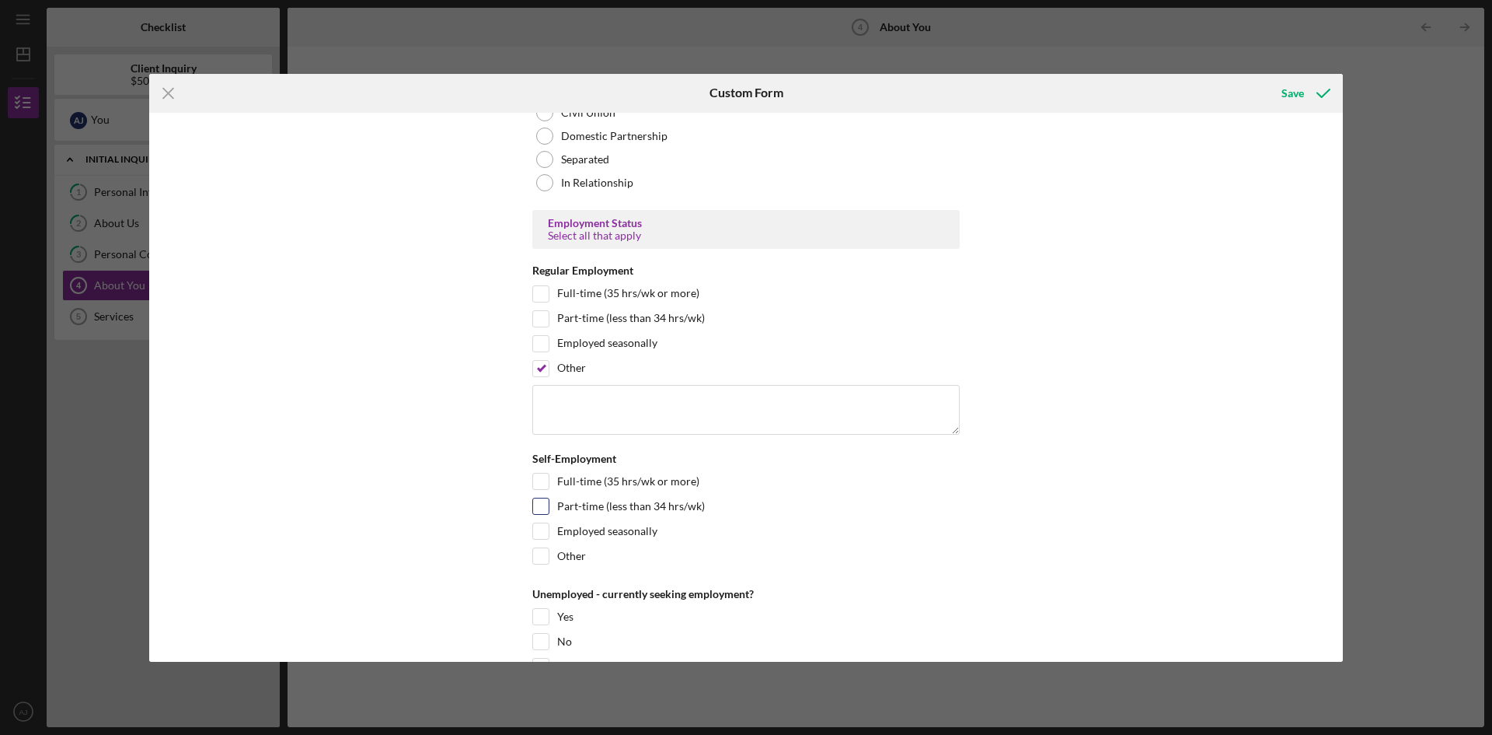
scroll to position [1555, 0]
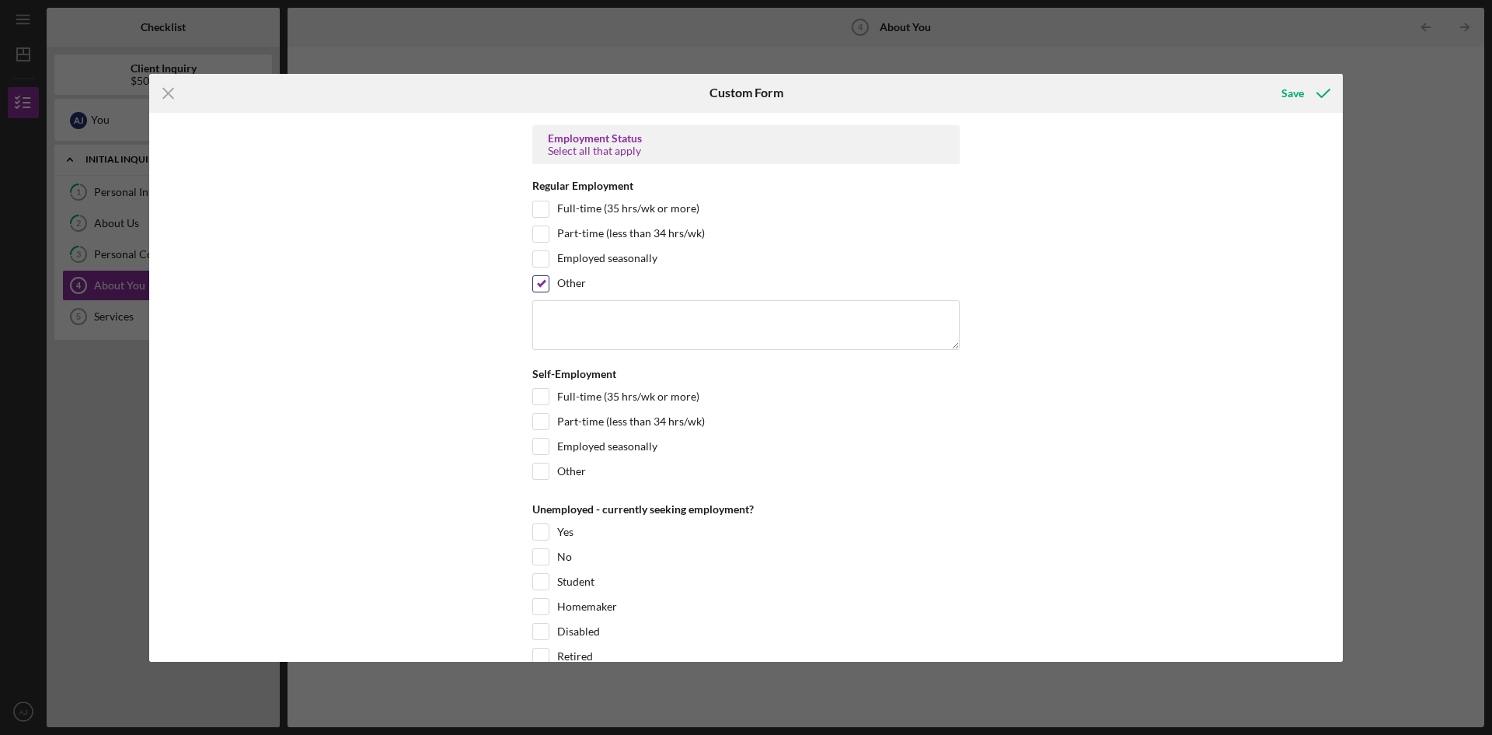
click at [542, 288] on input "Other" at bounding box center [541, 284] width 16 height 16
checkbox input "false"
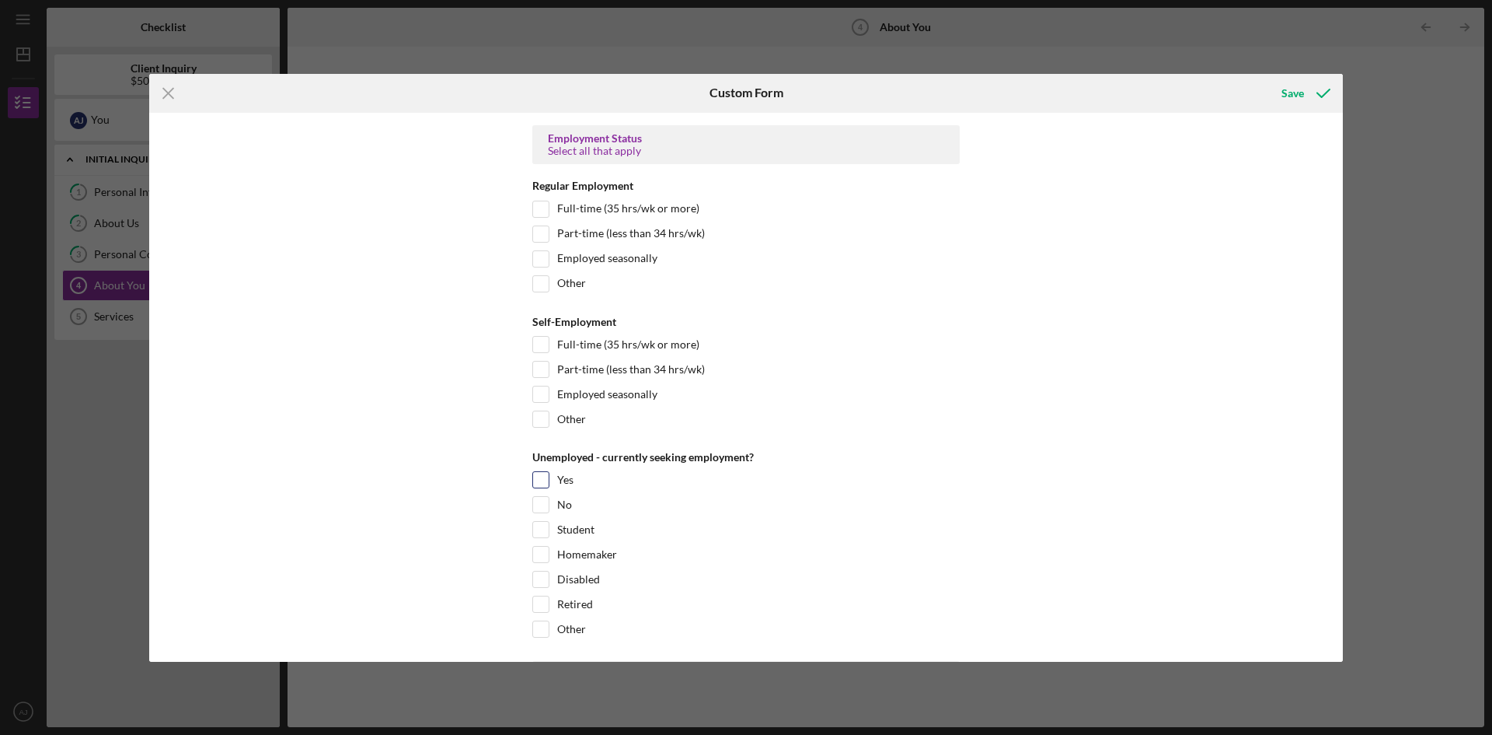
click at [547, 480] on div "Yes" at bounding box center [746, 483] width 428 height 25
click at [543, 478] on input "Yes" at bounding box center [541, 480] width 16 height 16
checkbox input "true"
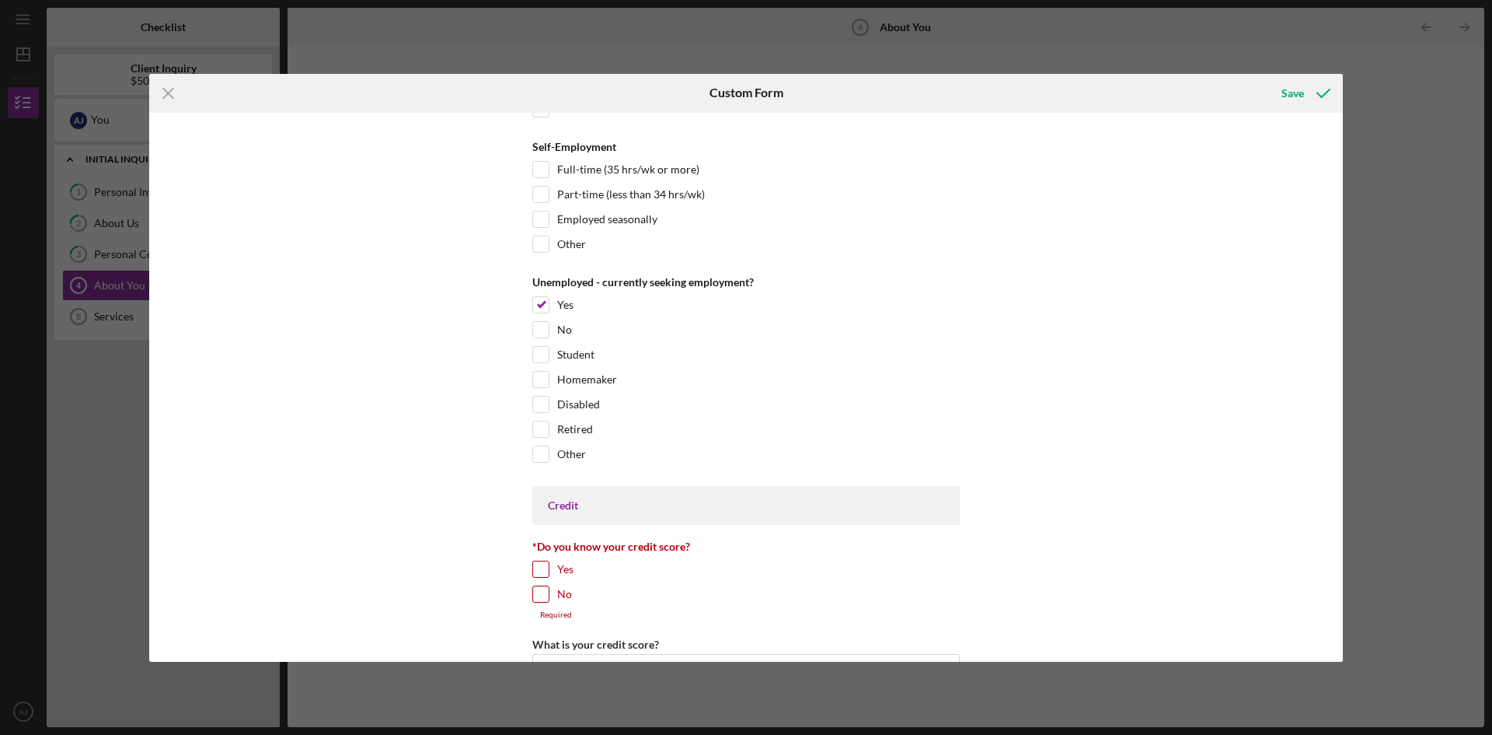
scroll to position [1788, 0]
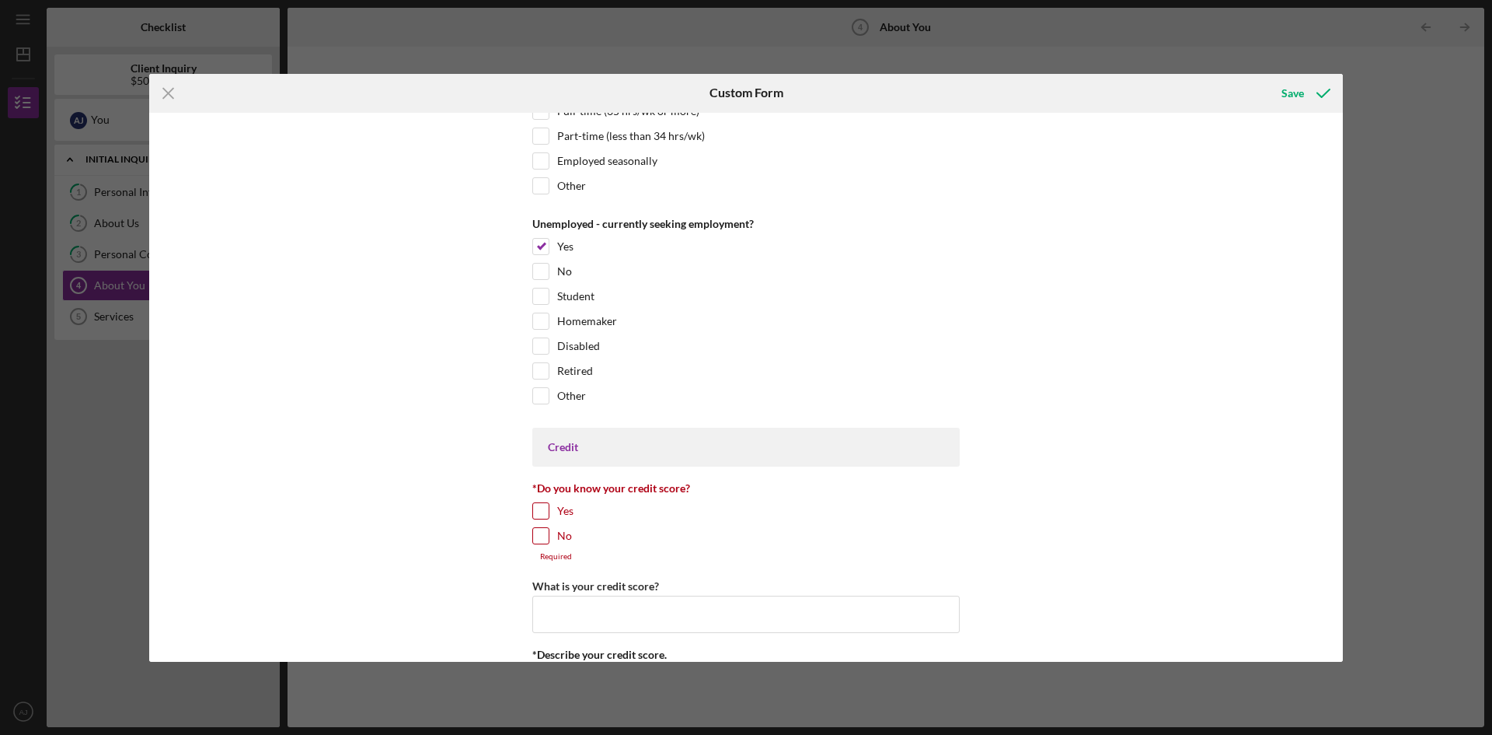
click at [544, 513] on input "Yes" at bounding box center [541, 511] width 16 height 16
checkbox input "true"
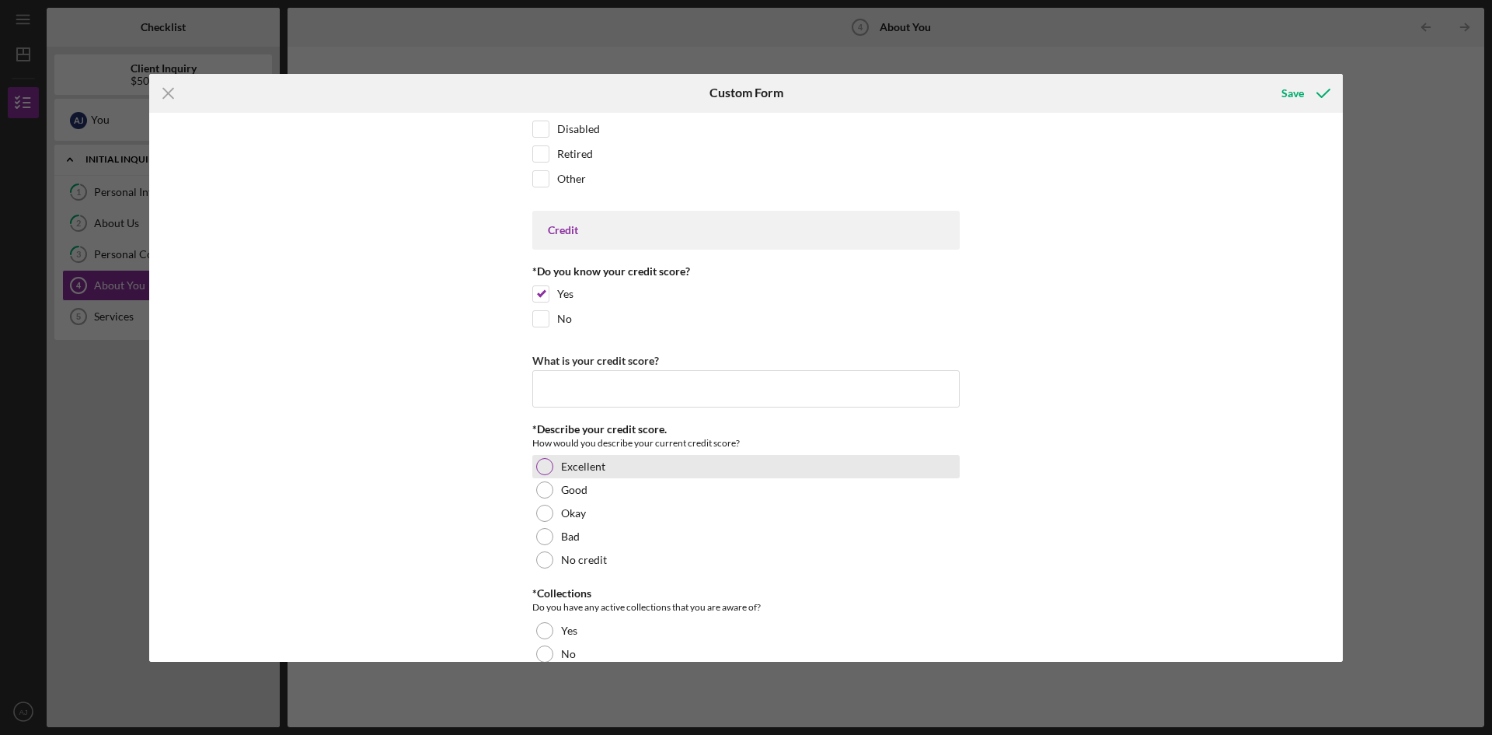
scroll to position [2021, 0]
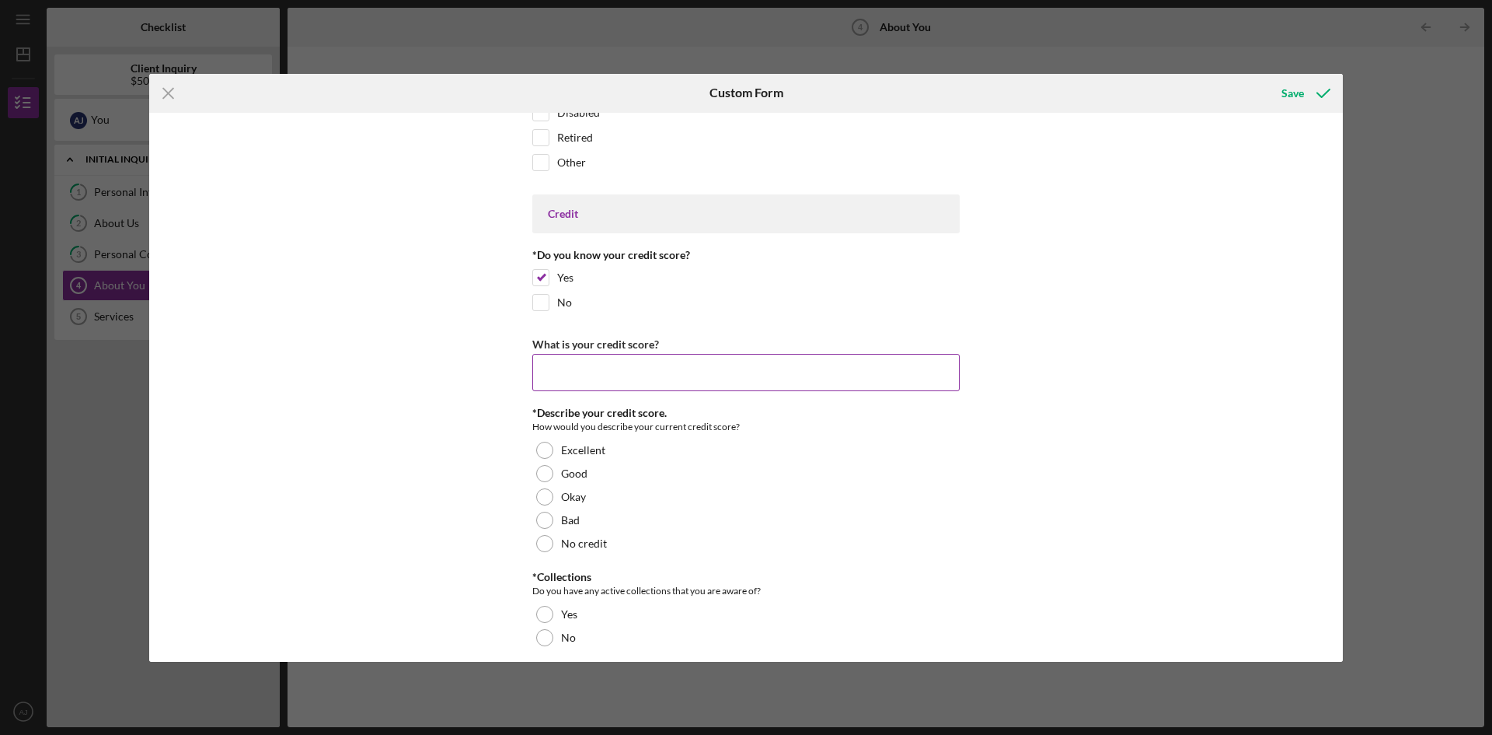
click at [652, 381] on input "What is your credit score?" at bounding box center [746, 372] width 428 height 37
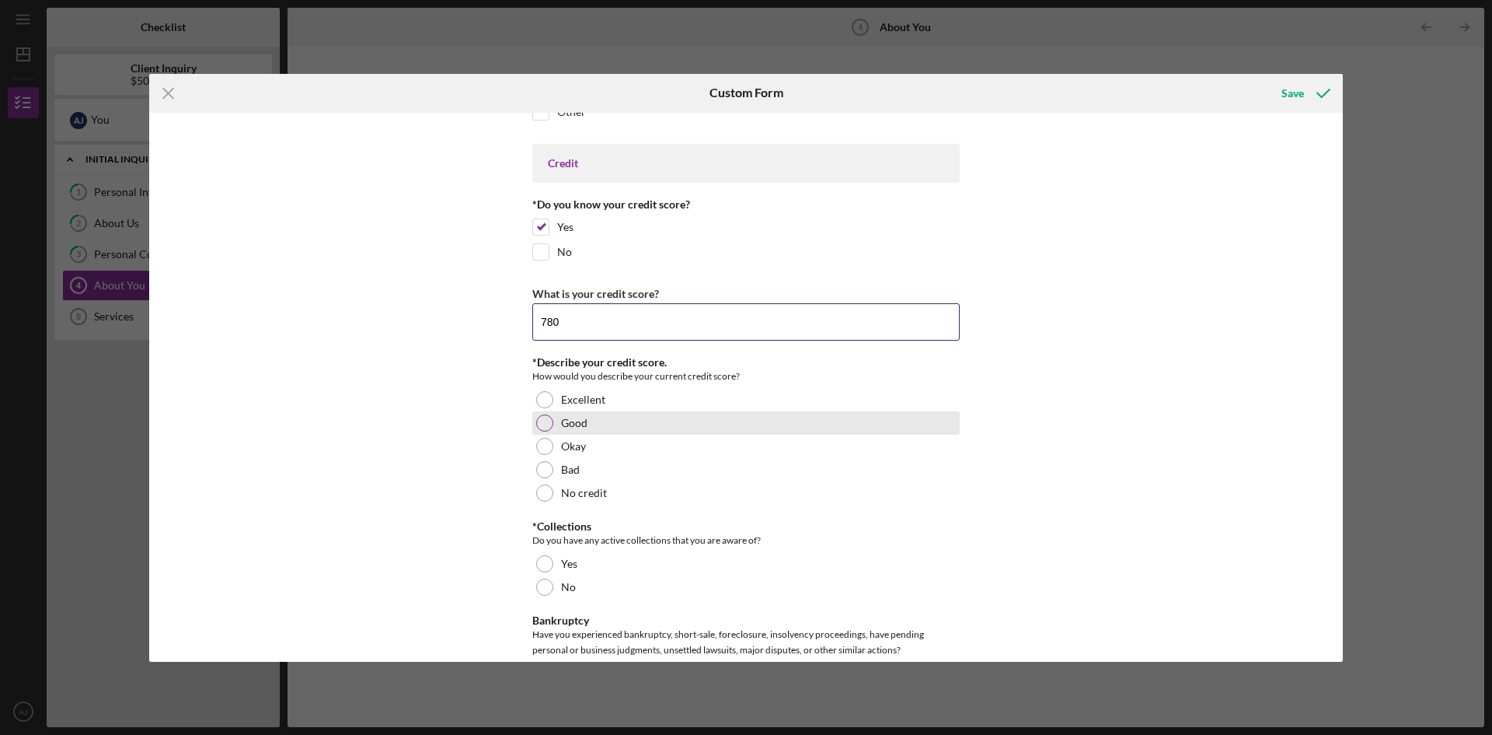
scroll to position [2099, 0]
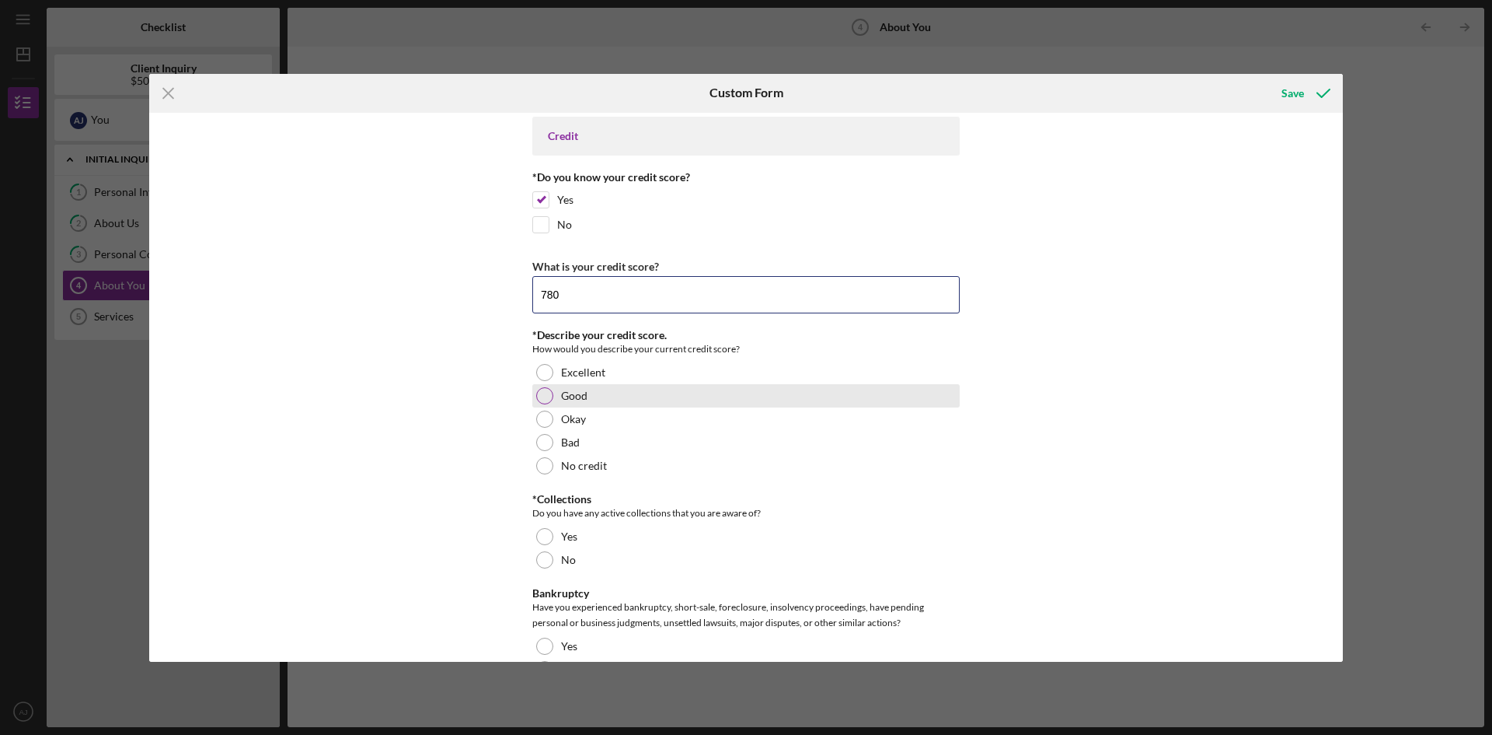
type input "780"
click at [577, 398] on label "Good" at bounding box center [574, 395] width 26 height 12
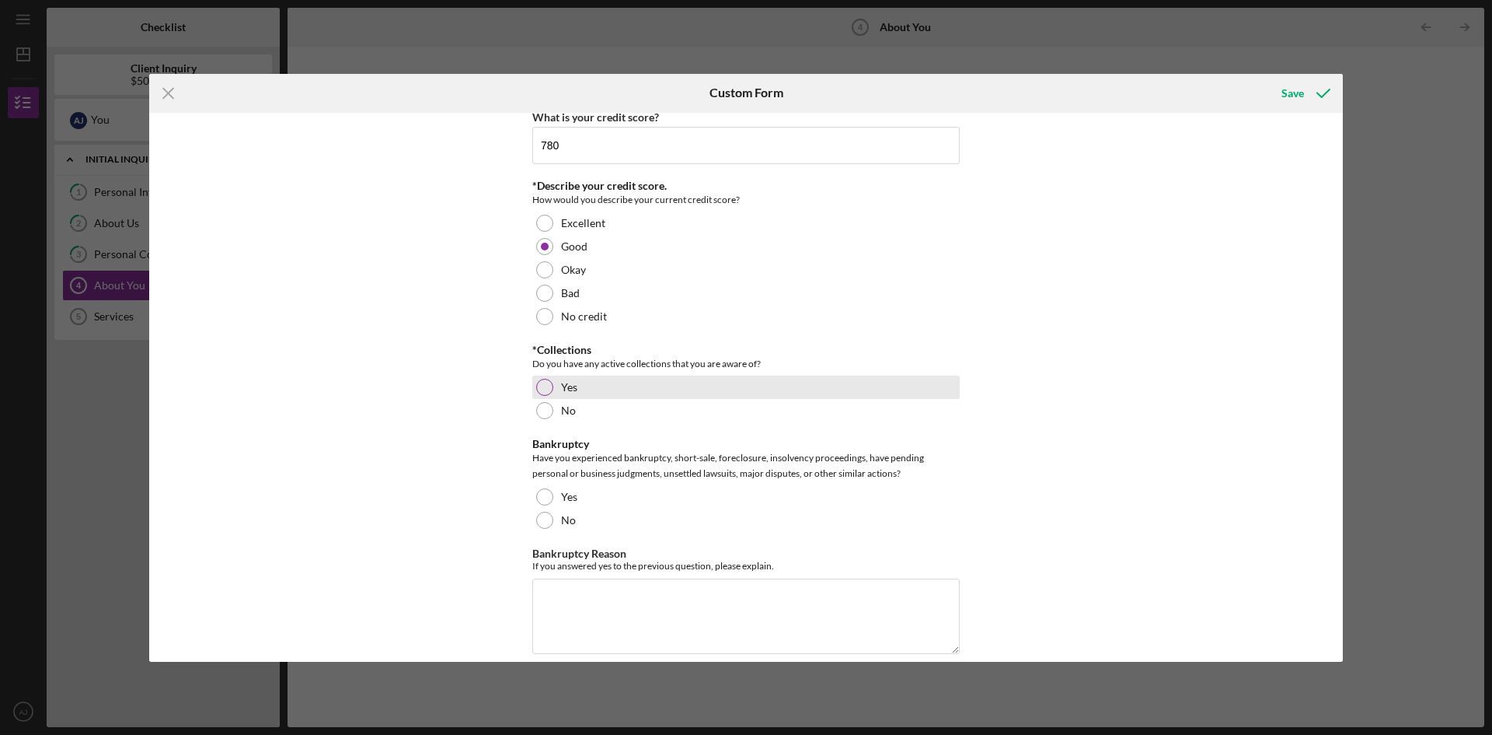
scroll to position [2254, 0]
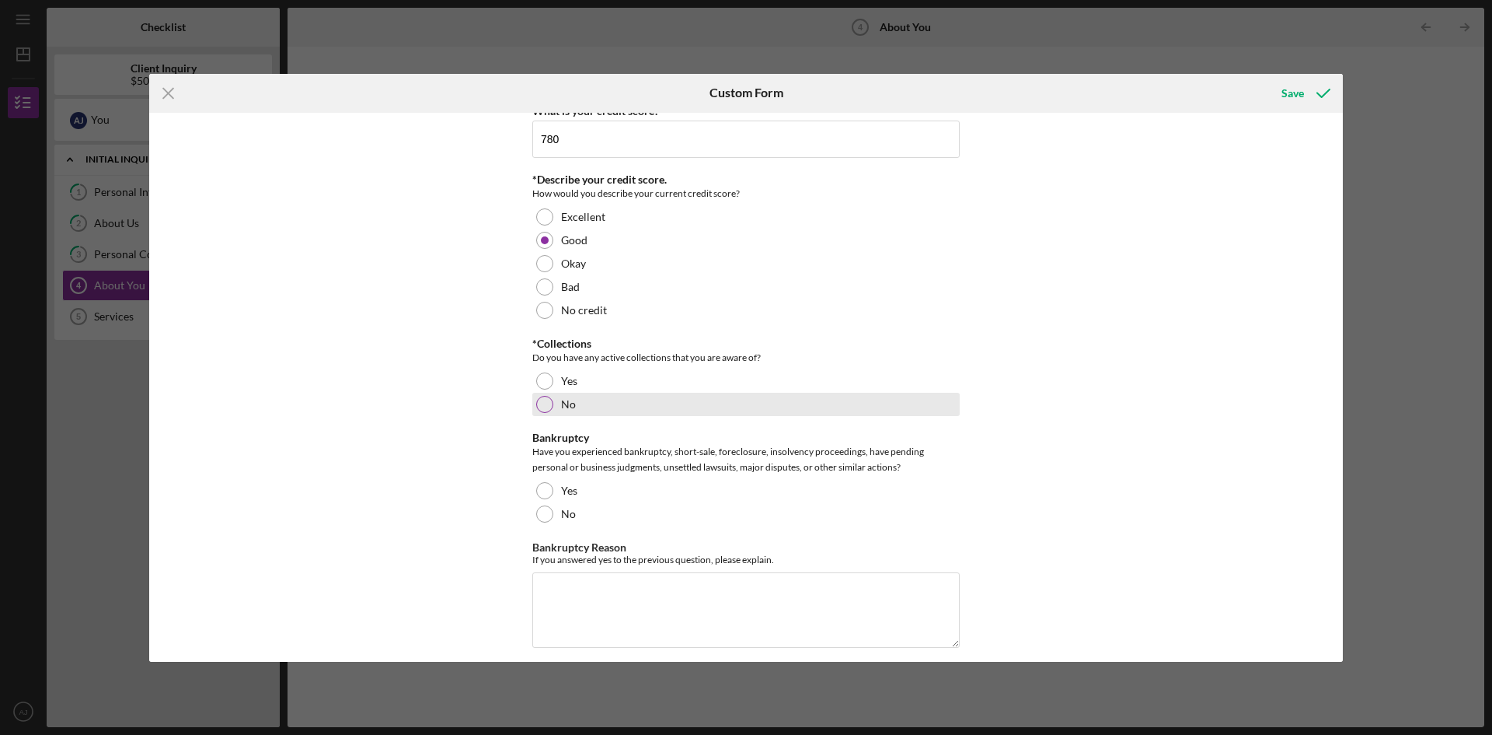
click at [544, 412] on div at bounding box center [544, 404] width 17 height 17
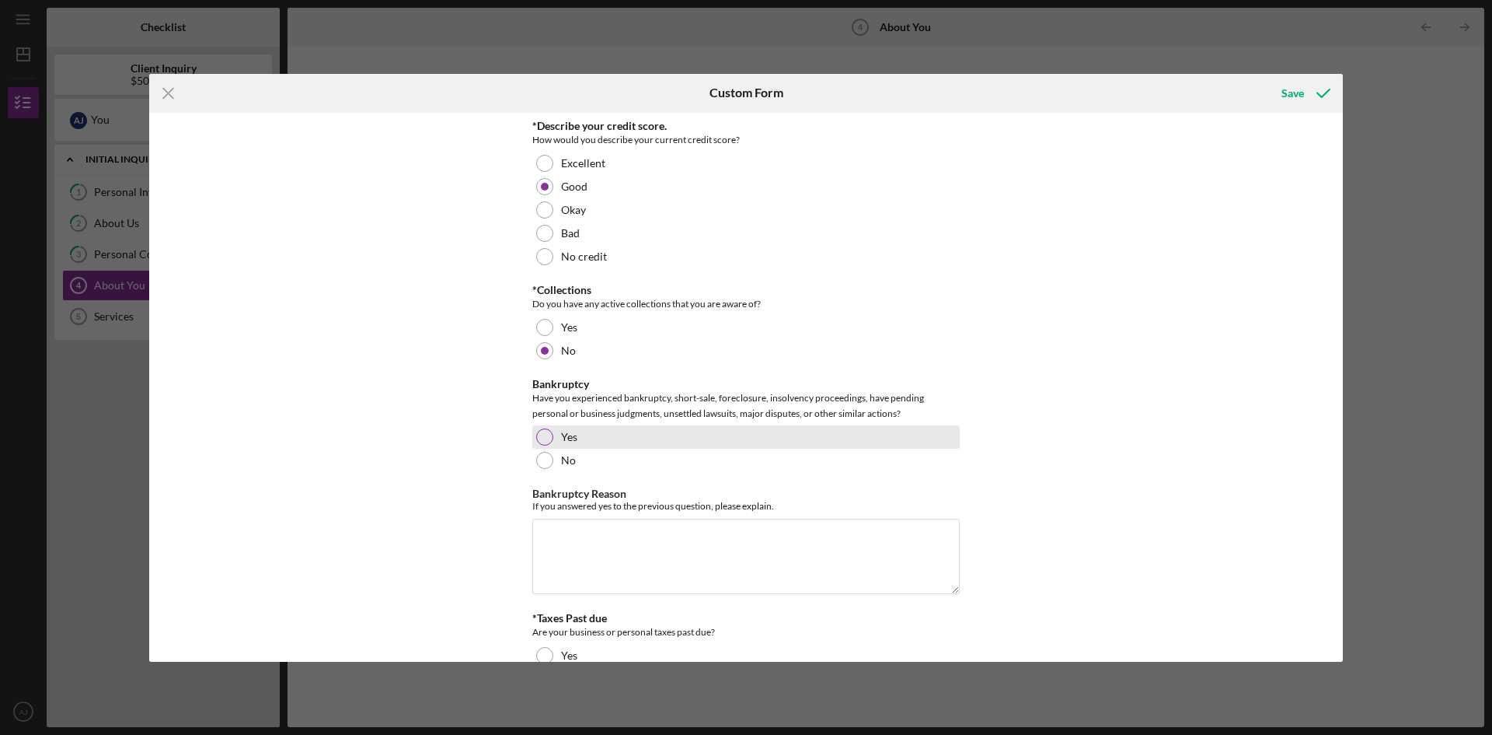
scroll to position [2332, 0]
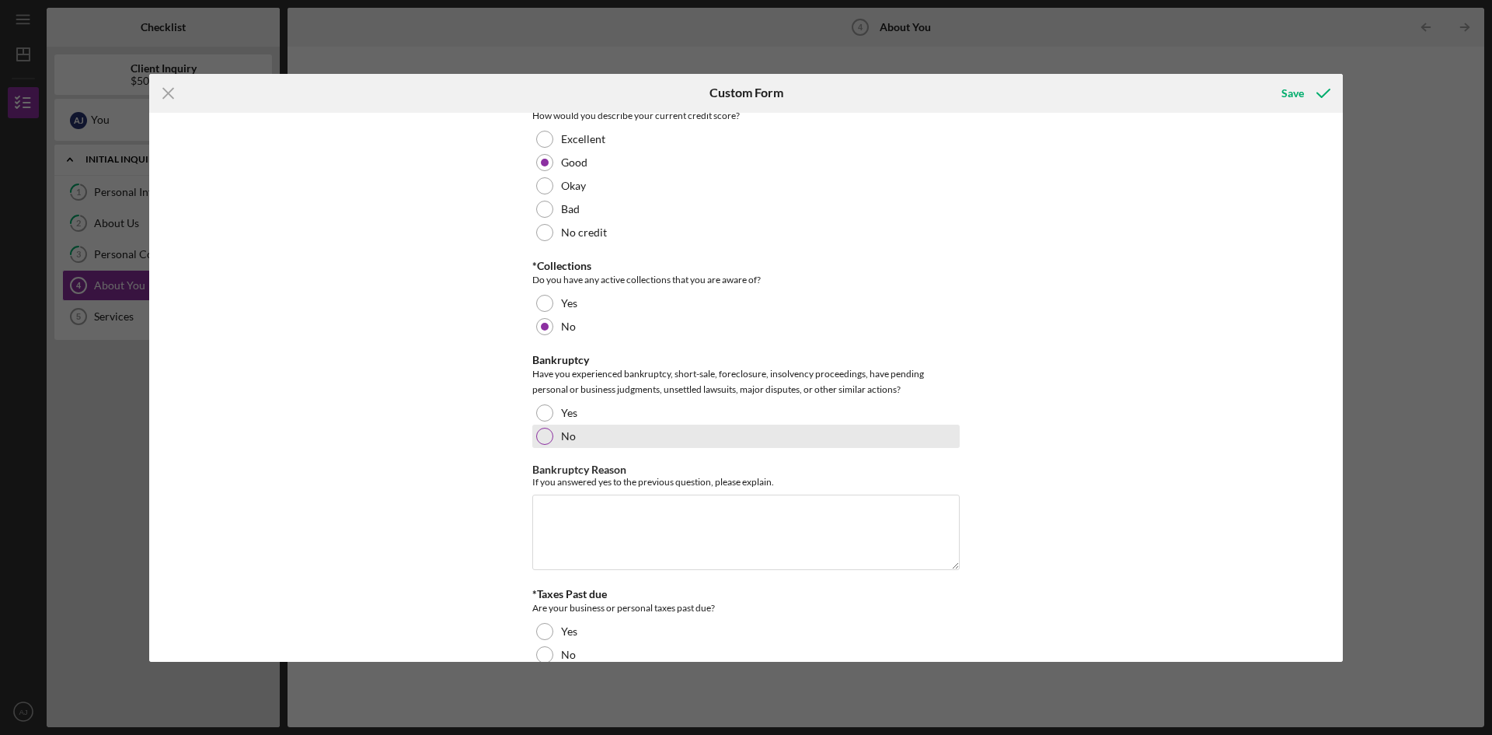
click at [539, 442] on div at bounding box center [544, 436] width 17 height 17
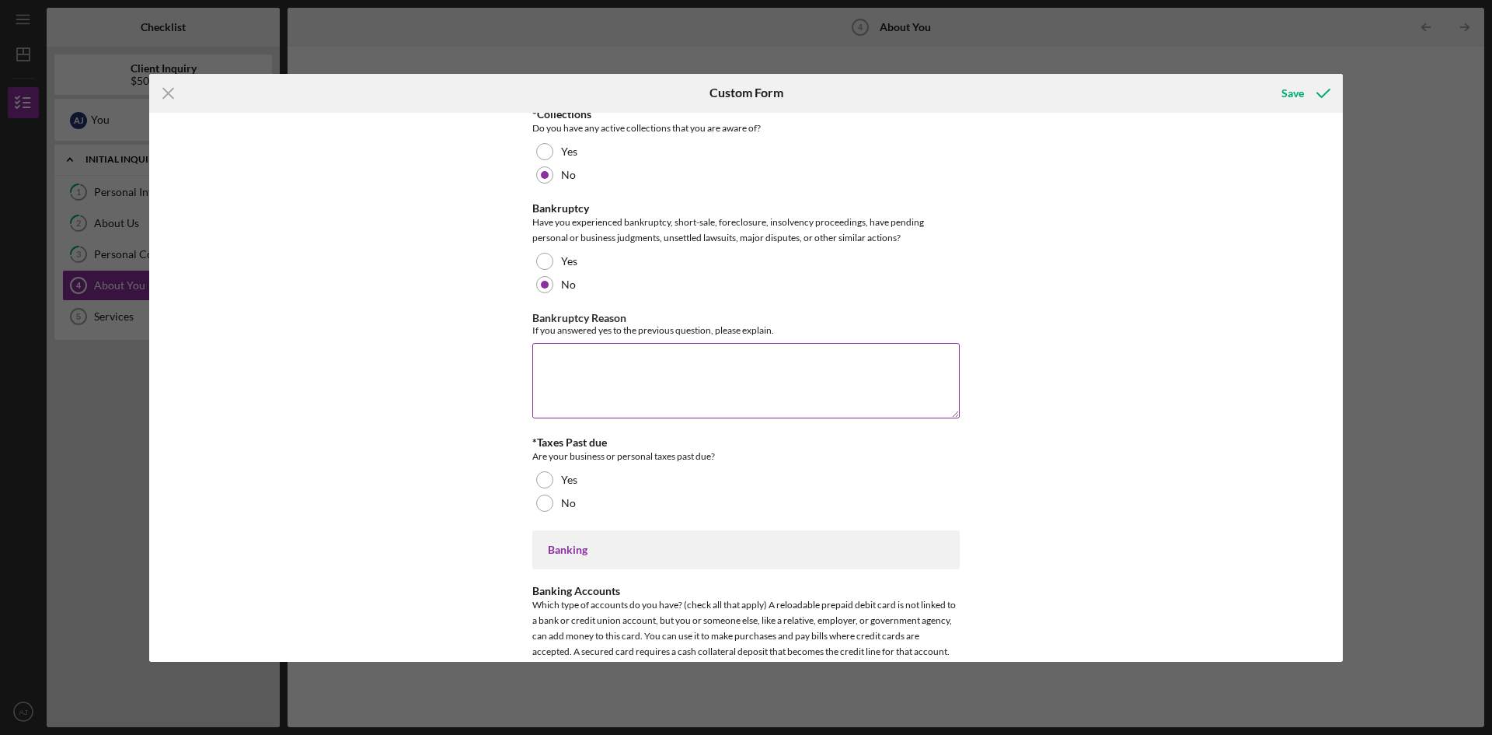
scroll to position [2487, 0]
click at [669, 372] on textarea "Bankruptcy Reason" at bounding box center [746, 376] width 428 height 75
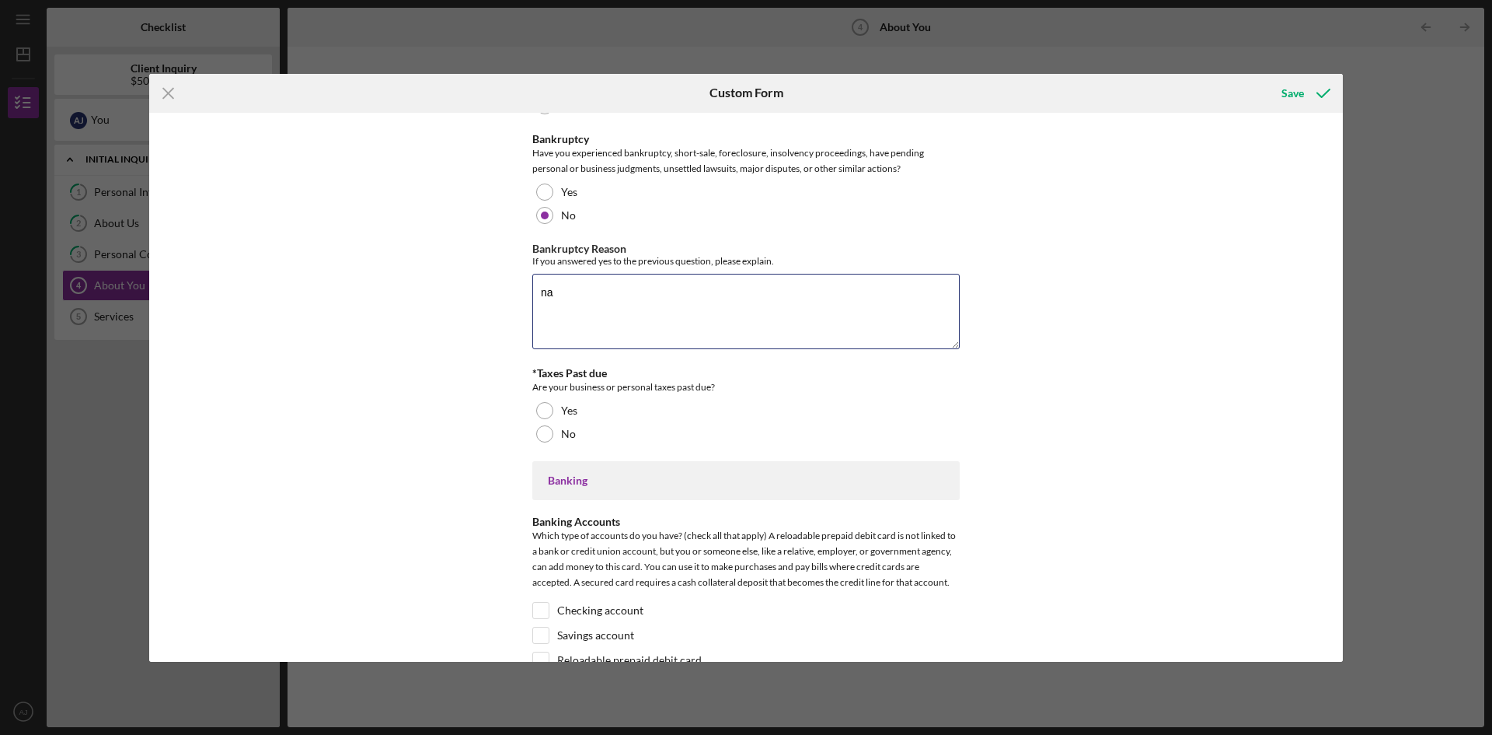
scroll to position [2643, 0]
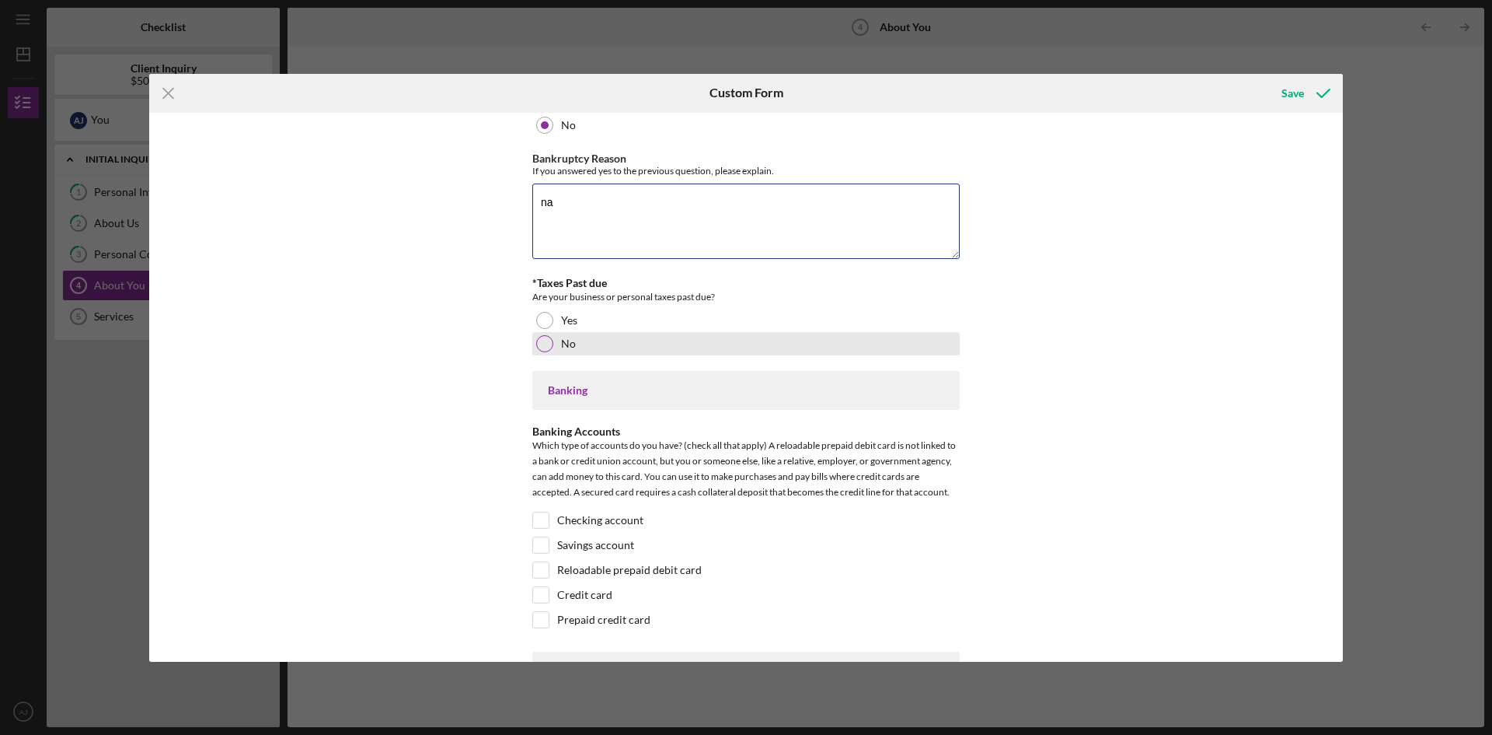
type textarea "na"
click at [542, 347] on div at bounding box center [544, 343] width 17 height 17
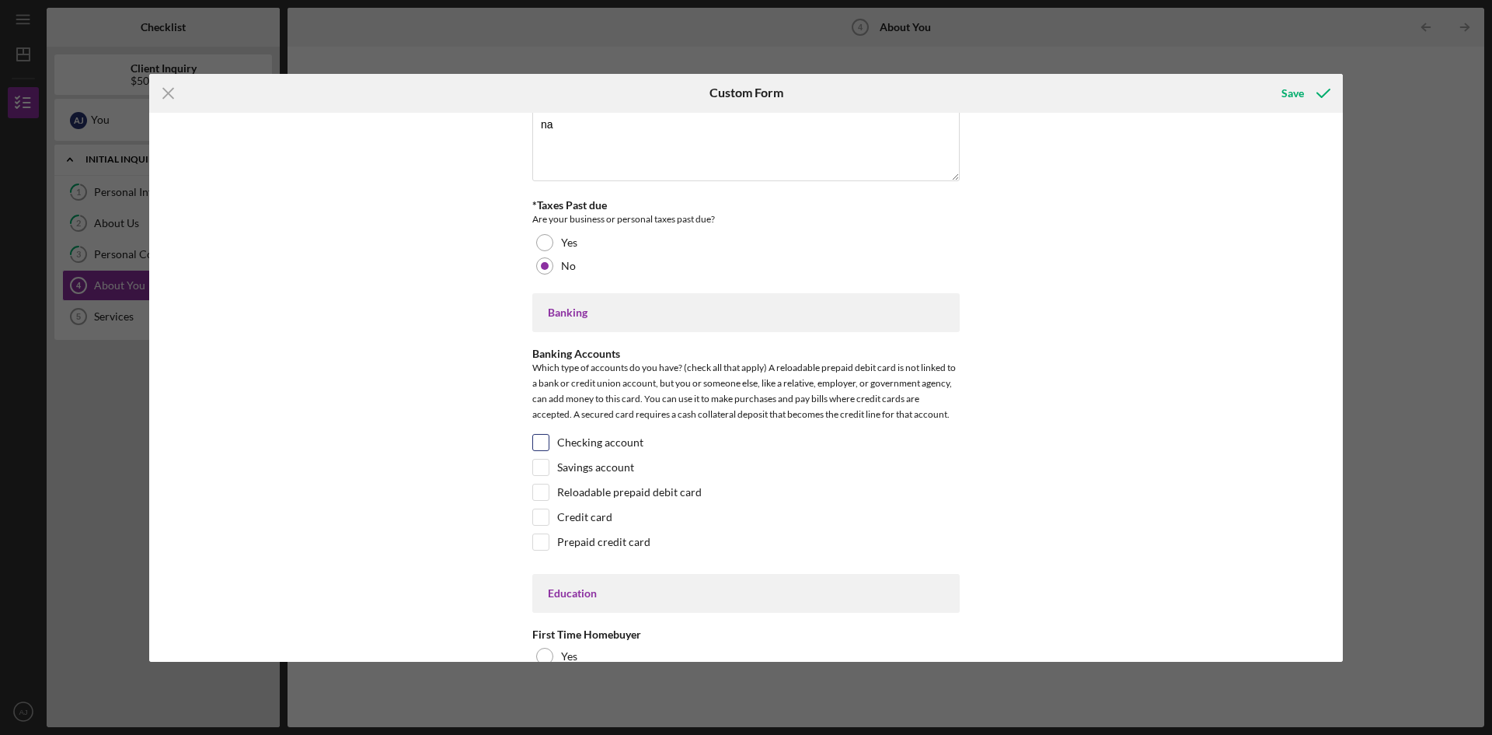
click at [538, 443] on input "Checking account" at bounding box center [541, 443] width 16 height 16
checkbox input "true"
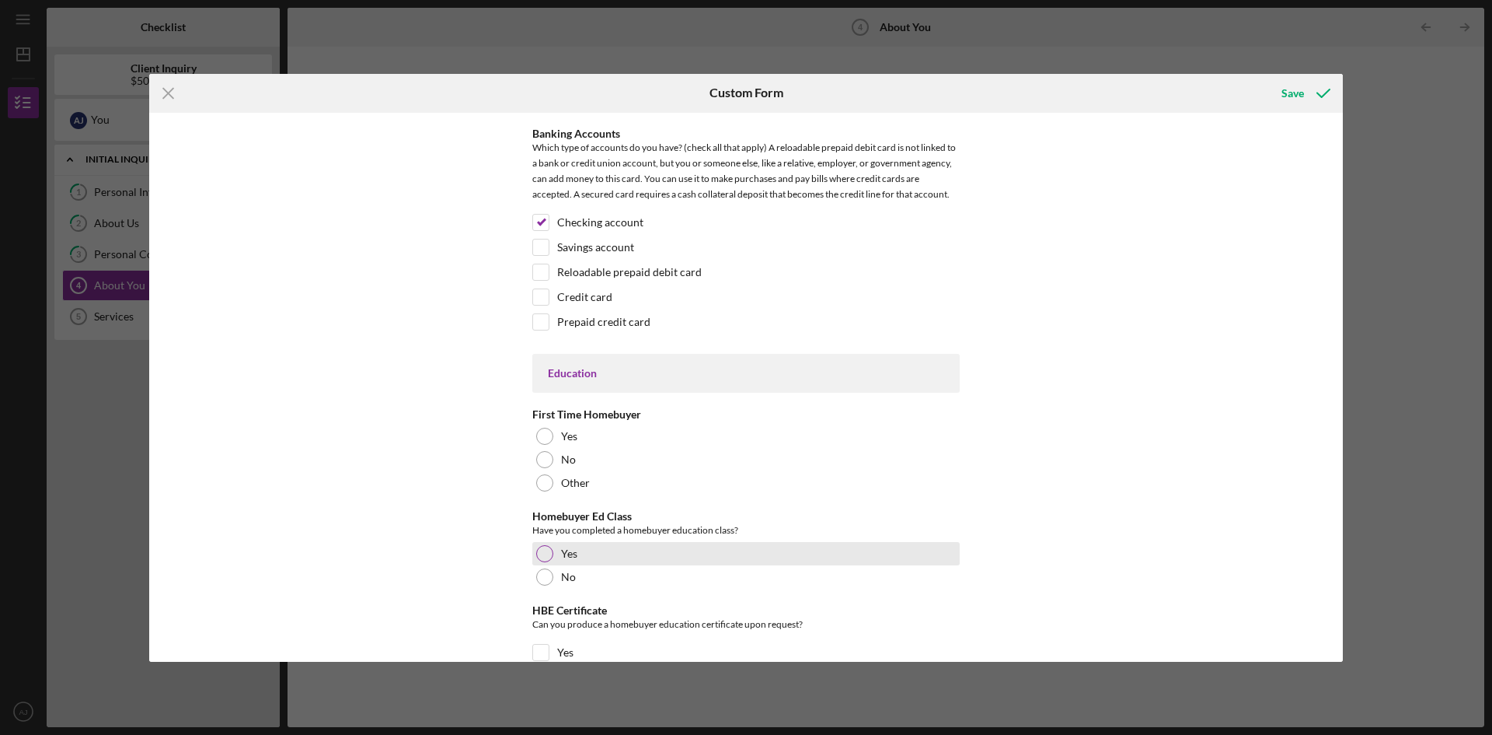
scroll to position [3032, 0]
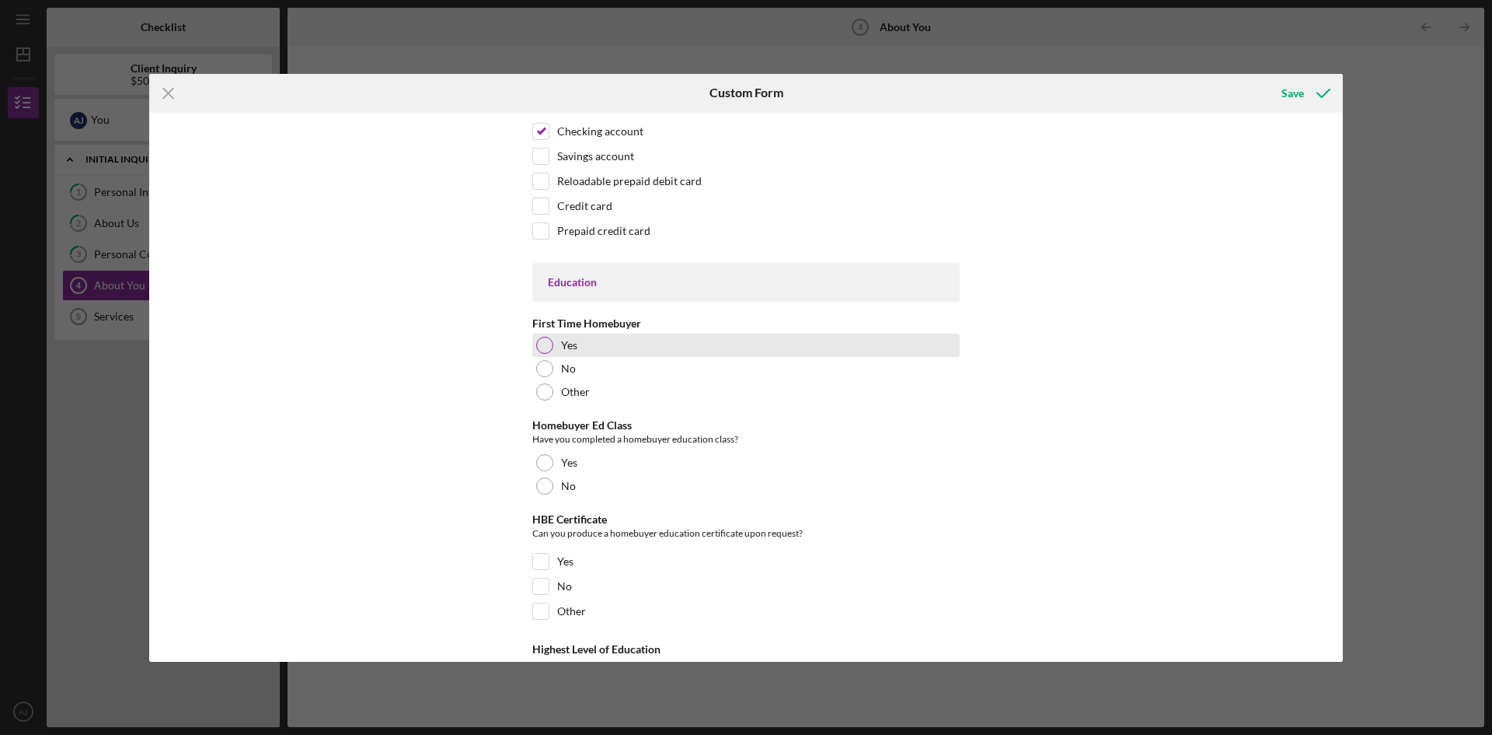
click at [541, 345] on div at bounding box center [544, 345] width 17 height 17
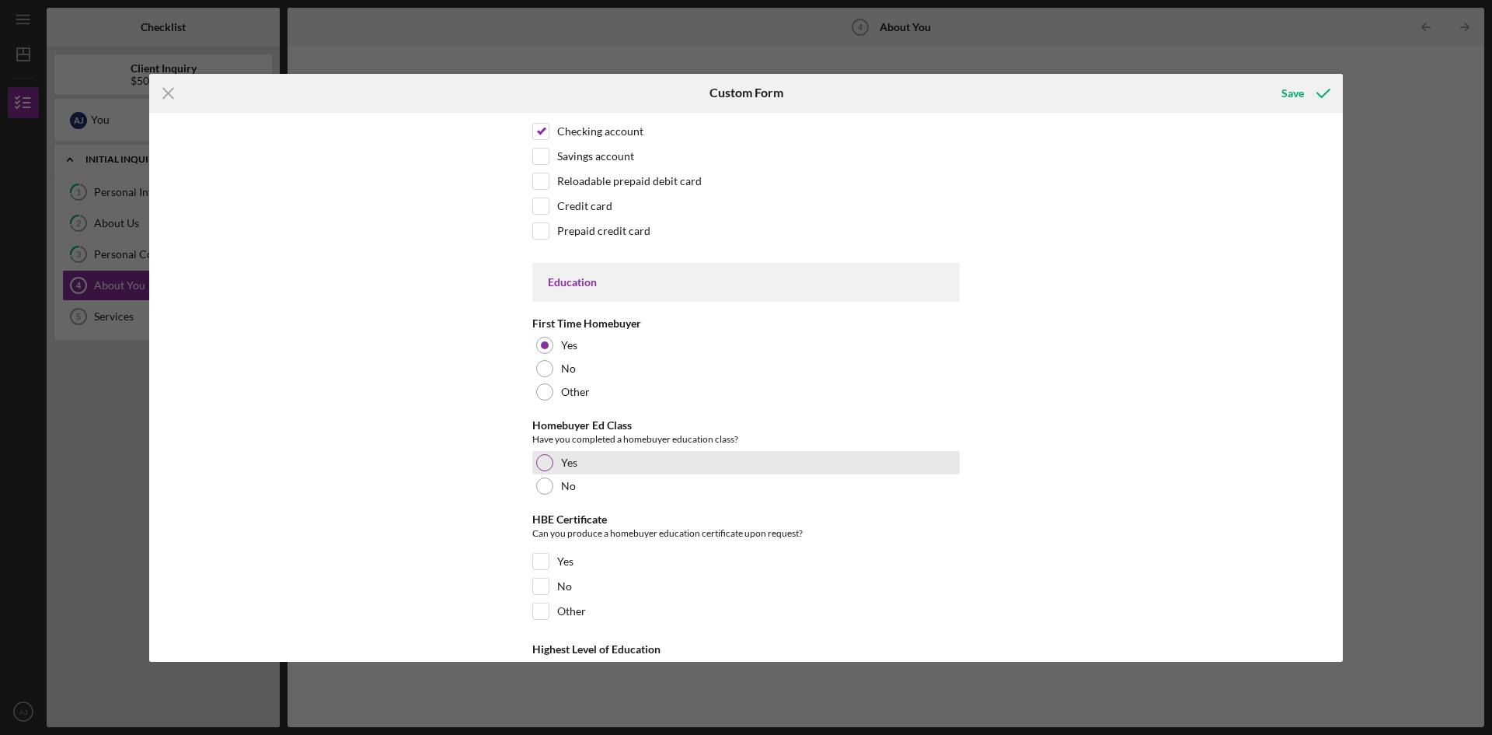
click at [536, 461] on div at bounding box center [544, 462] width 17 height 17
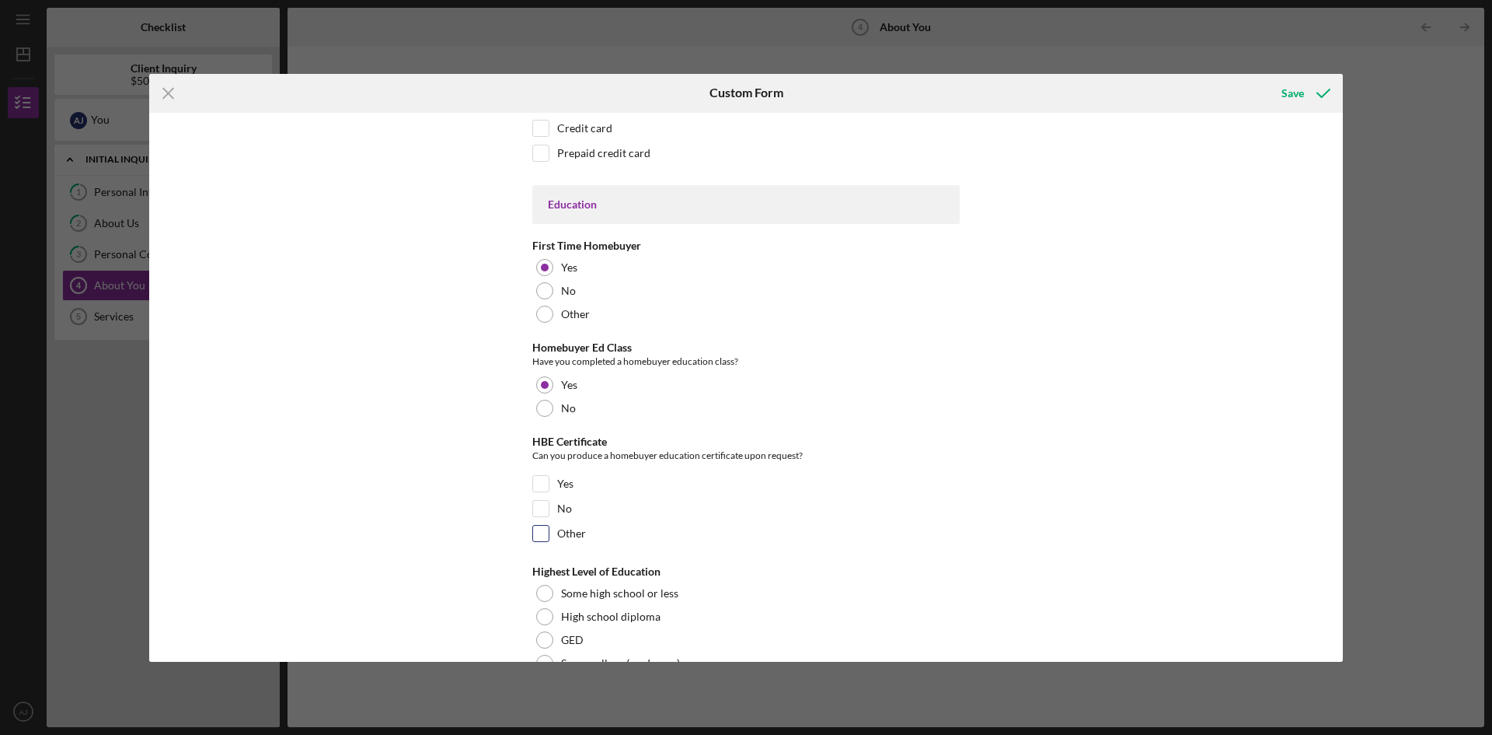
click at [538, 535] on input "Other" at bounding box center [541, 533] width 16 height 16
checkbox input "true"
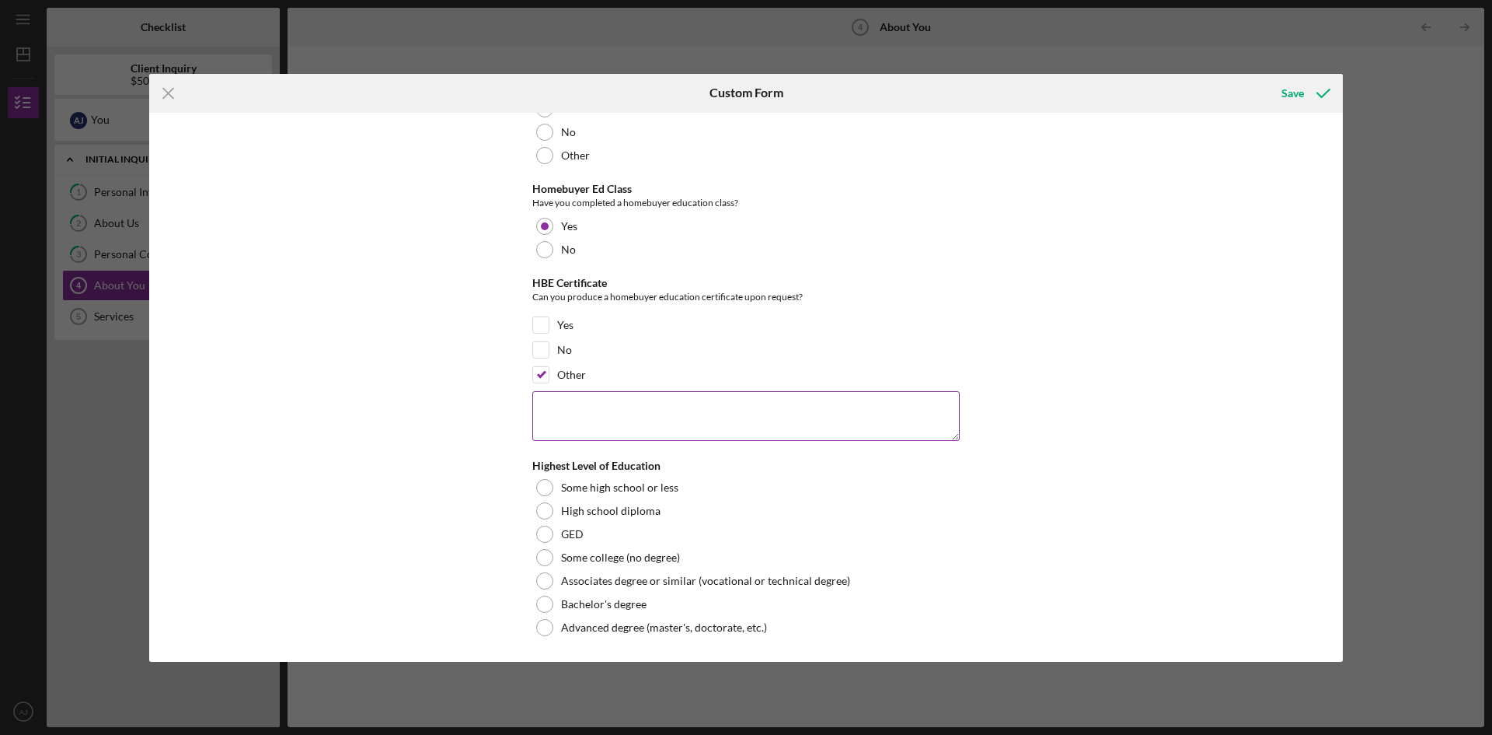
scroll to position [3269, 0]
click at [546, 350] on input "No" at bounding box center [541, 349] width 16 height 16
checkbox input "true"
click at [538, 374] on input "Other" at bounding box center [541, 374] width 16 height 16
checkbox input "false"
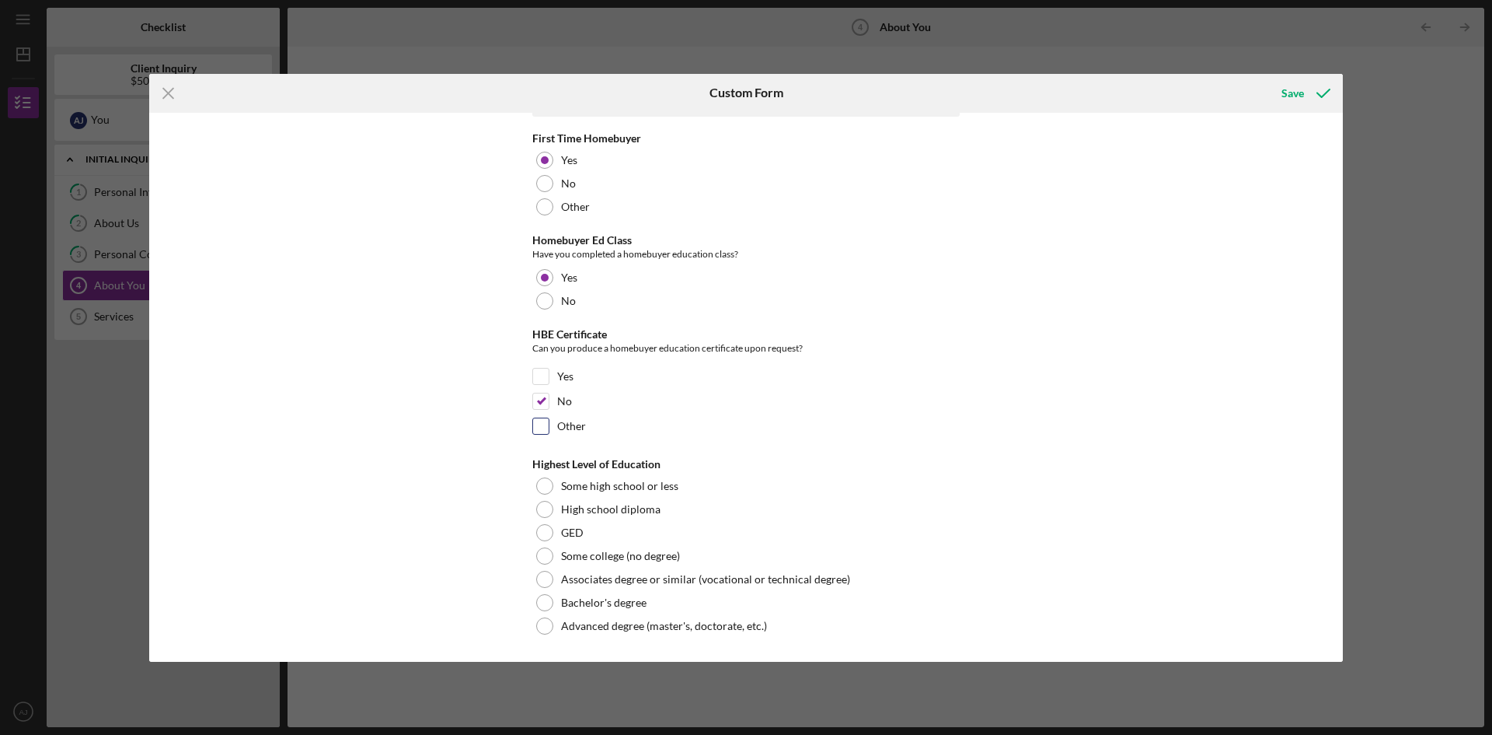
scroll to position [3216, 0]
click at [532, 623] on div "Advanced degree (master's, doctorate, etc.)" at bounding box center [746, 626] width 428 height 23
click at [1289, 95] on div "Save" at bounding box center [1293, 93] width 23 height 31
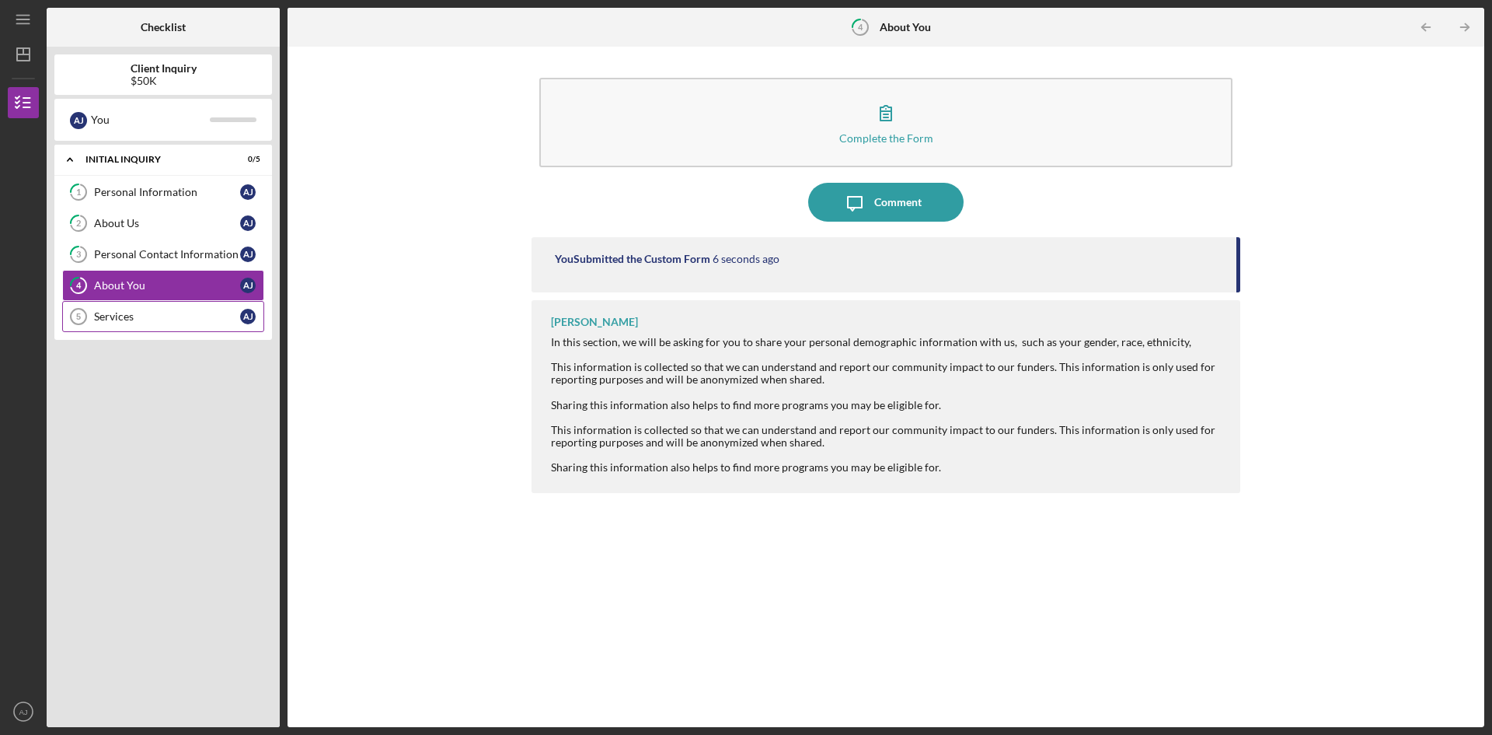
click at [117, 315] on div "Services" at bounding box center [167, 316] width 146 height 12
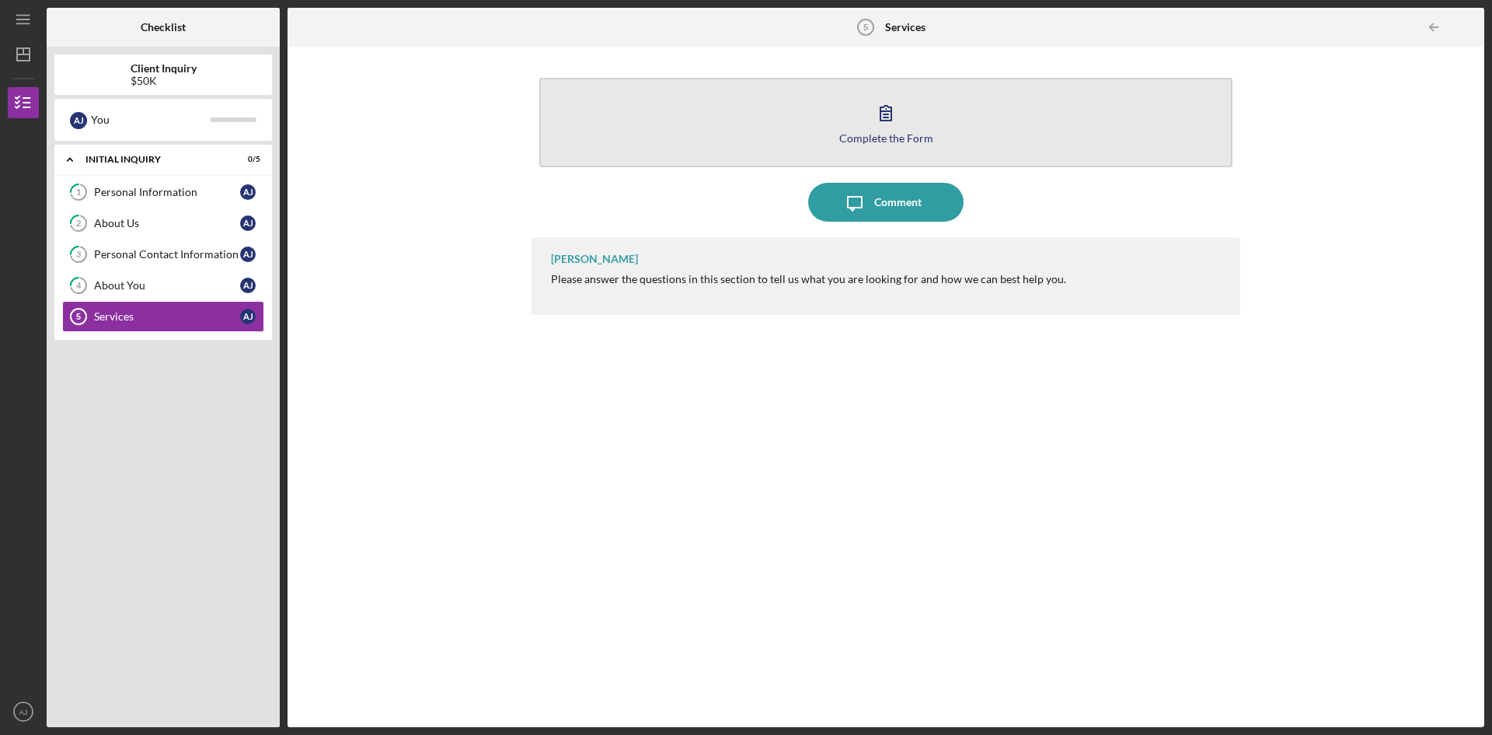
click at [894, 133] on div "Complete the Form" at bounding box center [887, 138] width 94 height 12
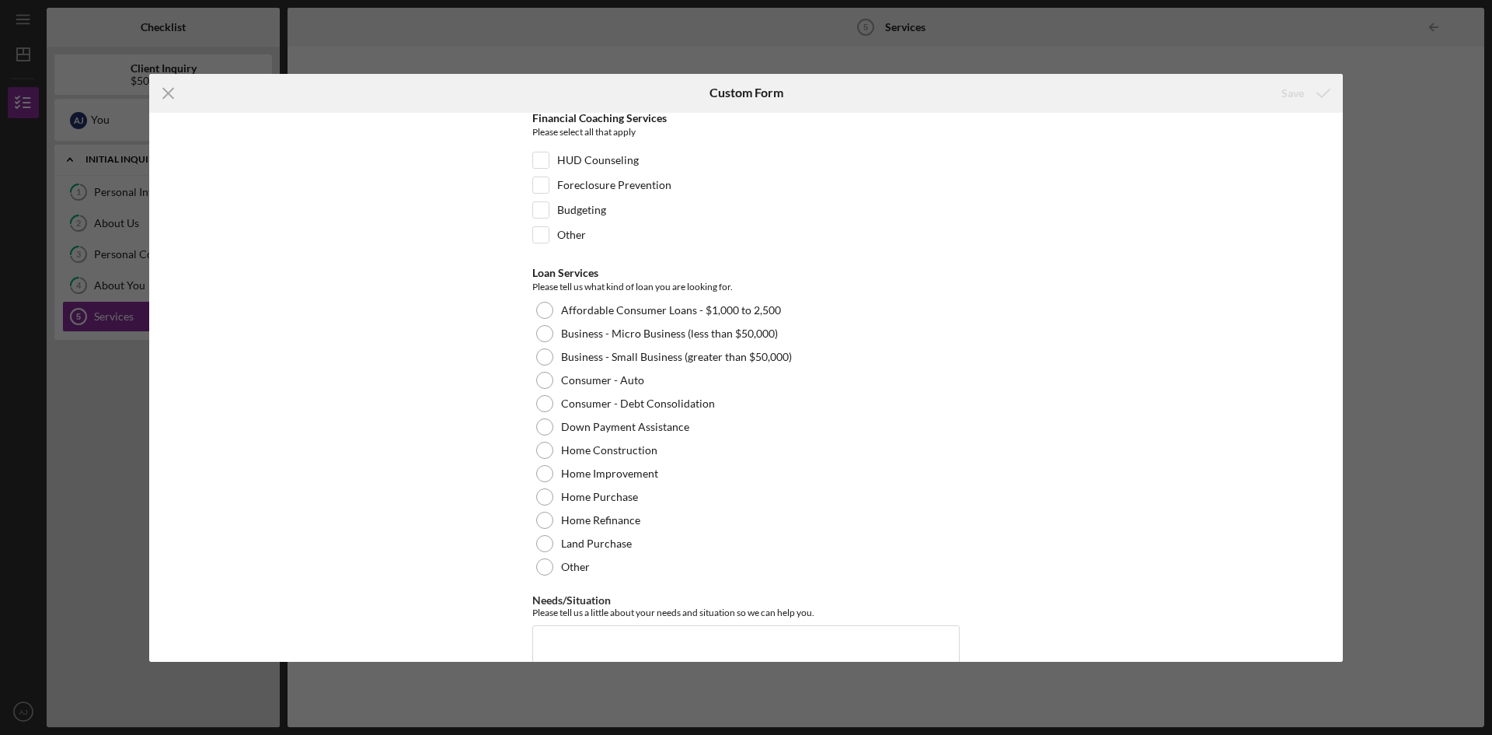
scroll to position [127, 0]
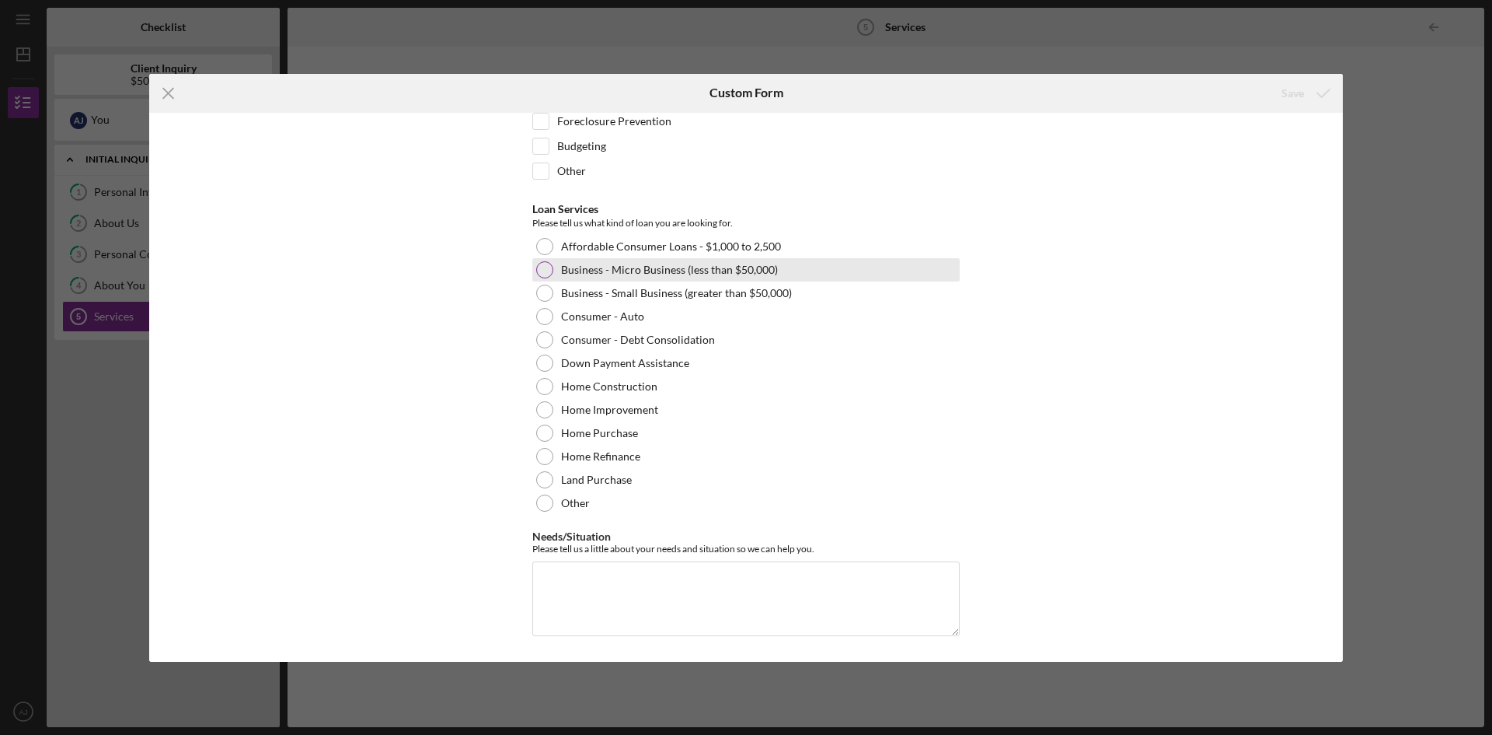
click at [543, 279] on div "Business - Micro Business (less than $50,000)" at bounding box center [746, 269] width 428 height 23
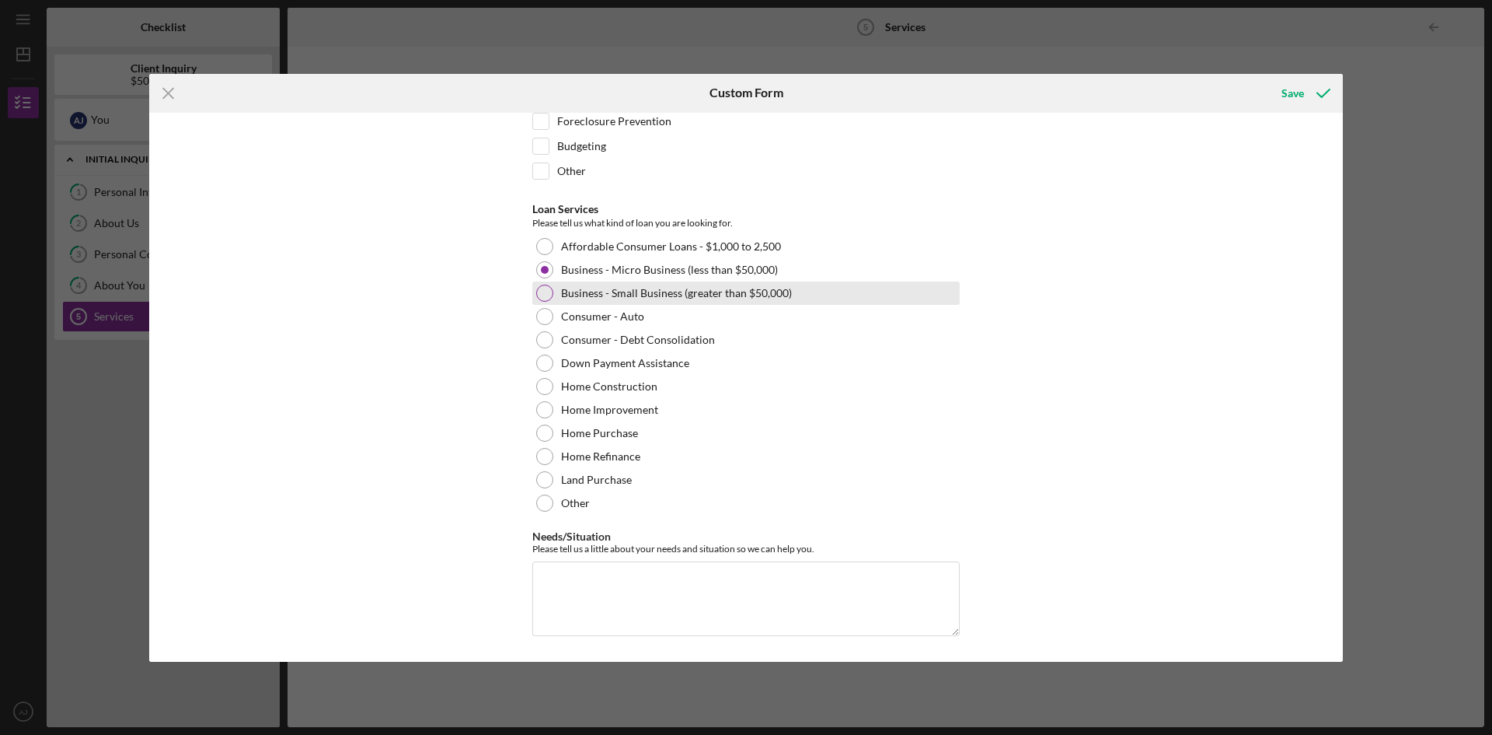
click at [544, 289] on div at bounding box center [544, 292] width 17 height 17
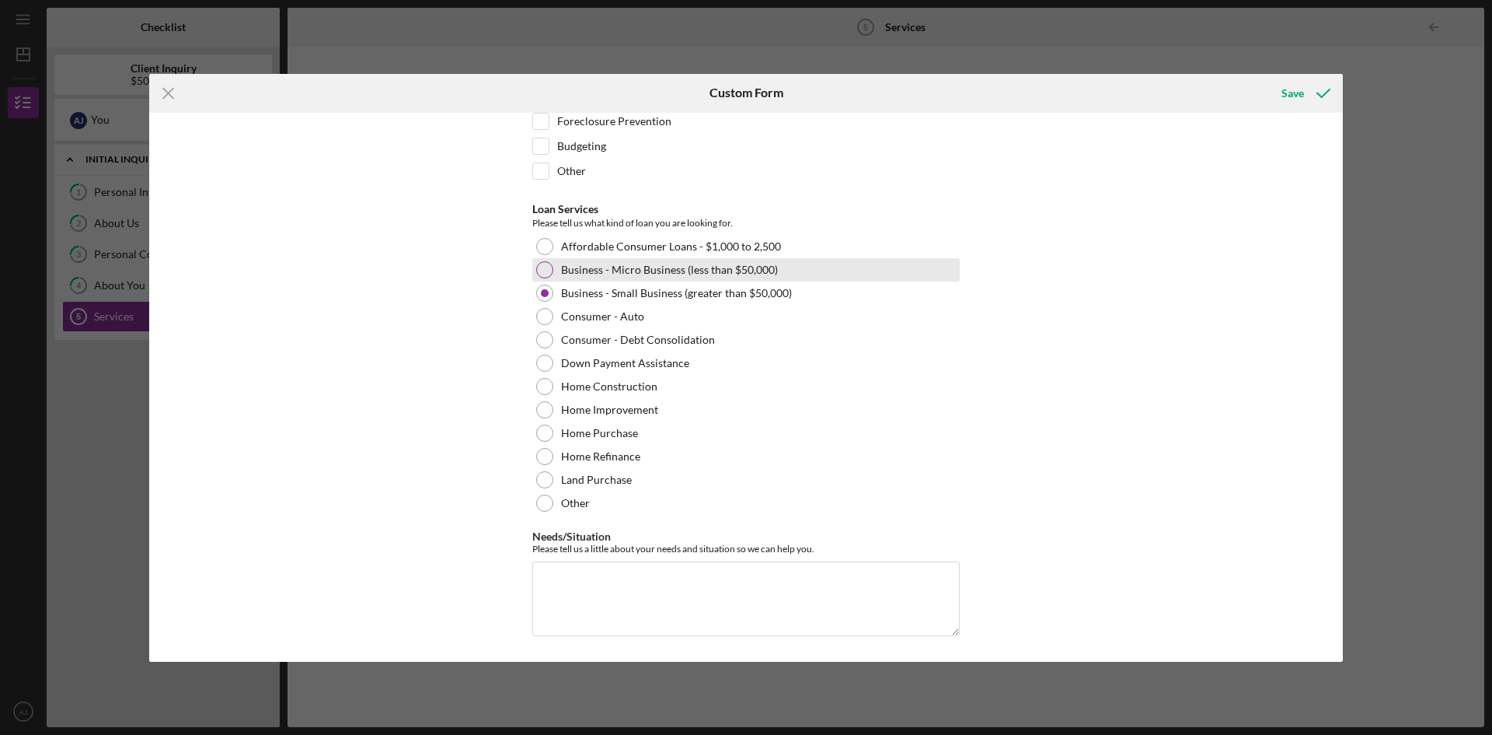
click at [544, 276] on div at bounding box center [544, 269] width 17 height 17
click at [640, 605] on textarea "Needs/Situation" at bounding box center [746, 598] width 428 height 75
paste textarea "Bay Tamale LLC is a woman-owned, Native American startup based in [GEOGRAPHIC_D…"
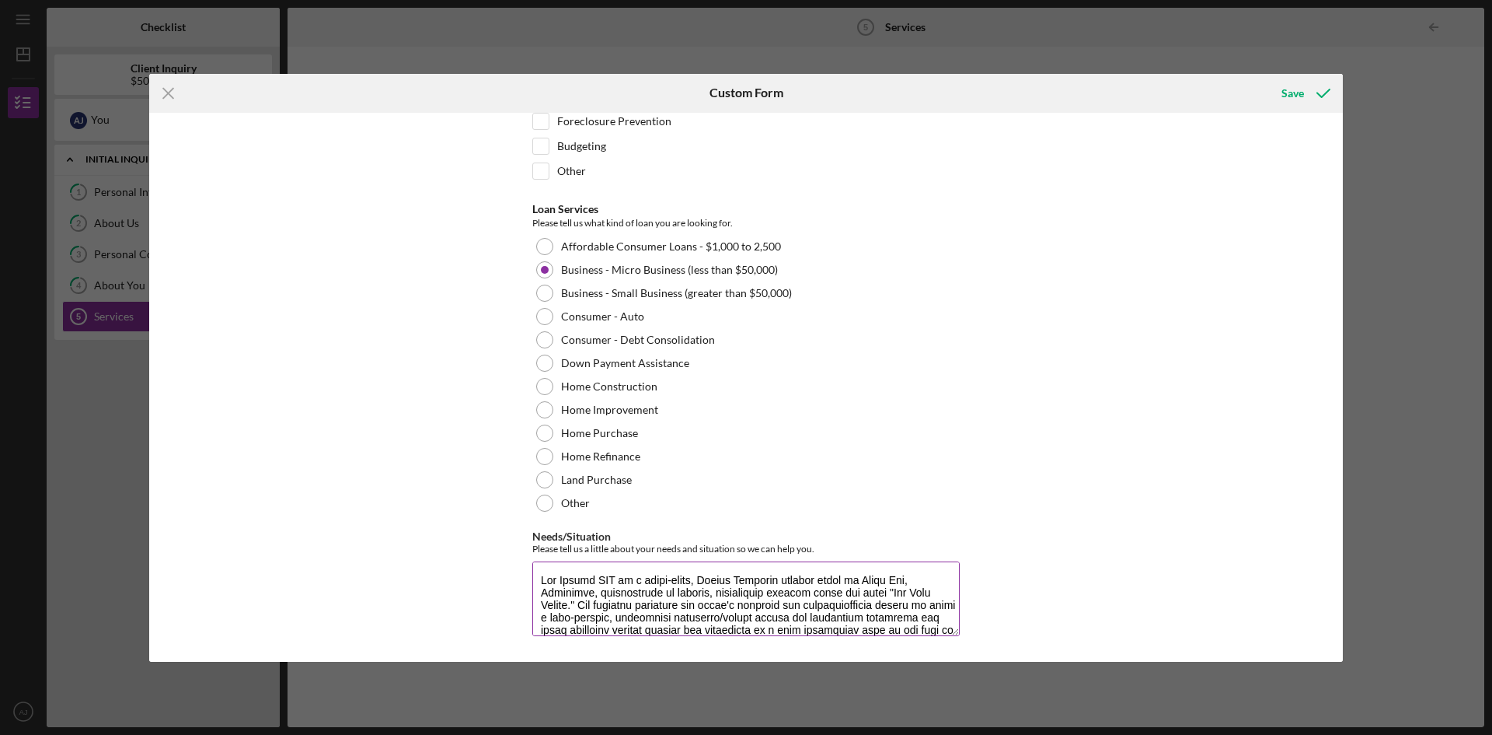
scroll to position [226, 0]
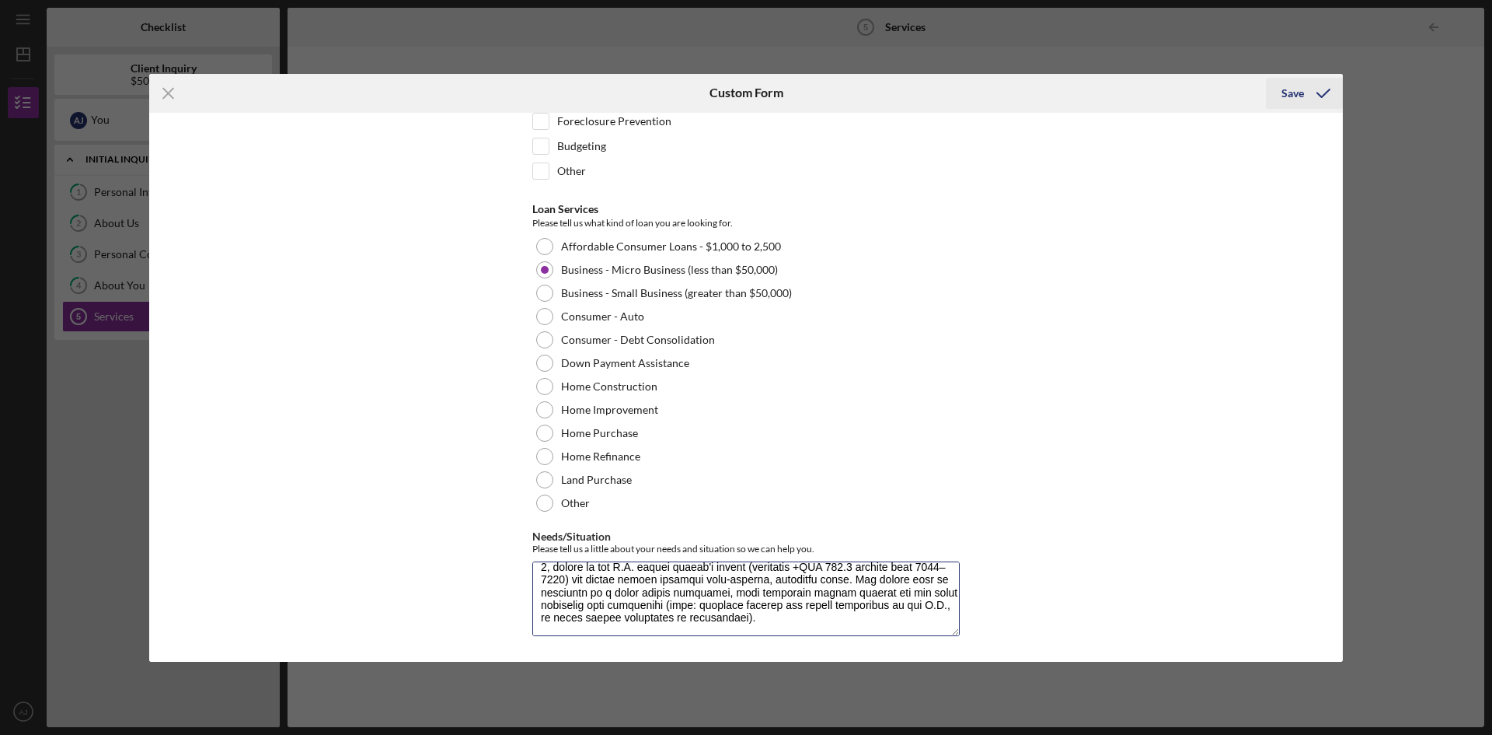
type textarea "Bay Tamale LLC is a woman-owned, Native American startup based in [GEOGRAPHIC_D…"
click at [1275, 95] on button "Save" at bounding box center [1304, 93] width 77 height 31
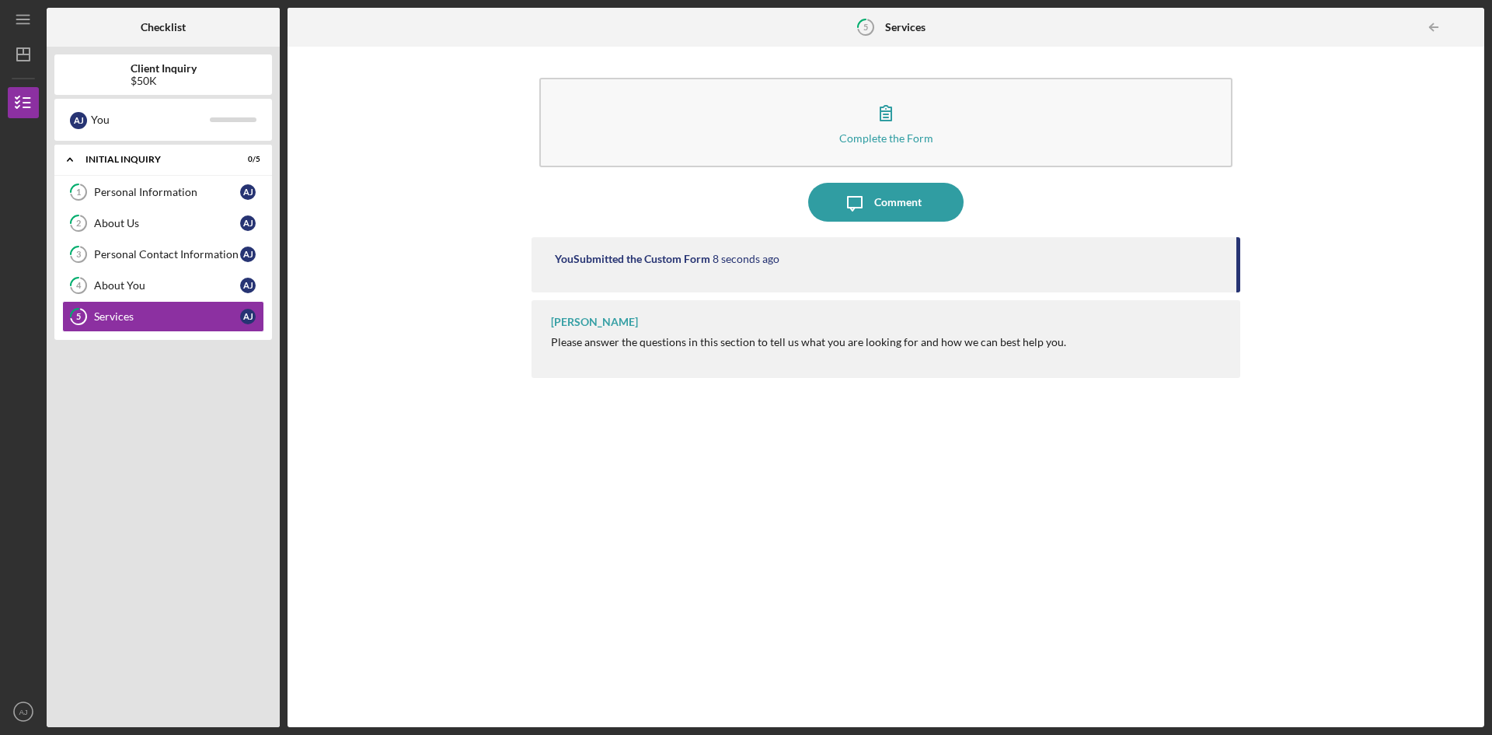
click at [200, 76] on div "Client Inquiry $50K" at bounding box center [163, 74] width 218 height 25
click at [159, 110] on div "You" at bounding box center [150, 119] width 119 height 26
click at [446, 328] on div "Complete the Form Form Icon/Message Comment You Submitted the Custom Form 10 se…" at bounding box center [886, 386] width 1182 height 665
click at [23, 47] on icon "Icon/Dashboard" at bounding box center [23, 54] width 39 height 39
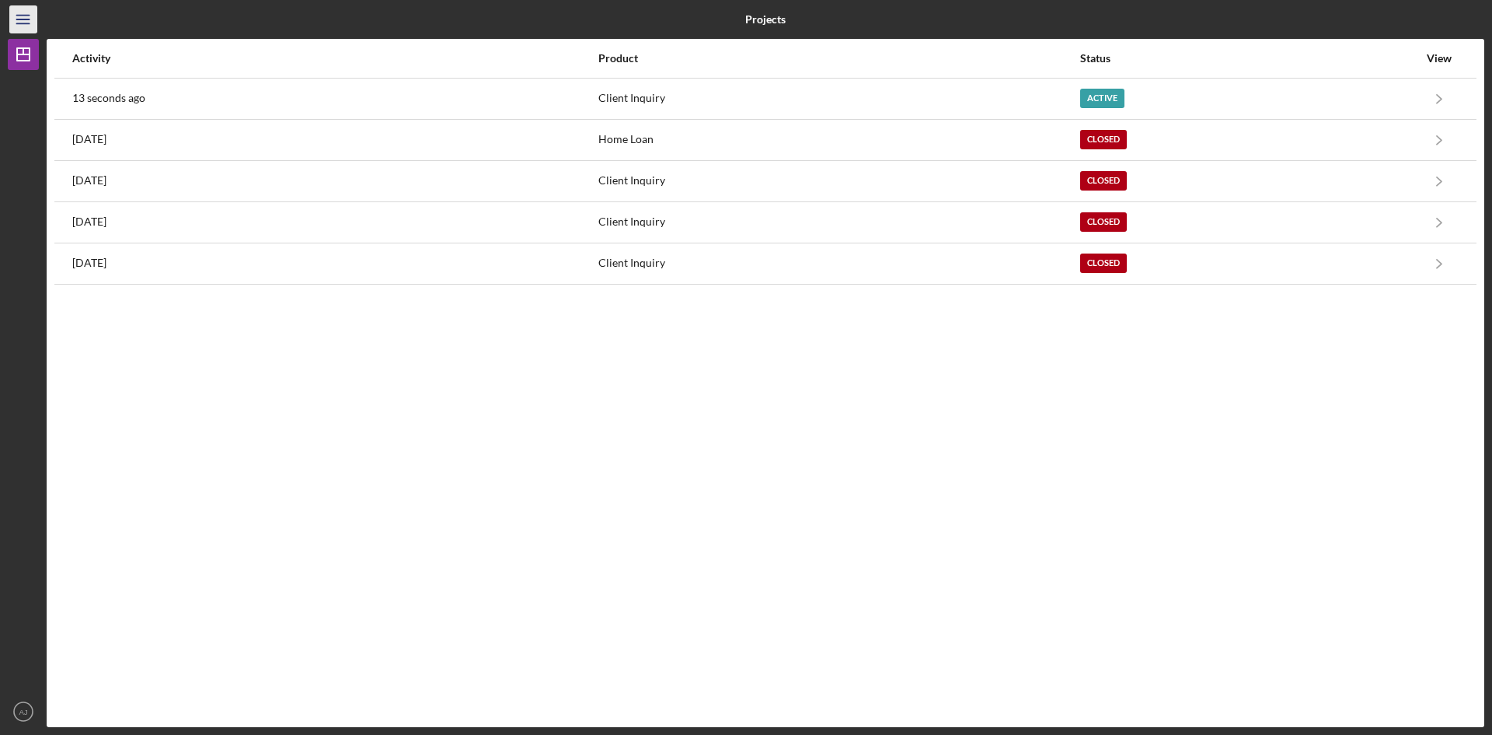
click at [16, 18] on icon "Icon/Menu" at bounding box center [23, 19] width 35 height 35
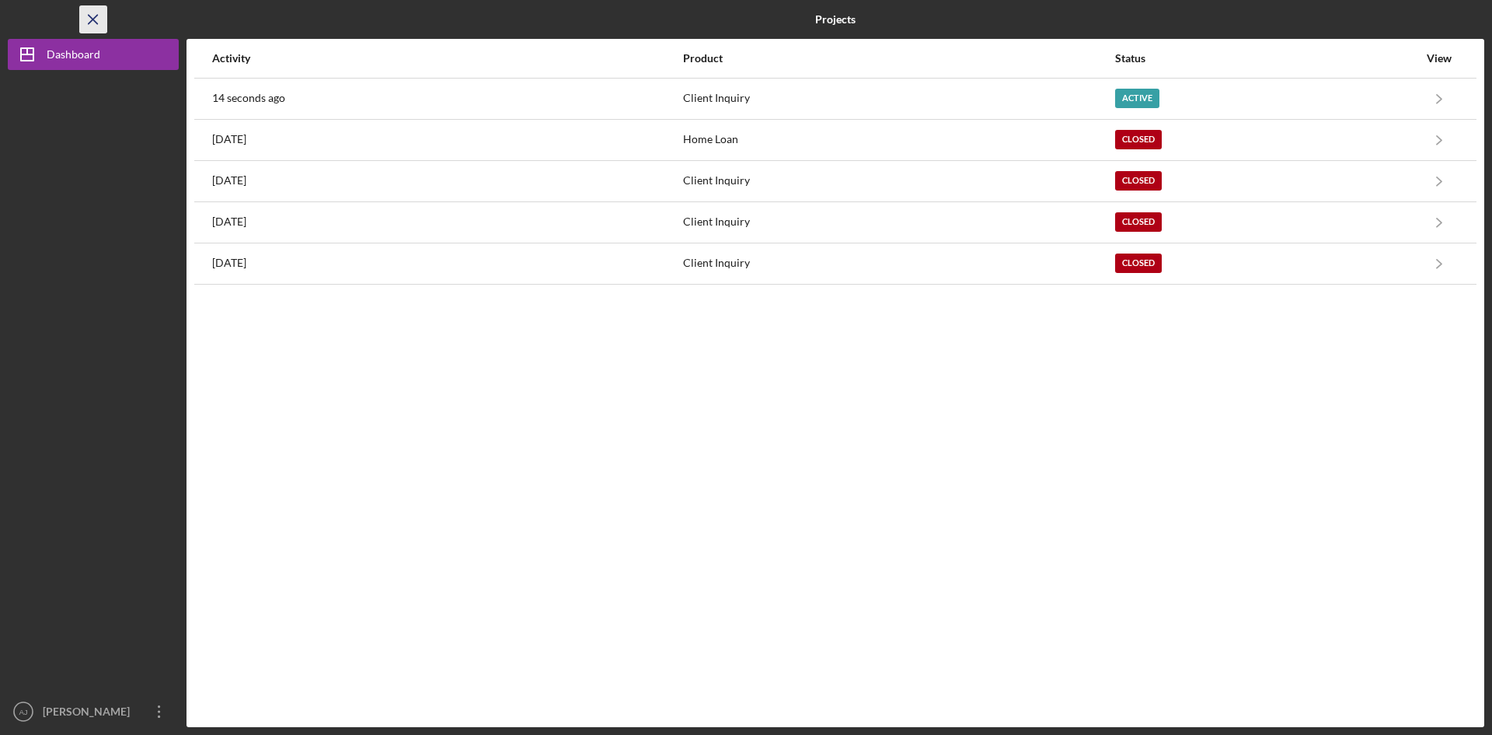
click at [93, 16] on icon "Icon/Menu Close" at bounding box center [93, 19] width 35 height 35
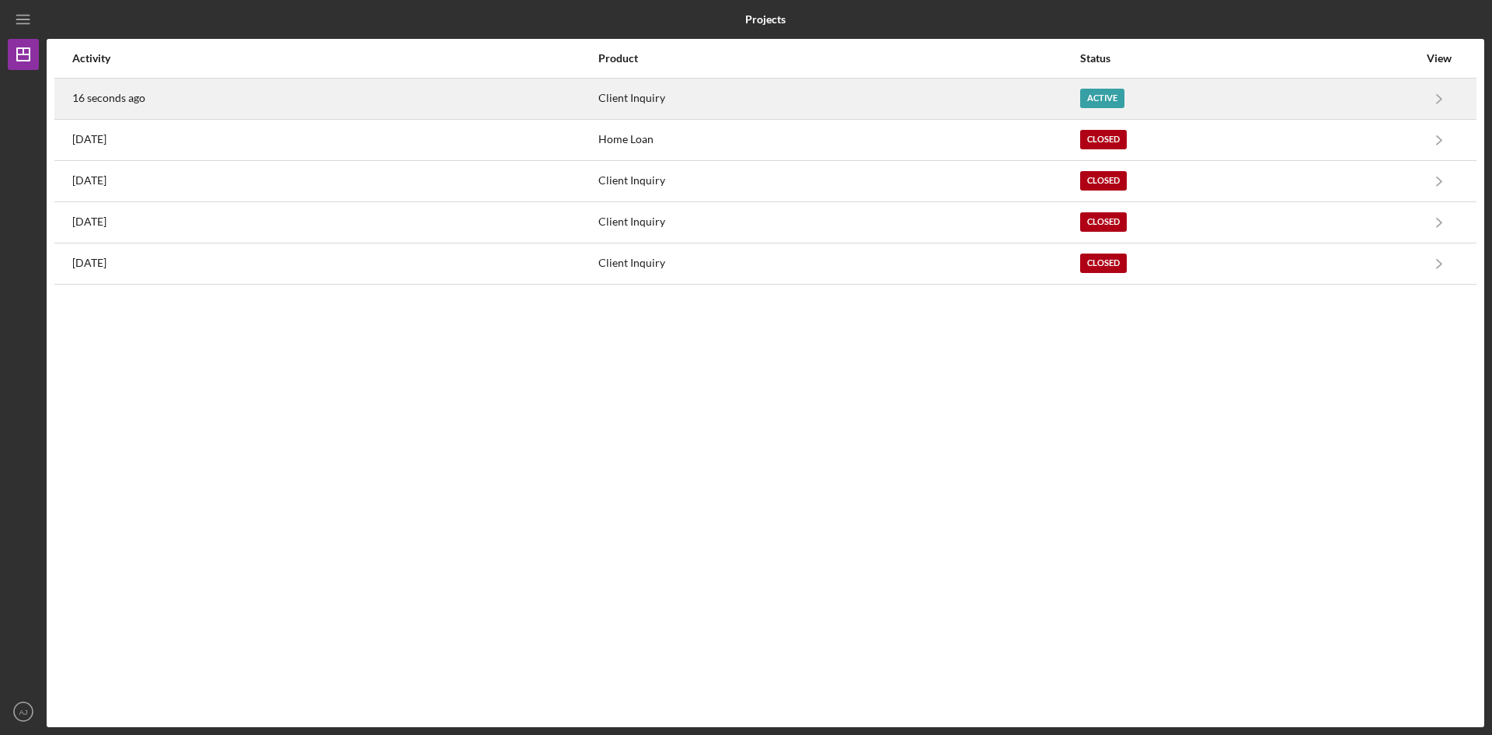
click at [757, 97] on div "Client Inquiry" at bounding box center [839, 98] width 480 height 39
